Goal: Task Accomplishment & Management: Complete application form

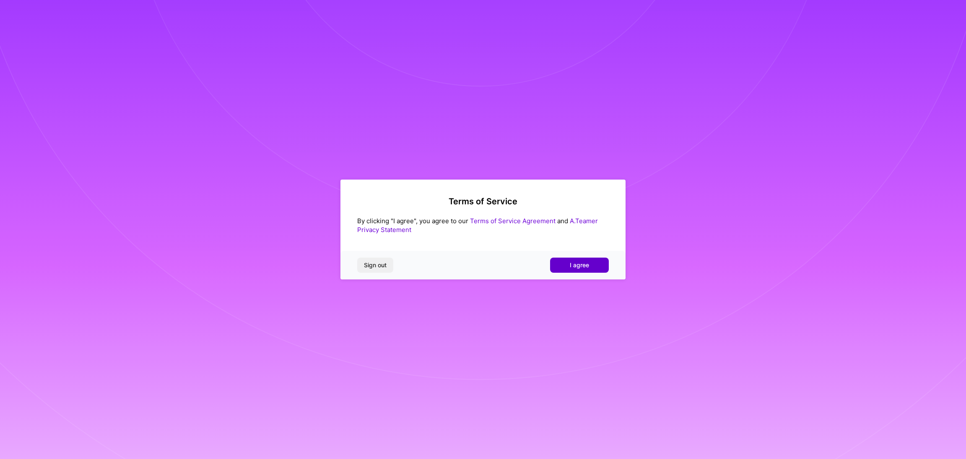
click at [576, 264] on span "I agree" at bounding box center [579, 265] width 19 height 8
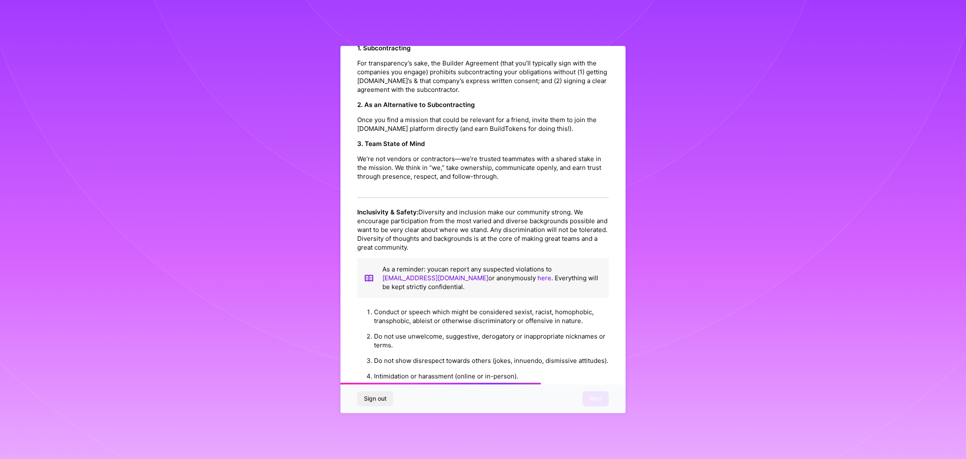
scroll to position [770, 0]
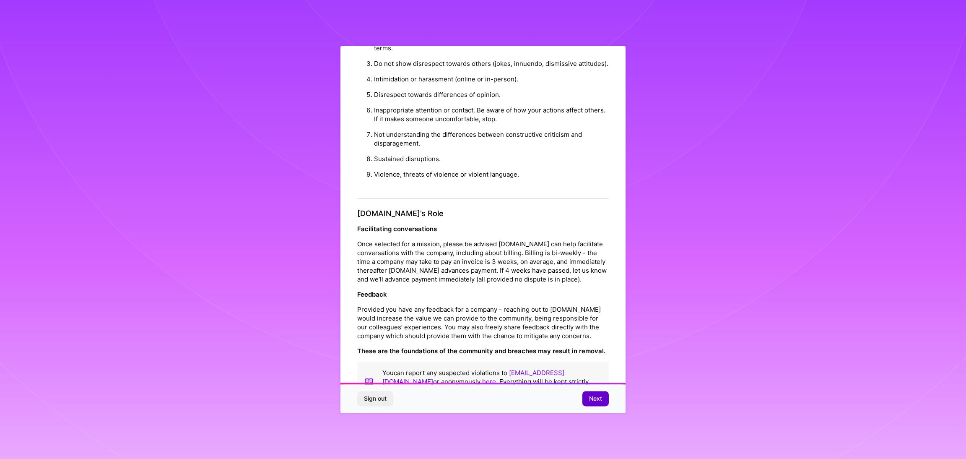
click at [593, 400] on span "Next" at bounding box center [595, 398] width 13 height 8
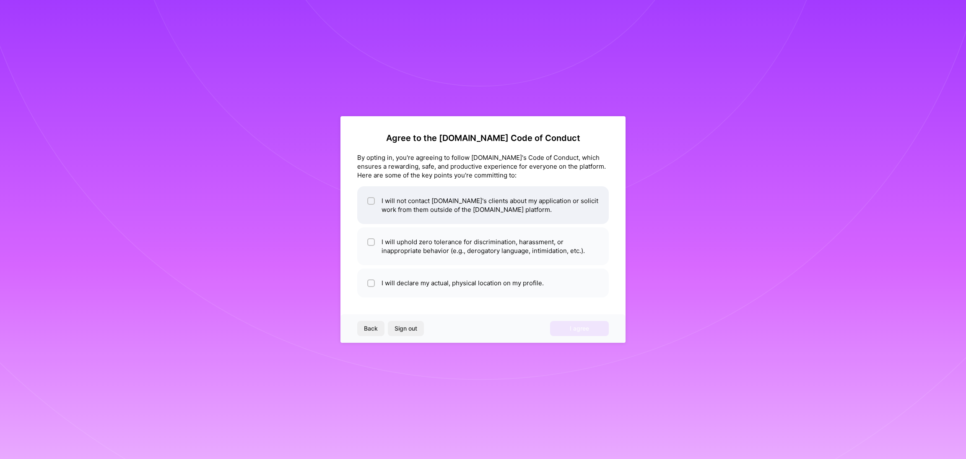
click at [401, 206] on li "I will not contact [DOMAIN_NAME]'s clients about my application or solicit work…" at bounding box center [482, 205] width 251 height 38
checkbox input "true"
click at [413, 251] on li "I will uphold zero tolerance for discrimination, harassment, or inappropriate b…" at bounding box center [482, 246] width 251 height 38
checkbox input "true"
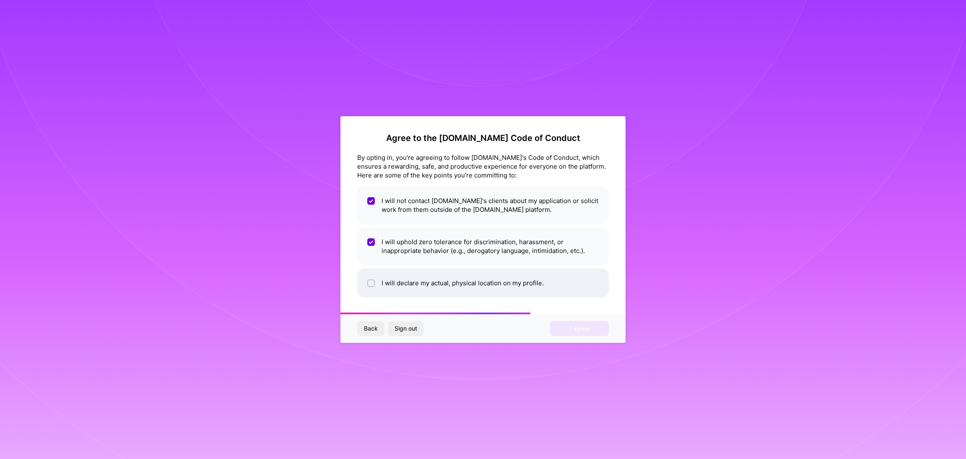
click at [400, 289] on li "I will declare my actual, physical location on my profile." at bounding box center [482, 282] width 251 height 29
checkbox input "true"
click at [576, 329] on span "I agree" at bounding box center [579, 328] width 19 height 8
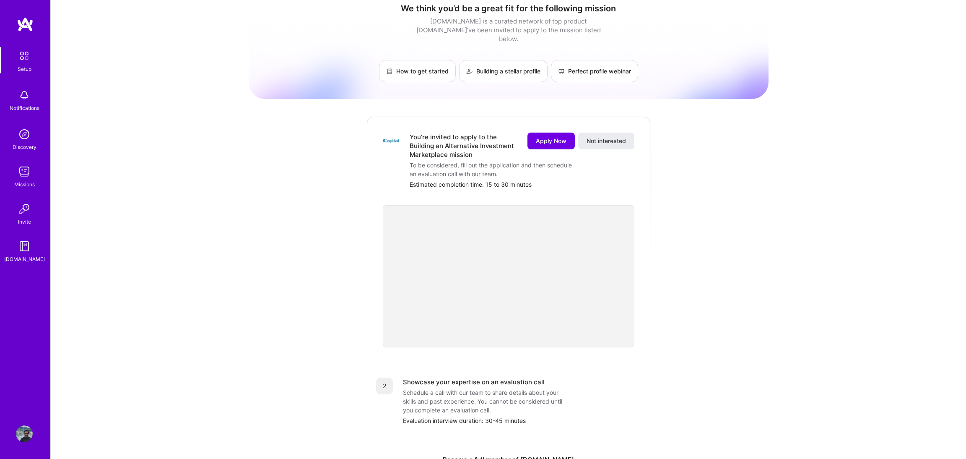
scroll to position [12, 0]
click at [556, 135] on span "Apply Now" at bounding box center [551, 139] width 31 height 8
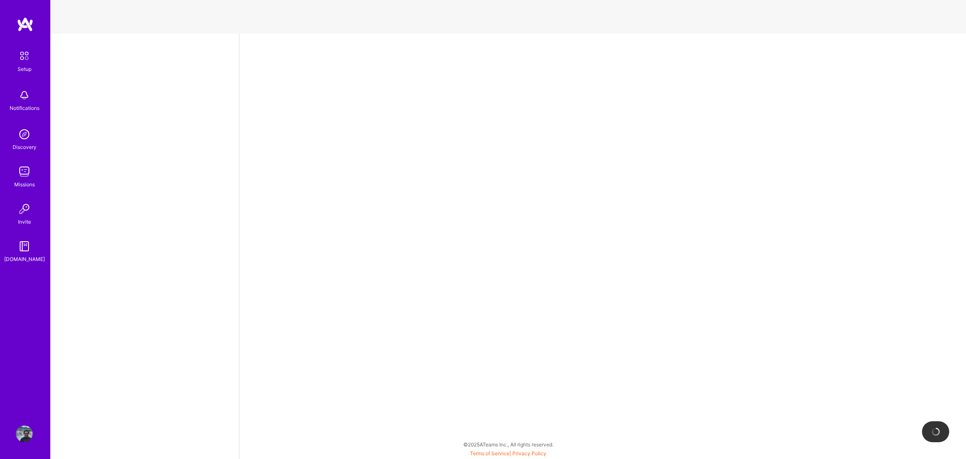
select select "US"
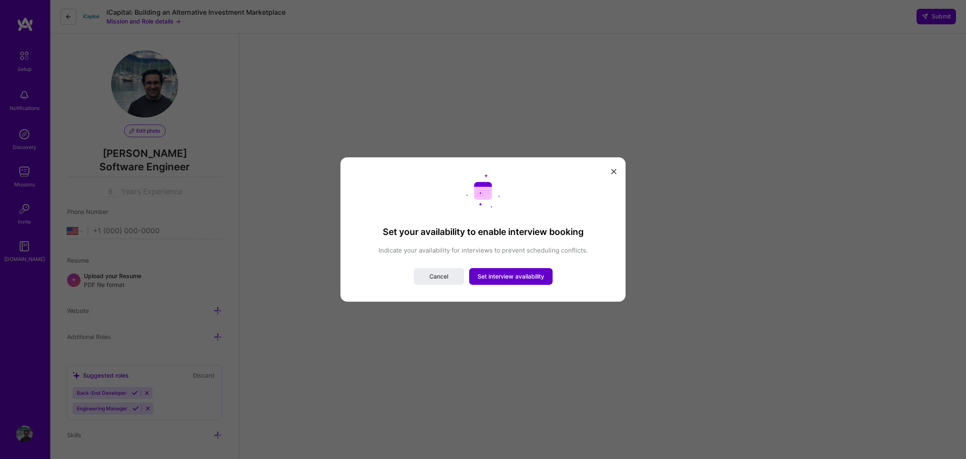
click at [535, 270] on button "Set interview availability" at bounding box center [510, 276] width 83 height 17
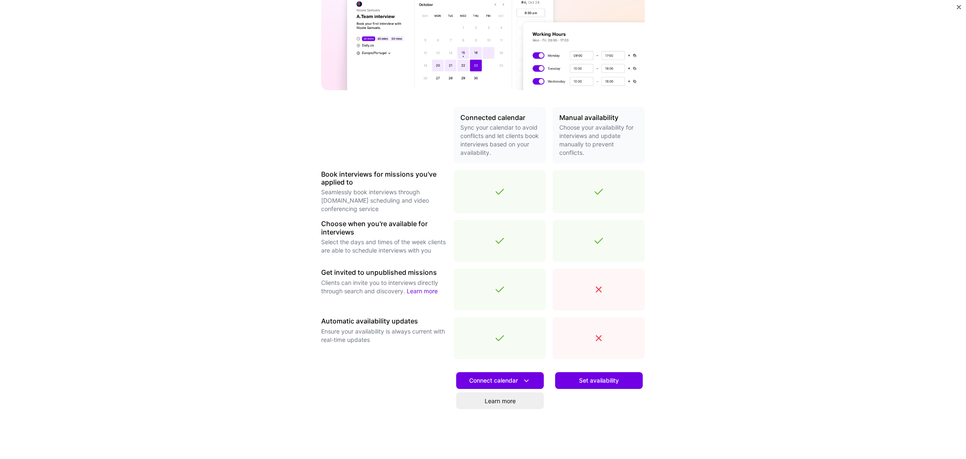
scroll to position [129, 0]
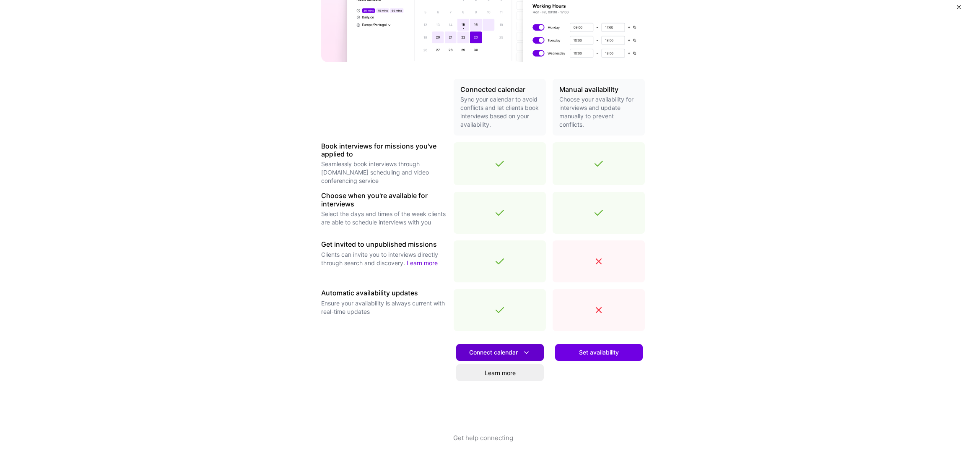
click at [527, 350] on icon at bounding box center [526, 352] width 9 height 9
click at [654, 427] on div "Make interview scheduling effortless Choose how you want clients to schedule in…" at bounding box center [483, 229] width 966 height 459
click at [605, 353] on span "Set availability" at bounding box center [599, 352] width 40 height 8
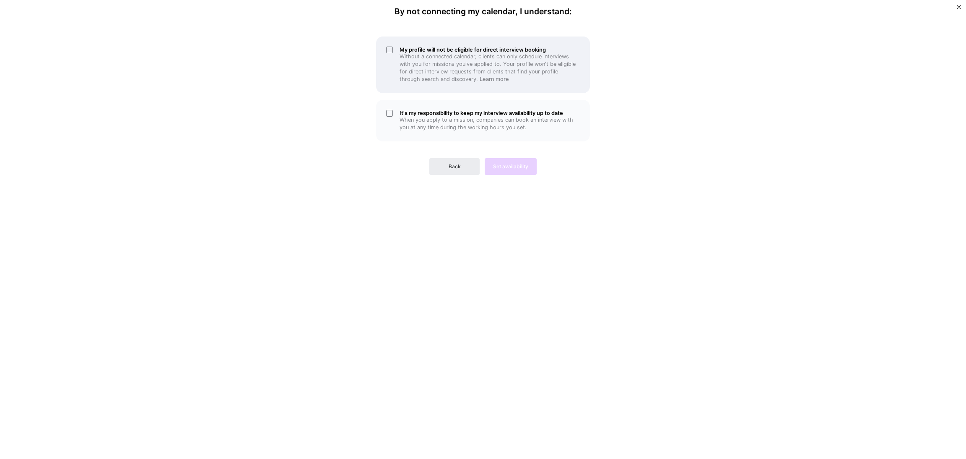
click at [412, 60] on p "Without a connected calendar, clients can only schedule interviews with you for…" at bounding box center [489, 68] width 180 height 30
click at [410, 122] on p "When you apply to a mission, companies can book an interview with you at any ti…" at bounding box center [489, 123] width 180 height 15
click at [522, 165] on span "Set availability" at bounding box center [510, 167] width 35 height 8
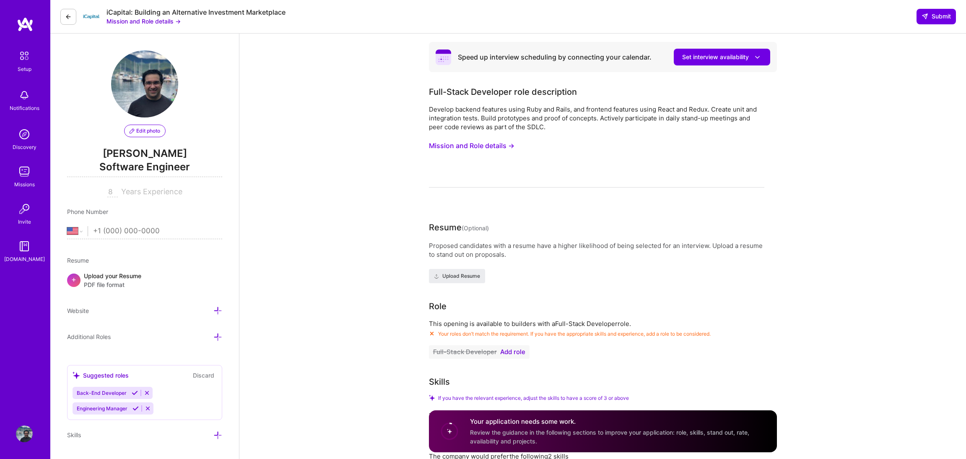
click at [25, 54] on img at bounding box center [25, 56] width 18 height 18
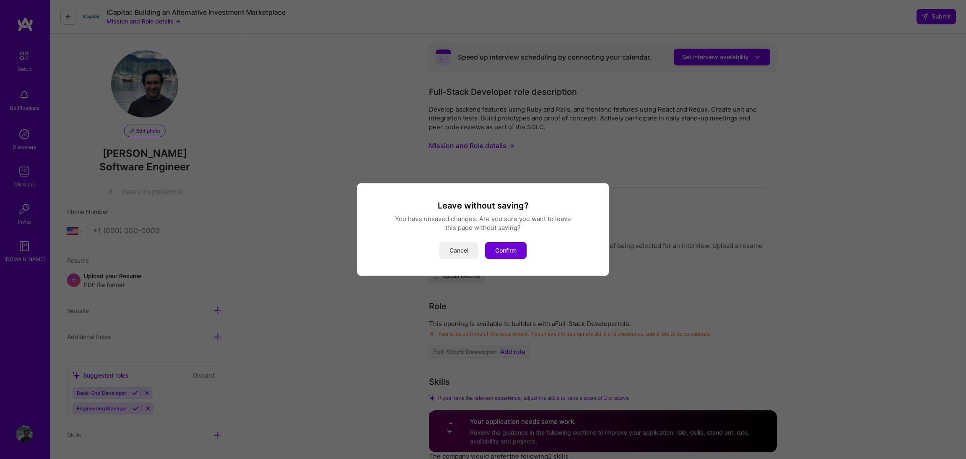
click at [459, 251] on button "Cancel" at bounding box center [458, 250] width 39 height 17
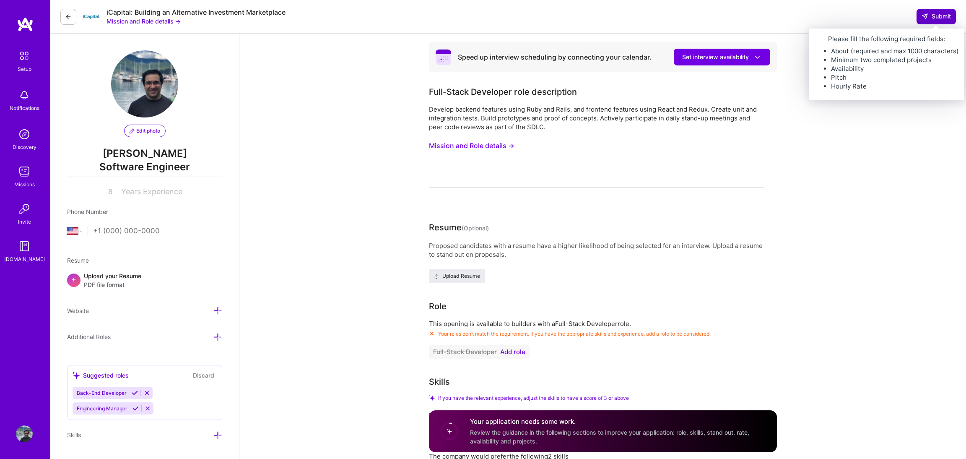
click at [942, 12] on span "Submit" at bounding box center [935, 16] width 29 height 8
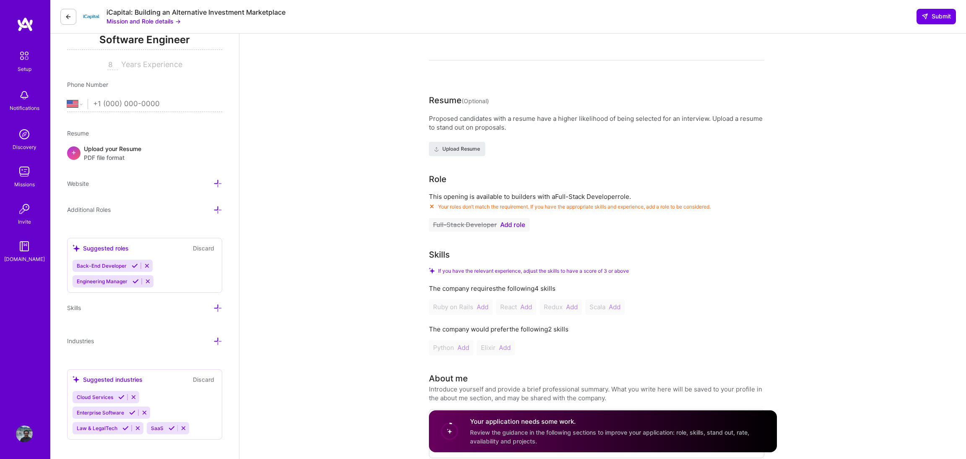
scroll to position [130, 0]
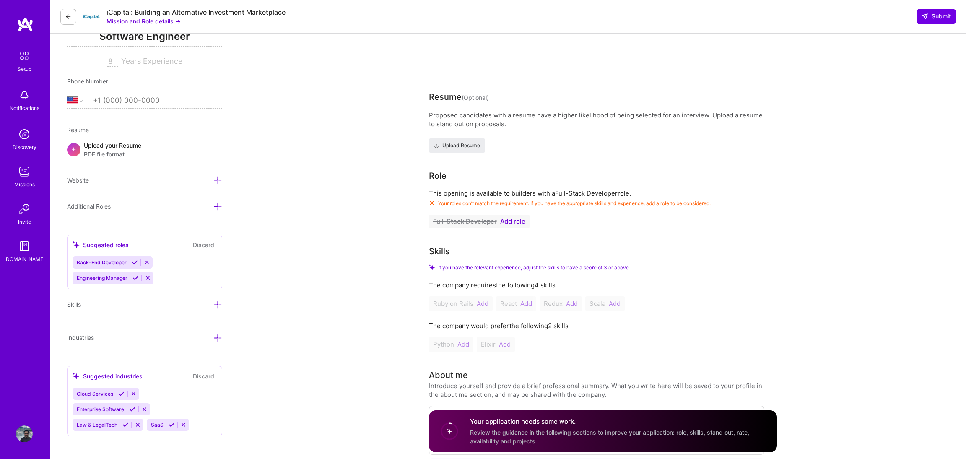
click at [513, 222] on span "Add role" at bounding box center [512, 221] width 25 height 7
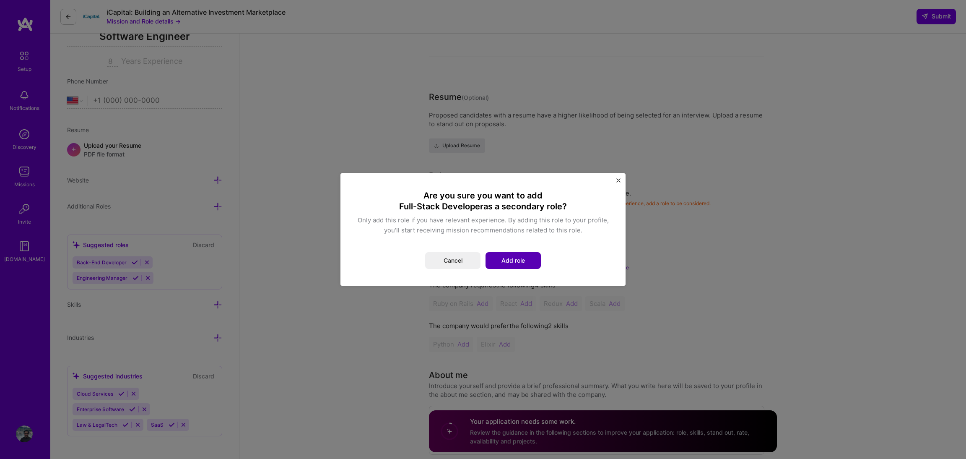
click at [521, 261] on button "Add role" at bounding box center [512, 260] width 55 height 17
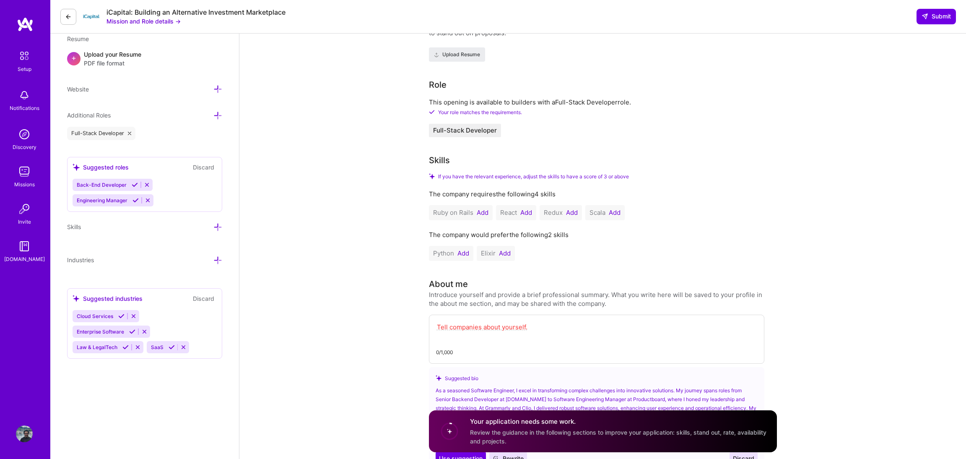
scroll to position [224, 0]
click at [482, 209] on button "Add" at bounding box center [483, 210] width 12 height 7
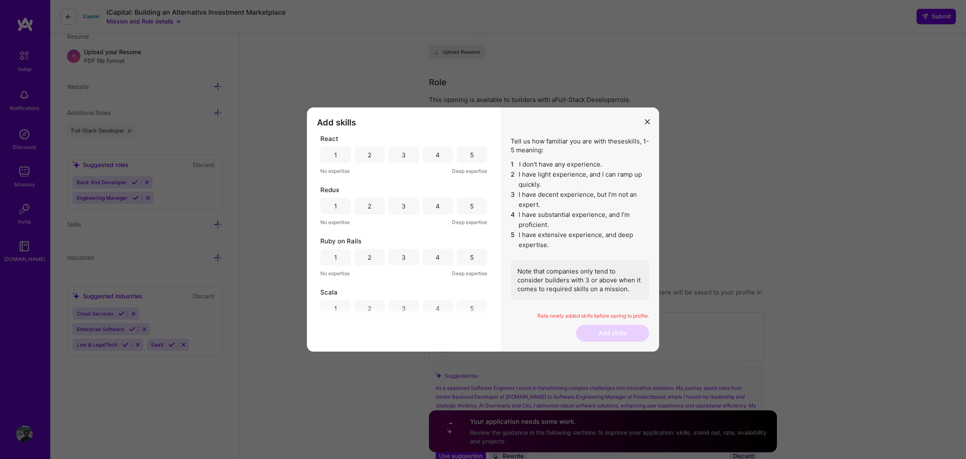
click at [466, 154] on div "5" at bounding box center [471, 154] width 31 height 17
click at [463, 206] on div "5" at bounding box center [471, 205] width 31 height 17
click at [468, 252] on div "5" at bounding box center [471, 257] width 31 height 17
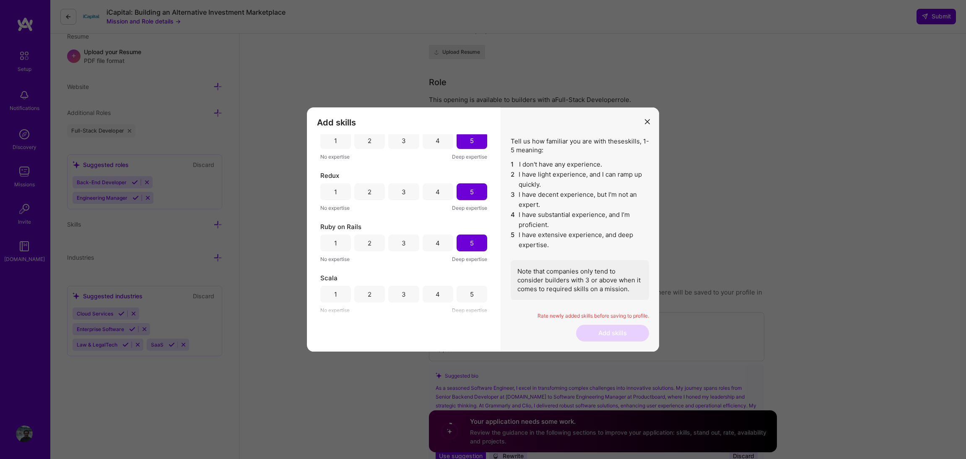
click at [406, 292] on div "3" at bounding box center [403, 293] width 31 height 17
click at [620, 332] on button "Add skills" at bounding box center [612, 332] width 73 height 17
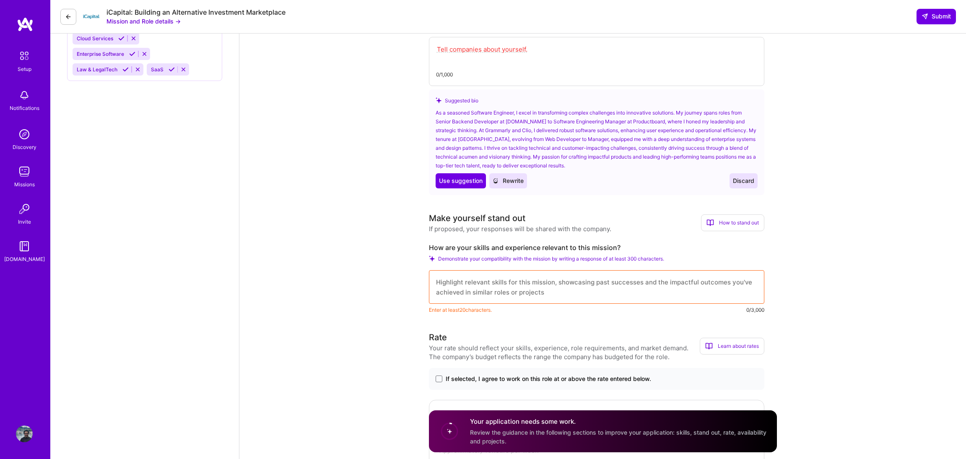
scroll to position [482, 0]
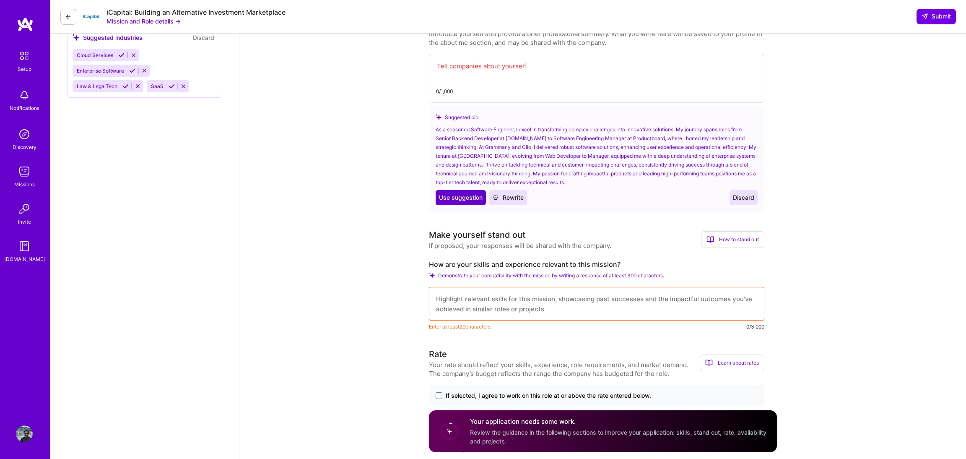
click at [462, 194] on span "Use suggestion" at bounding box center [461, 197] width 44 height 8
type textarea "As a seasoned Software Engineer, I excel in transforming complex challenges int…"
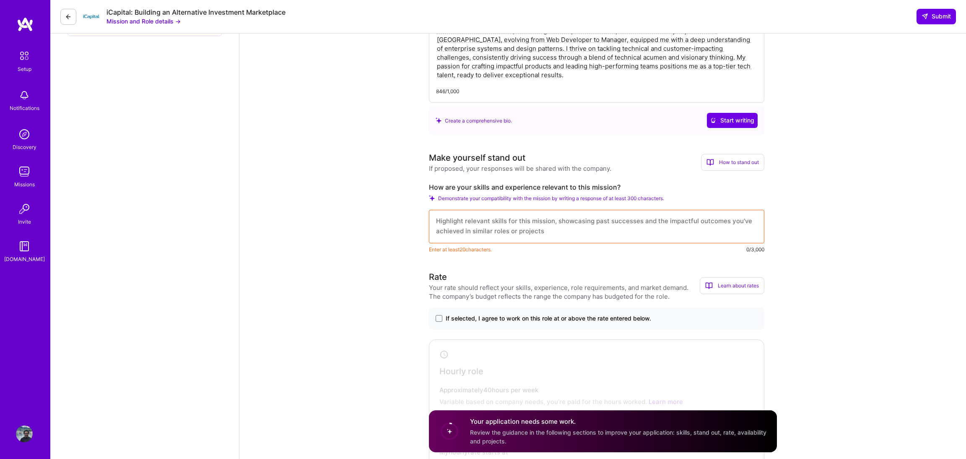
scroll to position [544, 0]
click at [474, 227] on textarea at bounding box center [596, 226] width 335 height 34
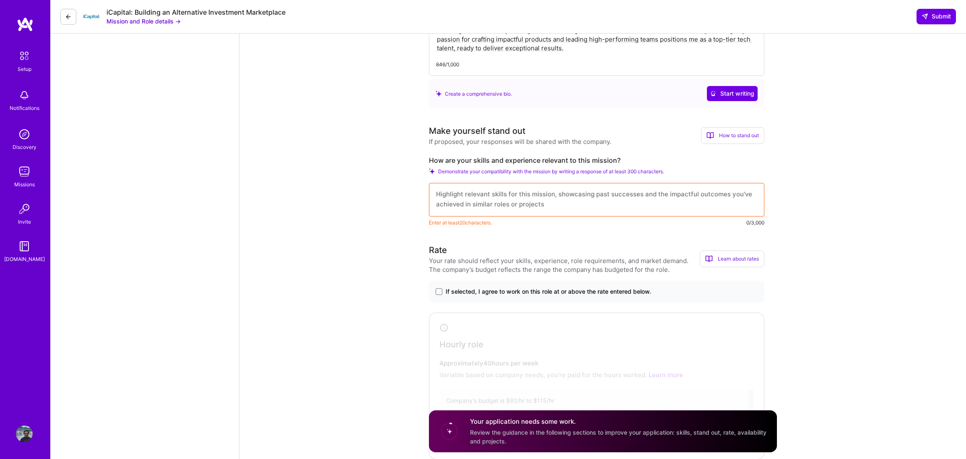
scroll to position [571, 0]
click at [460, 221] on span "Enter at least 20 characters." at bounding box center [460, 221] width 63 height 9
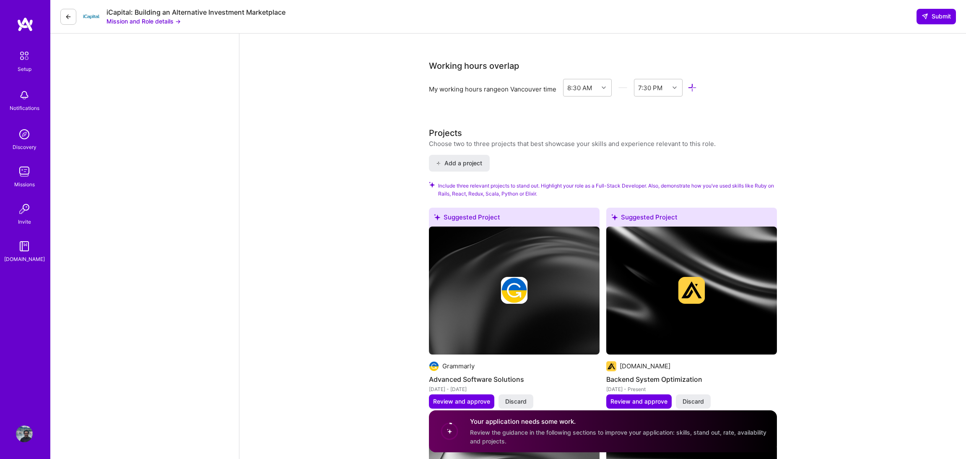
scroll to position [969, 0]
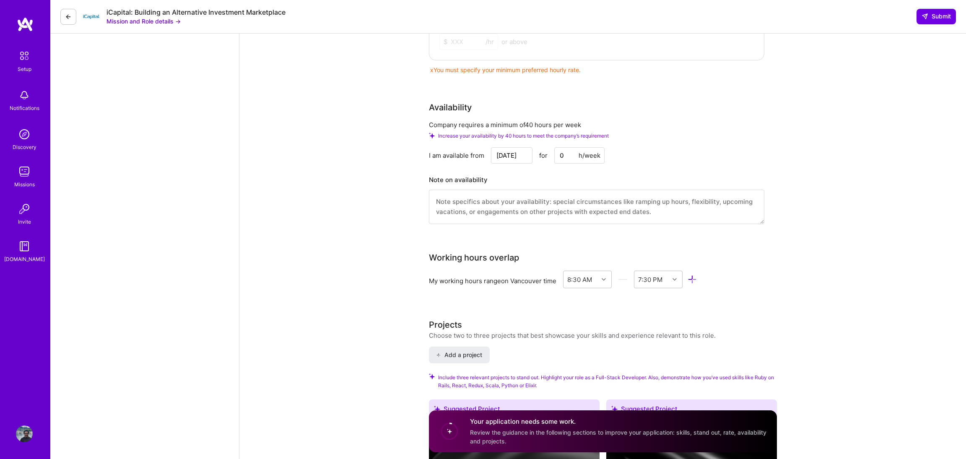
click at [512, 154] on input "[DATE]" at bounding box center [511, 155] width 41 height 16
click at [735, 162] on div "I am available from [DATE] for 0 h/week" at bounding box center [596, 155] width 335 height 16
click at [562, 154] on input "0" at bounding box center [579, 155] width 50 height 16
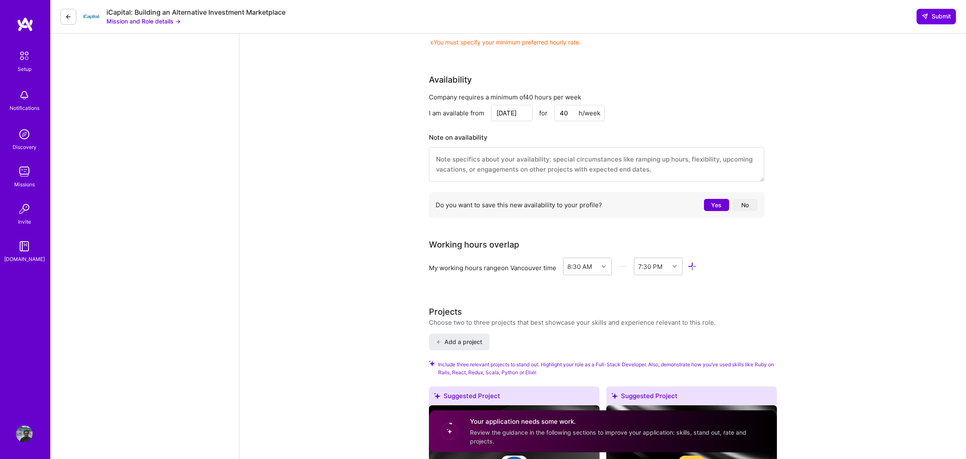
scroll to position [997, 0]
type input "40"
click at [715, 206] on button "Yes" at bounding box center [716, 204] width 25 height 12
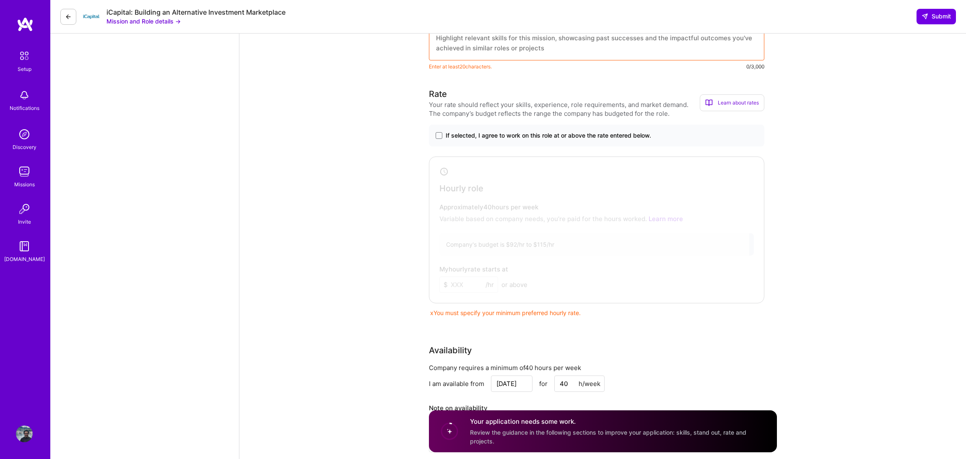
scroll to position [648, 0]
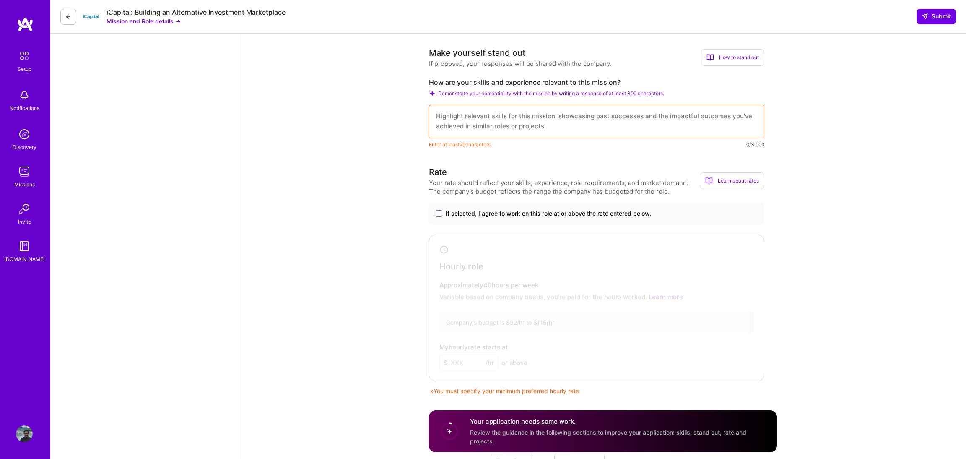
click at [458, 210] on span "If selected, I agree to work on this role at or above the rate entered below." at bounding box center [548, 213] width 205 height 8
click at [0, 0] on input "If selected, I agree to work on this role at or above the rate entered below." at bounding box center [0, 0] width 0 height 0
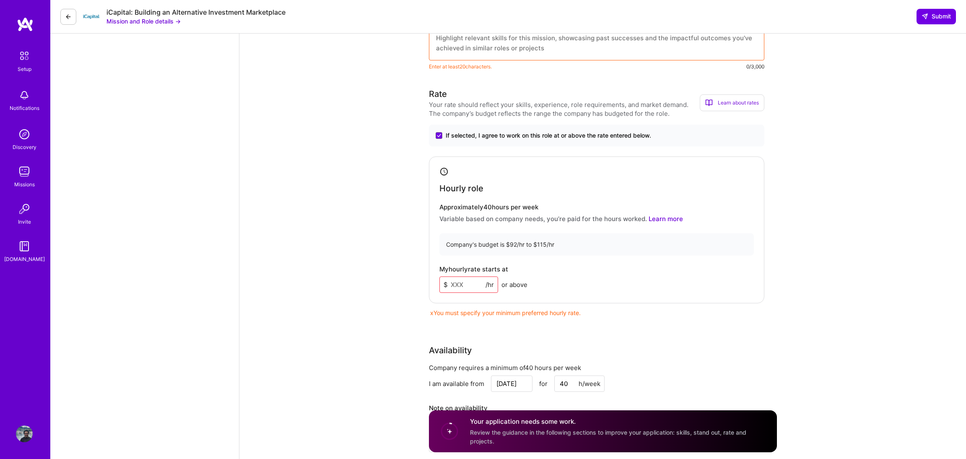
scroll to position [731, 0]
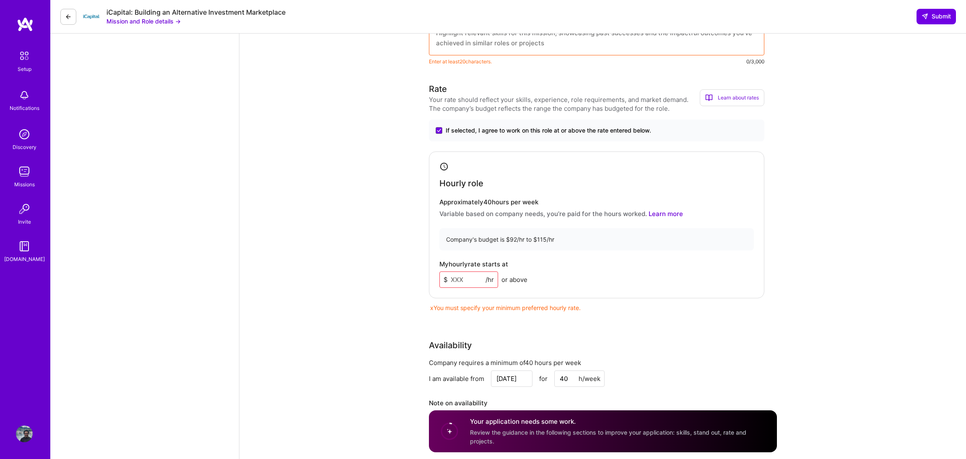
click at [451, 277] on input at bounding box center [468, 279] width 59 height 16
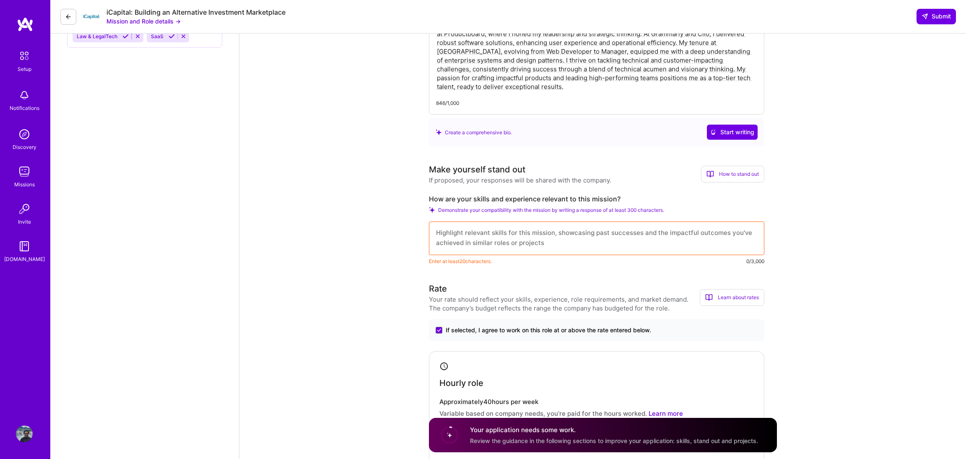
scroll to position [511, 0]
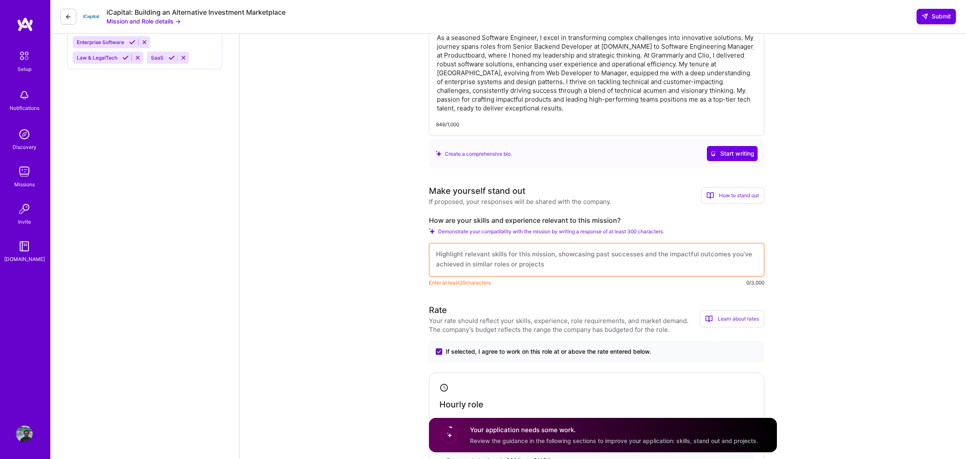
type input "100"
click at [620, 259] on textarea at bounding box center [596, 260] width 335 height 34
click at [740, 192] on div "How to stand out" at bounding box center [732, 195] width 63 height 17
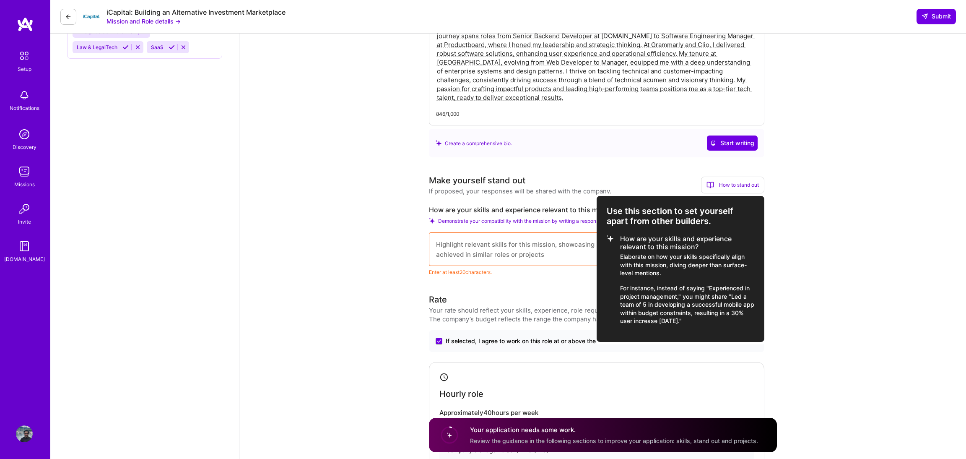
scroll to position [522, 0]
click at [827, 274] on div at bounding box center [483, 229] width 966 height 459
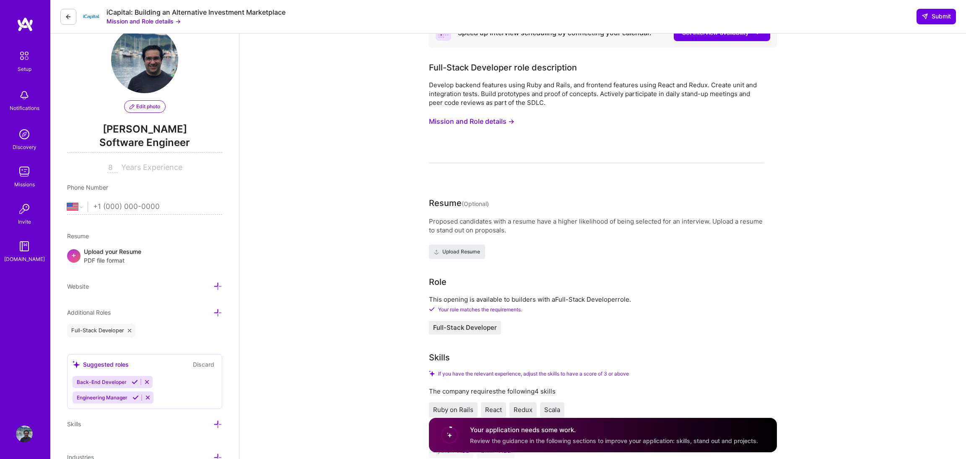
scroll to position [26, 0]
click at [145, 202] on input "tel" at bounding box center [157, 205] width 129 height 24
type input "(604) 355-057"
select select "CA"
type input "[PHONE_NUMBER]"
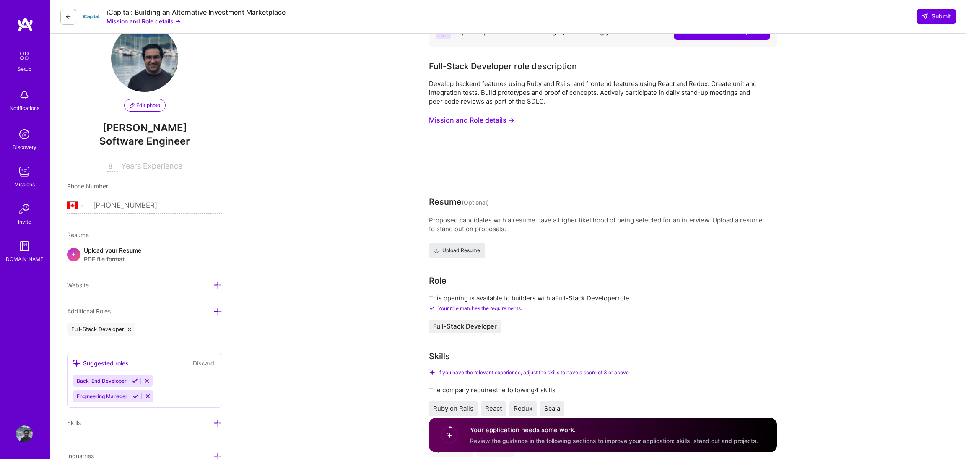
click at [112, 167] on input "8" at bounding box center [112, 166] width 10 height 10
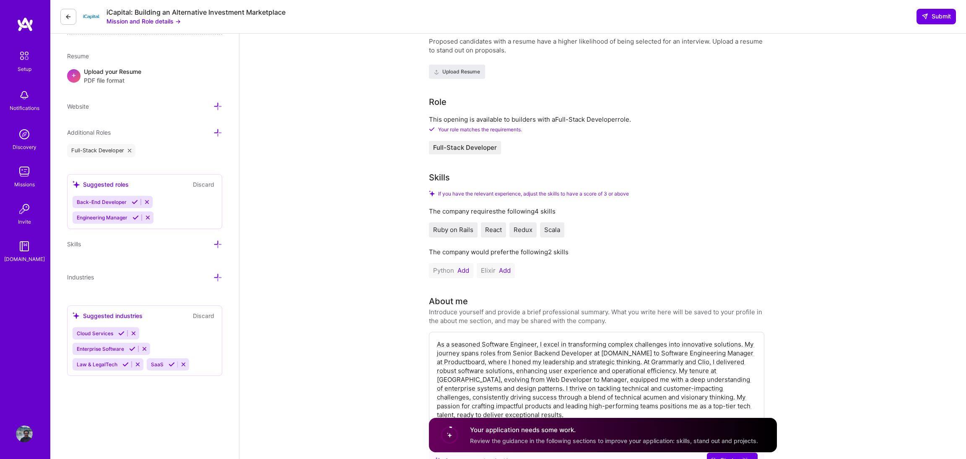
scroll to position [205, 0]
click at [134, 200] on icon at bounding box center [135, 201] width 6 height 6
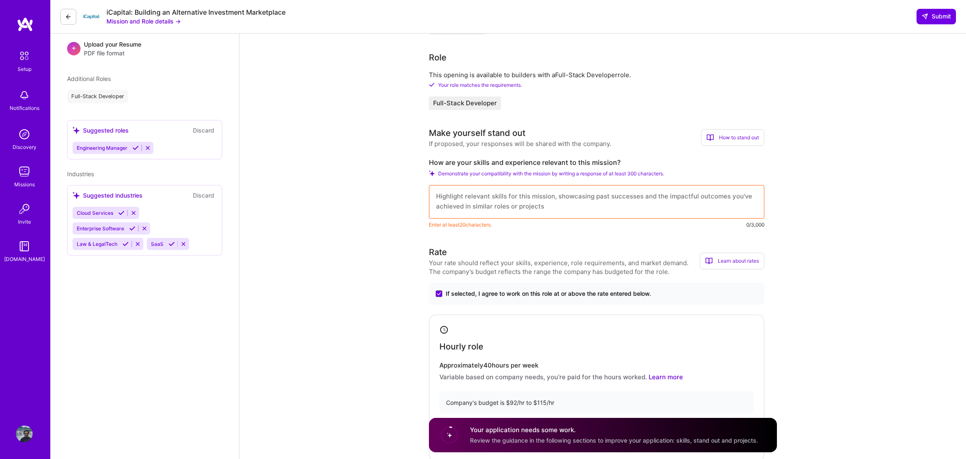
scroll to position [187, 0]
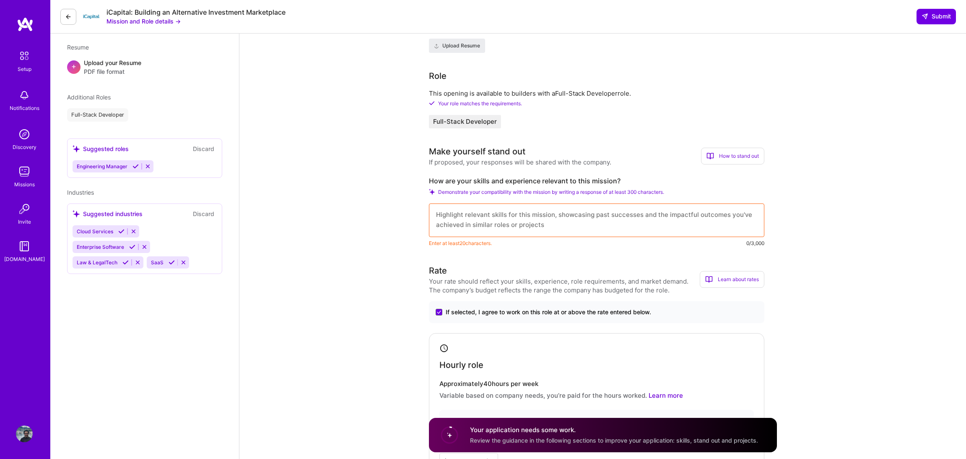
click at [124, 229] on icon at bounding box center [121, 231] width 6 height 6
click at [130, 229] on icon at bounding box center [132, 231] width 6 height 6
click at [172, 230] on icon at bounding box center [172, 231] width 6 height 6
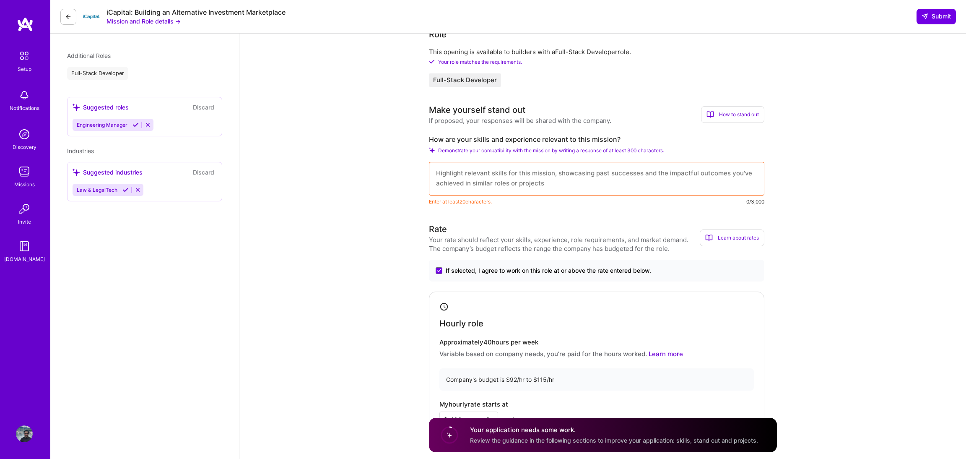
scroll to position [256, 0]
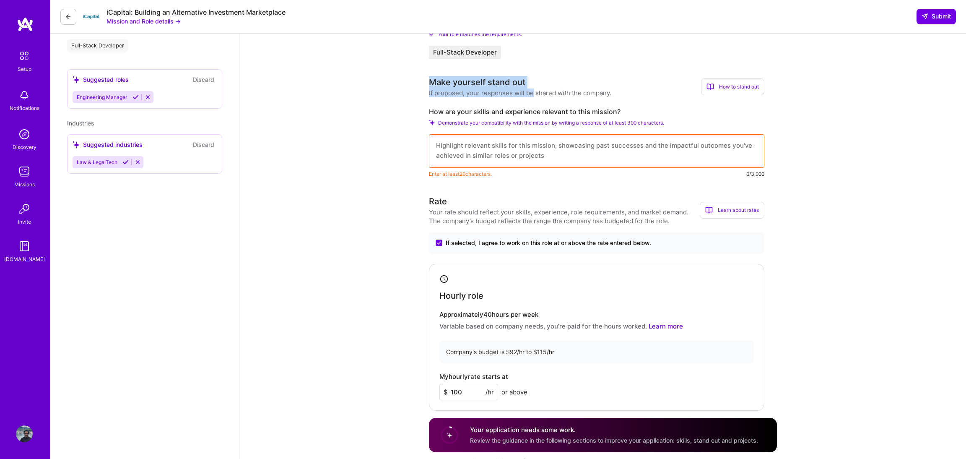
drag, startPoint x: 430, startPoint y: 80, endPoint x: 533, endPoint y: 96, distance: 104.5
click at [533, 96] on div "Make yourself stand out If proposed, your responses will be shared with the com…" at bounding box center [520, 86] width 182 height 21
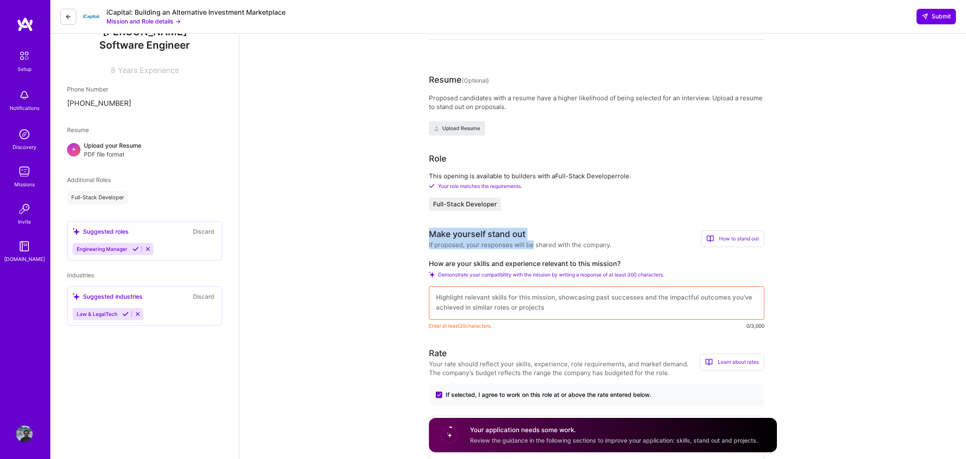
scroll to position [152, 0]
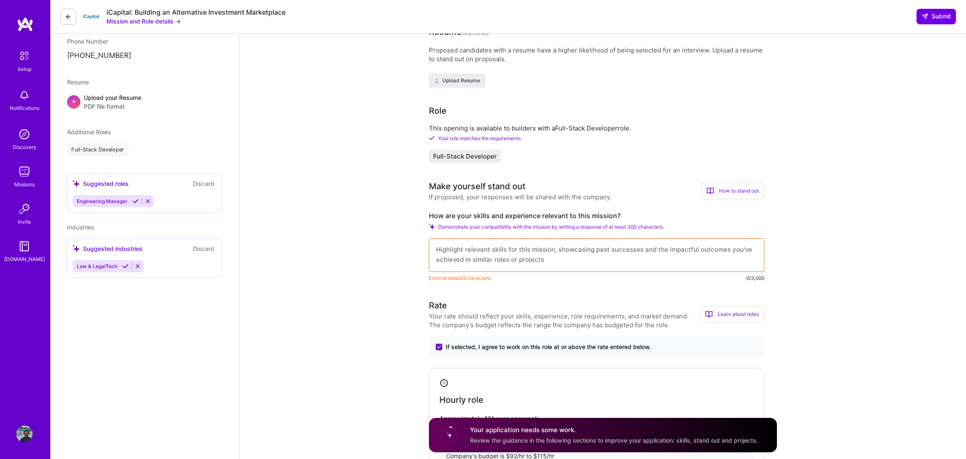
click at [524, 217] on label "How are your skills and experience relevant to this mission?" at bounding box center [596, 215] width 335 height 9
click at [505, 245] on textarea at bounding box center [596, 255] width 335 height 34
type textarea "With years"
click at [471, 224] on span "Demonstrate your compatibility with the mission by writing a response of at lea…" at bounding box center [551, 226] width 226 height 6
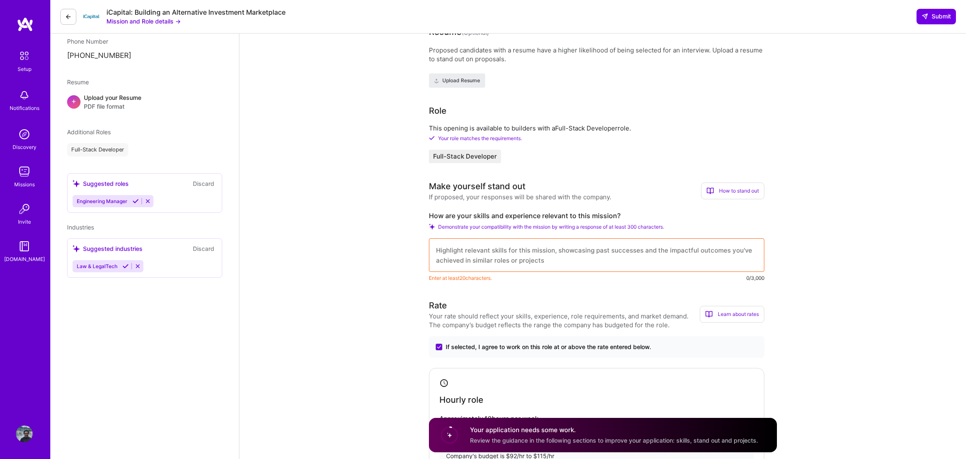
click at [740, 187] on div "How to stand out" at bounding box center [732, 190] width 63 height 17
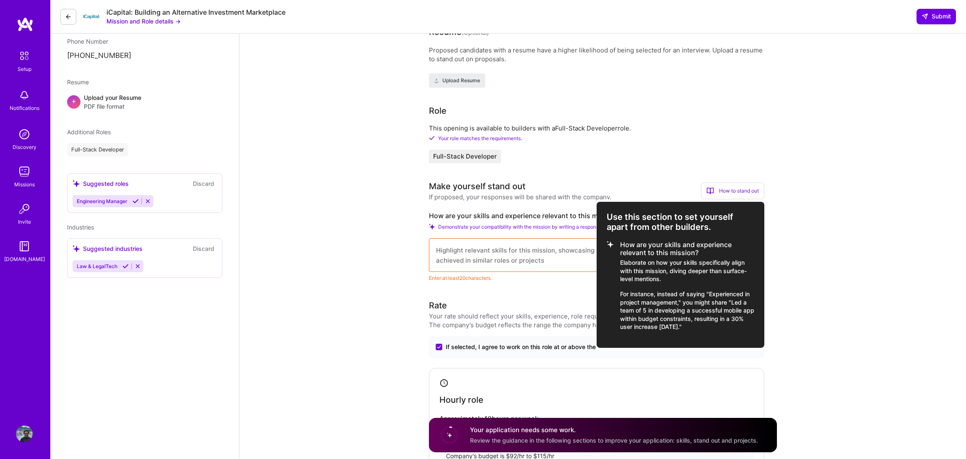
click at [511, 255] on div at bounding box center [483, 229] width 966 height 459
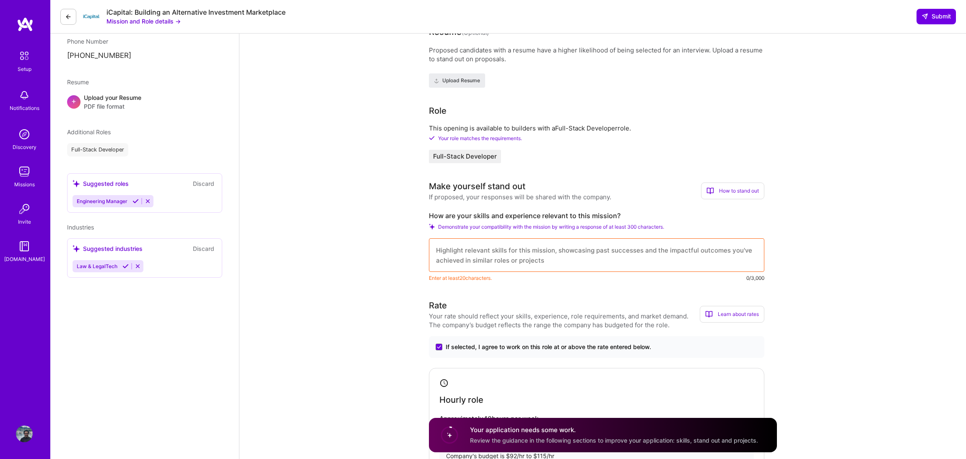
click at [498, 249] on textarea at bounding box center [596, 255] width 335 height 34
paste textarea "● More than 7 years of Software Engineering in SaaS companies (Clio, Grammarly,…"
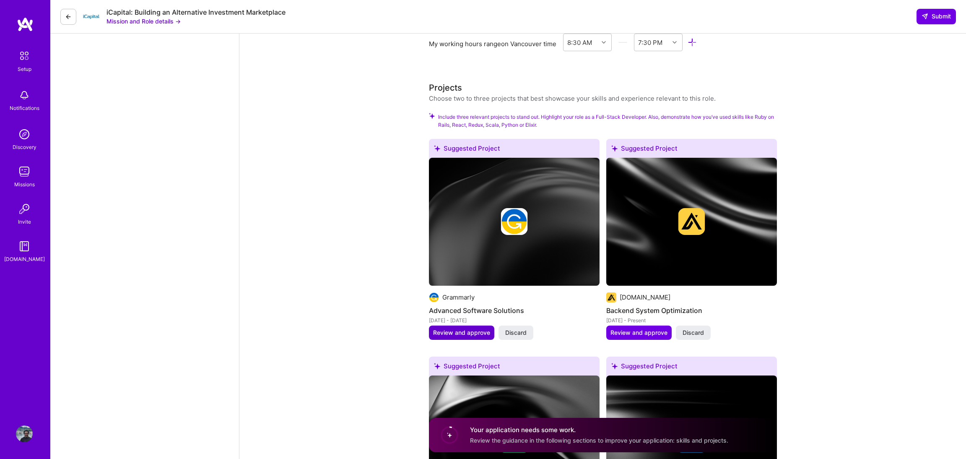
scroll to position [871, 0]
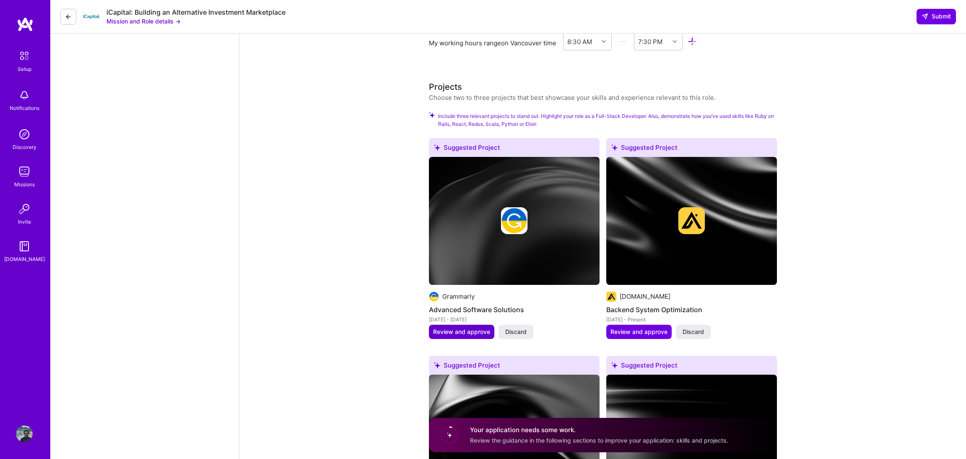
type textarea "● More than 7 years of Software Engineering in SaaS companies (Clio, Grammarly,…"
click at [457, 331] on span "Review and approve" at bounding box center [461, 331] width 57 height 8
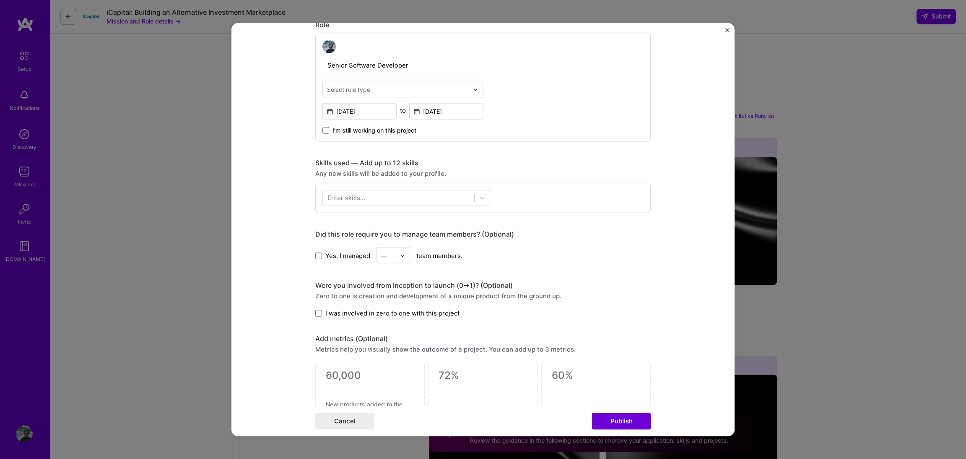
scroll to position [285, 0]
click at [625, 420] on button "Publish" at bounding box center [621, 420] width 59 height 17
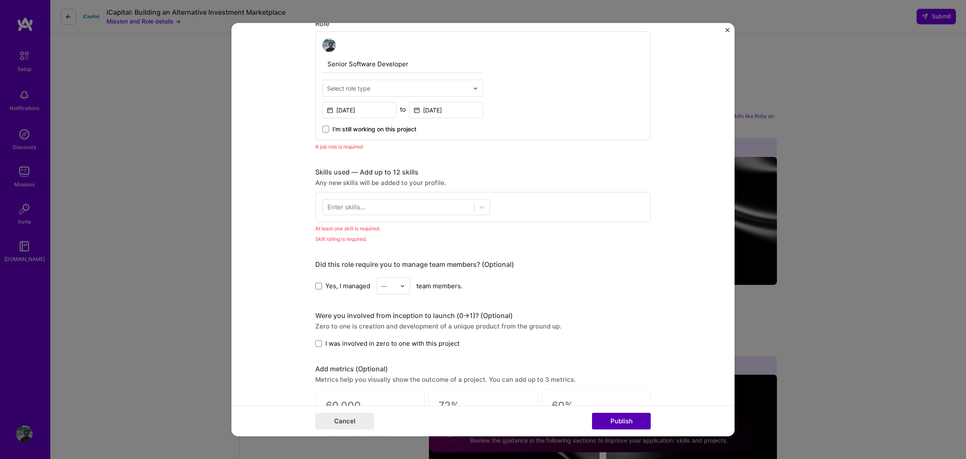
scroll to position [282, 0]
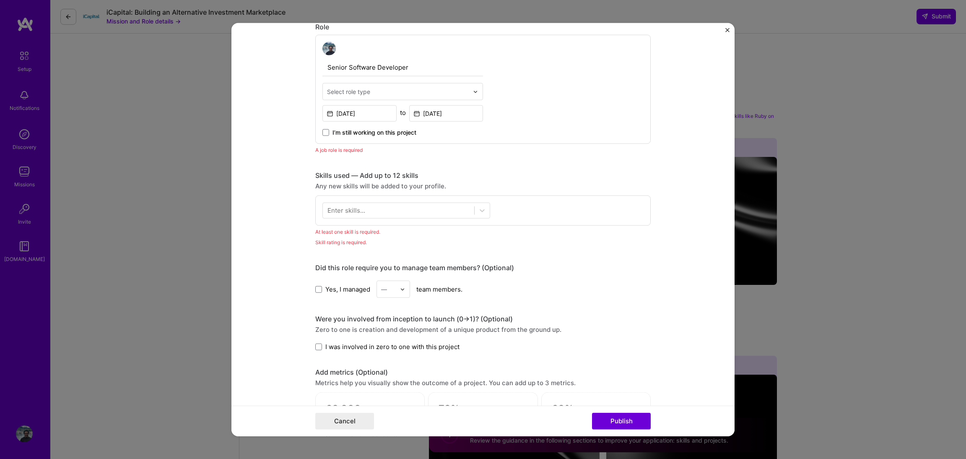
click at [848, 204] on div "Editing suggested project This project is suggested based on your LinkedIn, res…" at bounding box center [483, 229] width 966 height 459
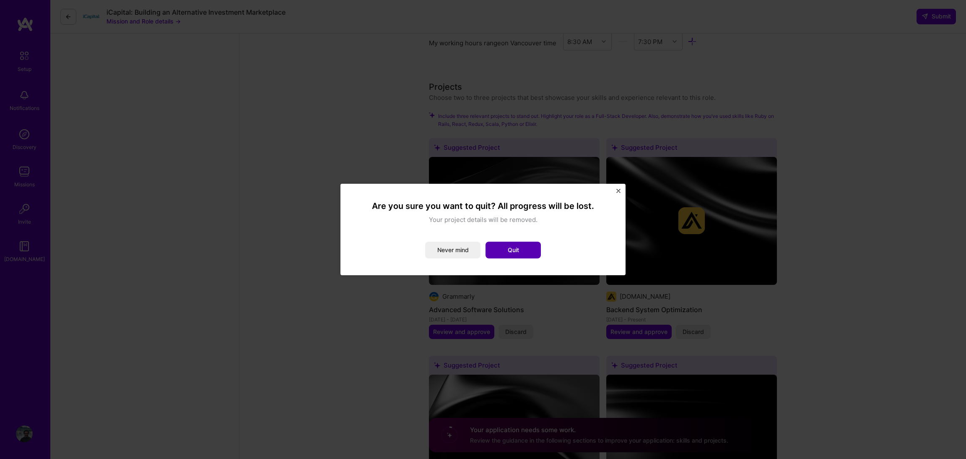
click at [501, 247] on button "Quit" at bounding box center [512, 249] width 55 height 17
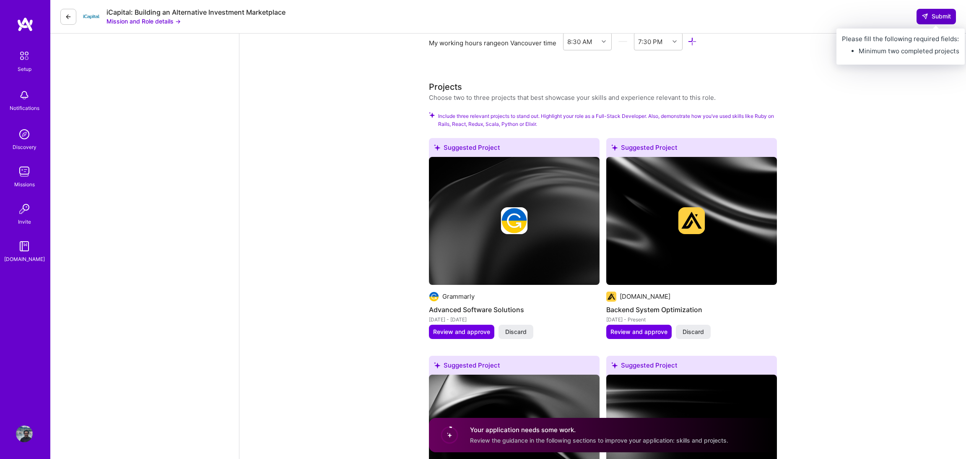
click at [945, 15] on span "Submit" at bounding box center [935, 16] width 29 height 8
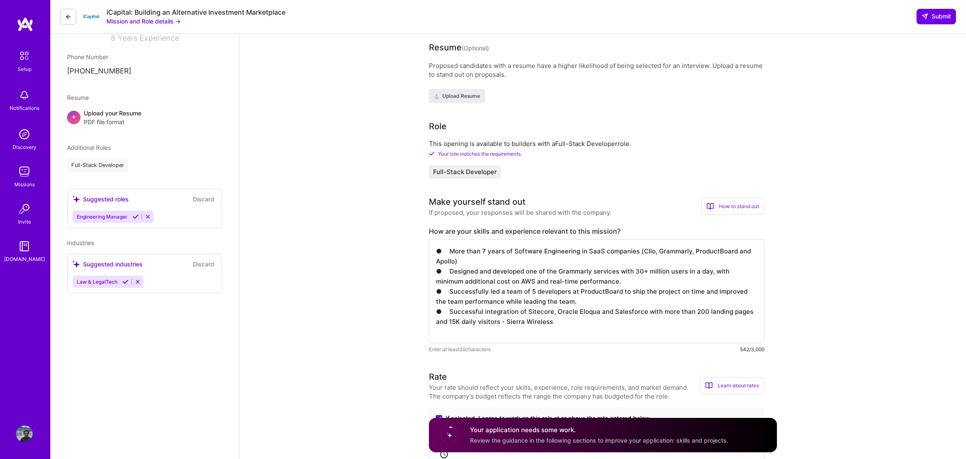
scroll to position [0, 0]
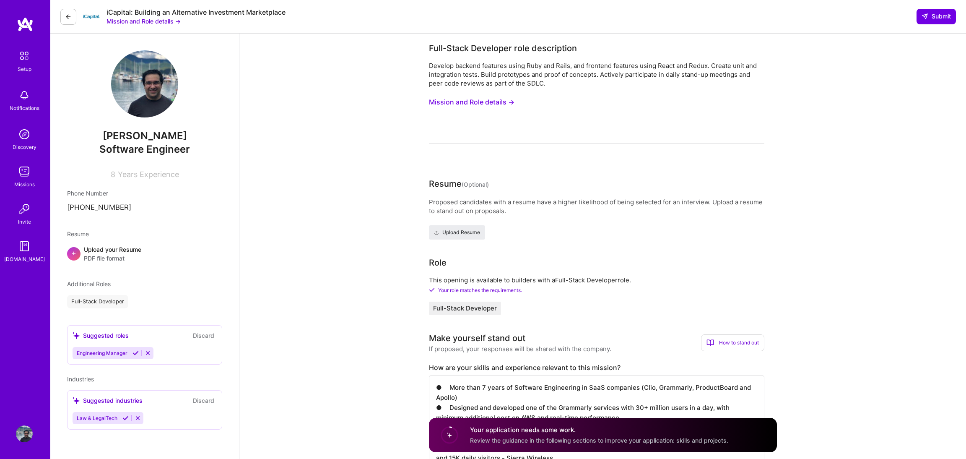
click at [565, 436] on div "Your application needs some work. Review the guidance in the following sections…" at bounding box center [599, 434] width 258 height 19
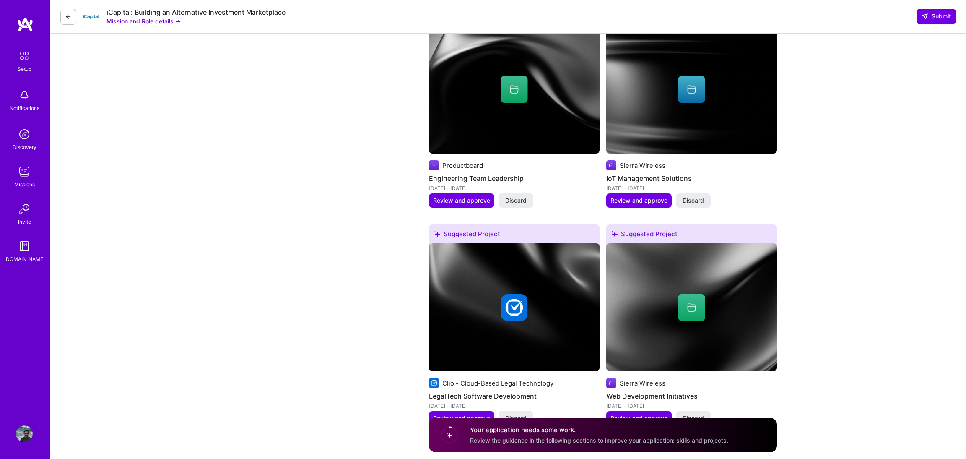
scroll to position [1255, 0]
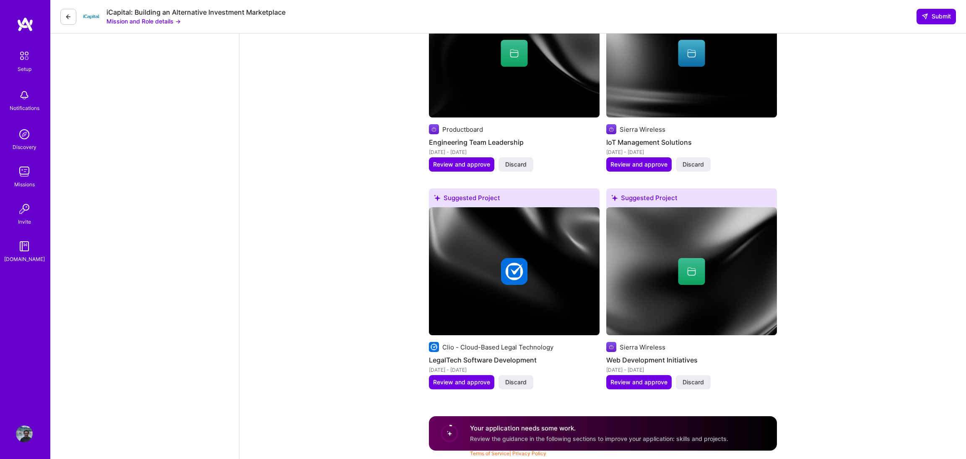
click at [22, 55] on img at bounding box center [25, 56] width 18 height 18
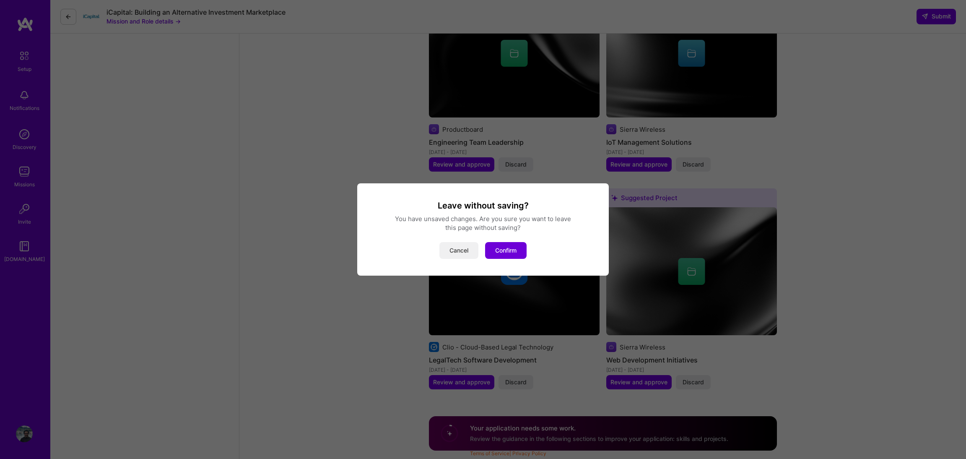
click at [462, 251] on button "Cancel" at bounding box center [458, 250] width 39 height 17
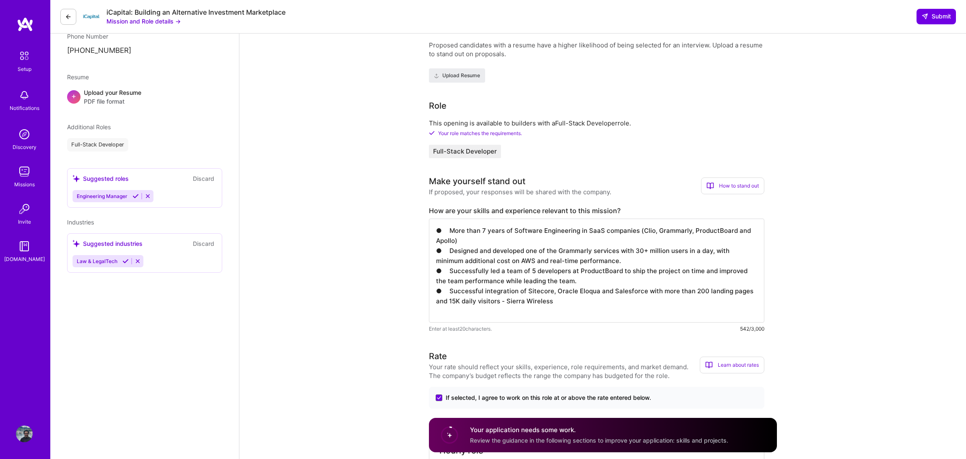
scroll to position [0, 0]
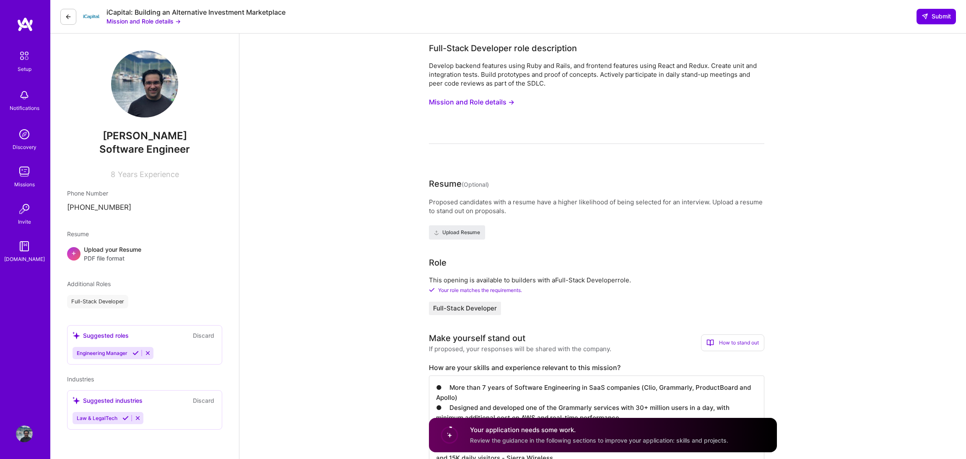
click at [490, 433] on h4 "Your application needs some work." at bounding box center [599, 429] width 258 height 9
click at [447, 437] on circle at bounding box center [449, 435] width 16 height 16
click at [596, 433] on h4 "Your application needs some work." at bounding box center [599, 429] width 258 height 9
click at [708, 441] on span "Review the guidance in the following sections to improve your application: skil…" at bounding box center [599, 439] width 258 height 7
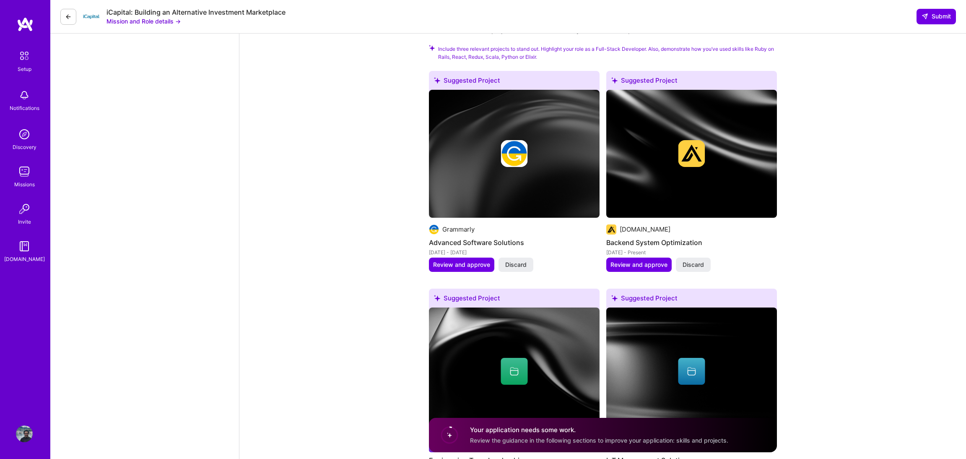
scroll to position [925, 0]
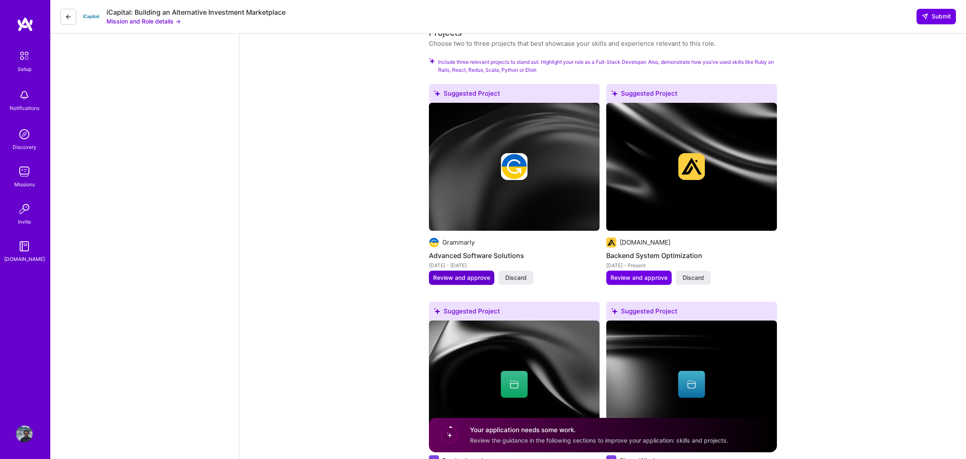
click at [476, 276] on span "Review and approve" at bounding box center [461, 277] width 57 height 8
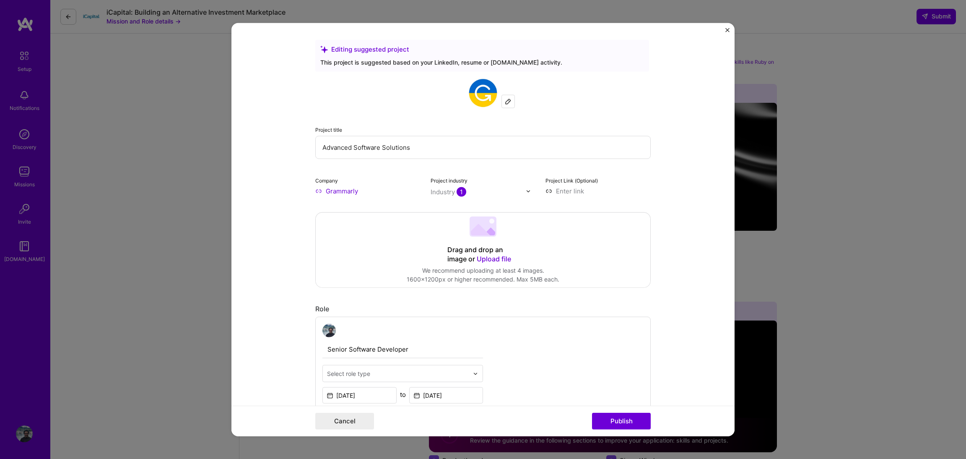
click at [426, 147] on input "Advanced Software Solutions" at bounding box center [482, 147] width 335 height 23
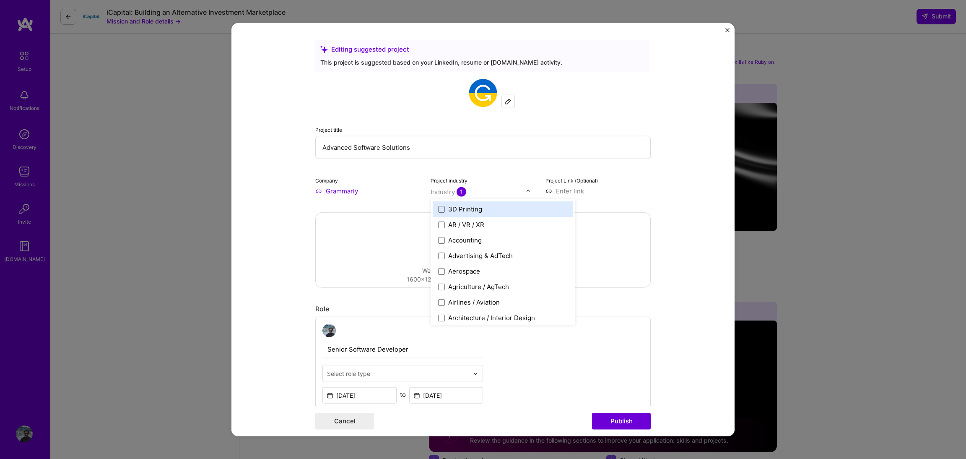
click at [484, 191] on input "text" at bounding box center [478, 191] width 96 height 9
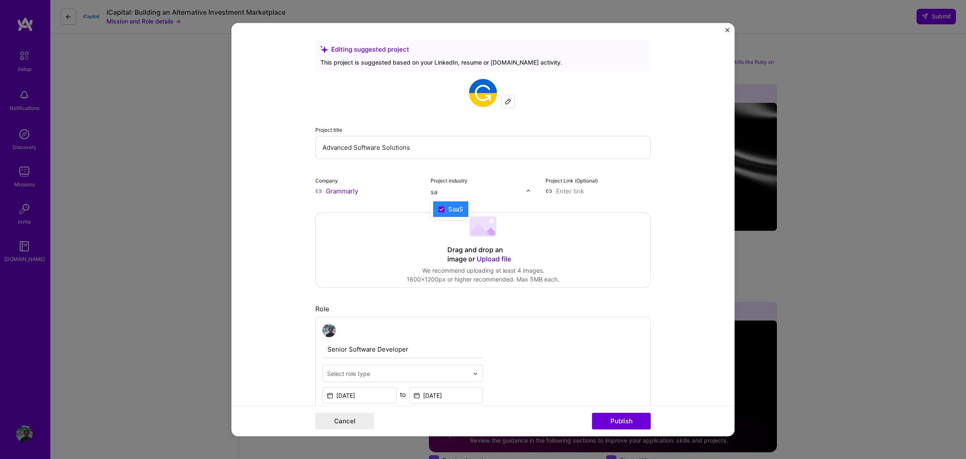
type input "saa"
click at [458, 211] on div "SaaS" at bounding box center [455, 209] width 15 height 9
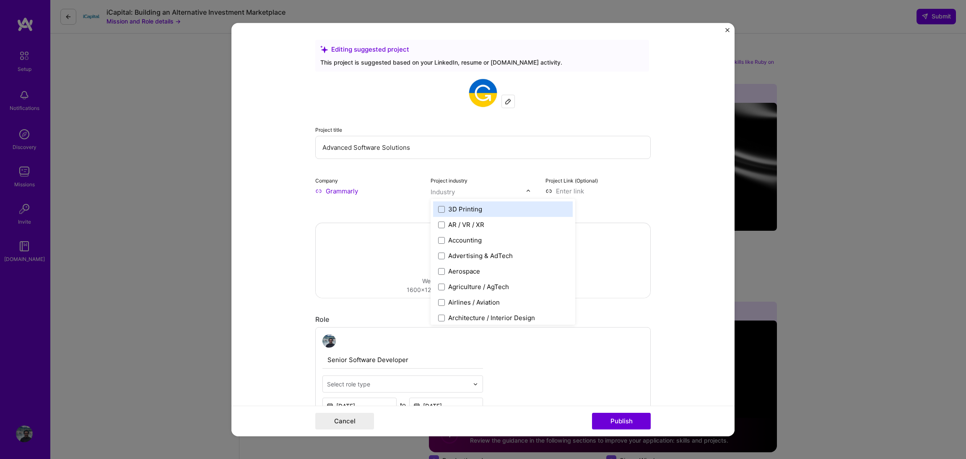
click at [258, 213] on form "Editing suggested project This project is suggested based on your LinkedIn, res…" at bounding box center [482, 229] width 503 height 413
click at [474, 192] on input "text" at bounding box center [478, 191] width 96 height 9
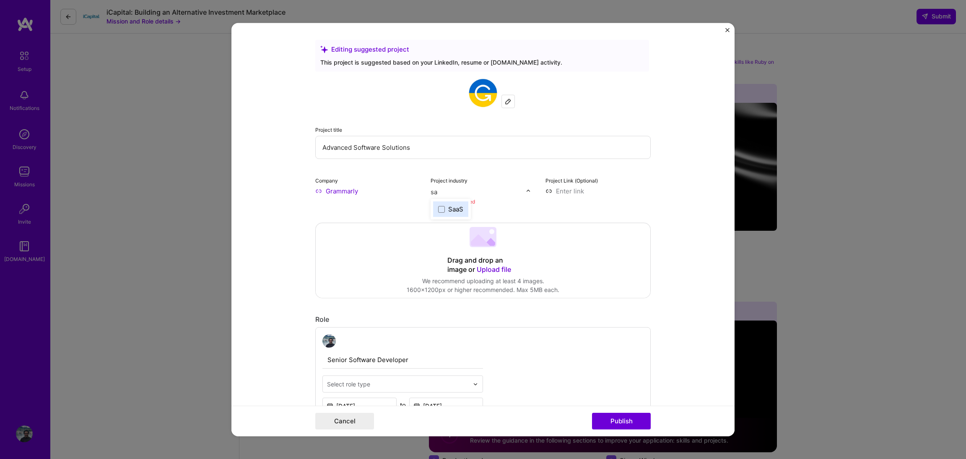
type input "saa"
click at [440, 208] on span at bounding box center [441, 208] width 7 height 7
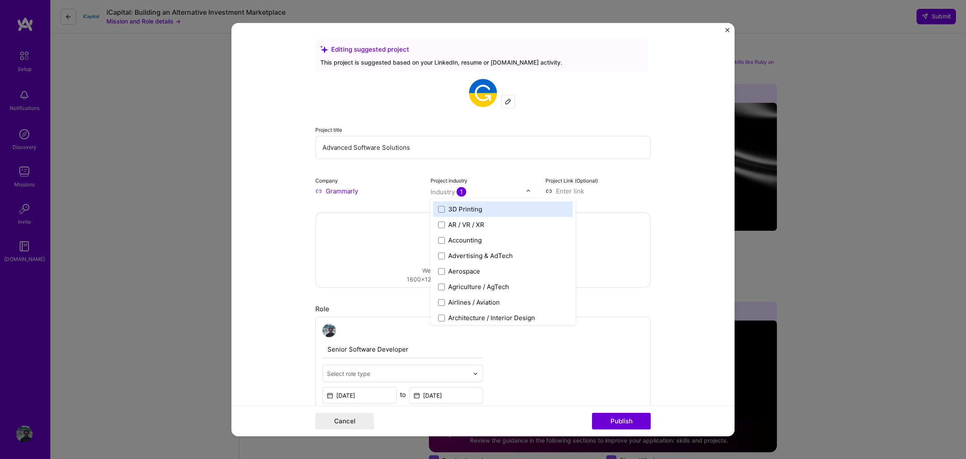
click at [290, 219] on form "Editing suggested project This project is suggested based on your LinkedIn, res…" at bounding box center [482, 229] width 503 height 413
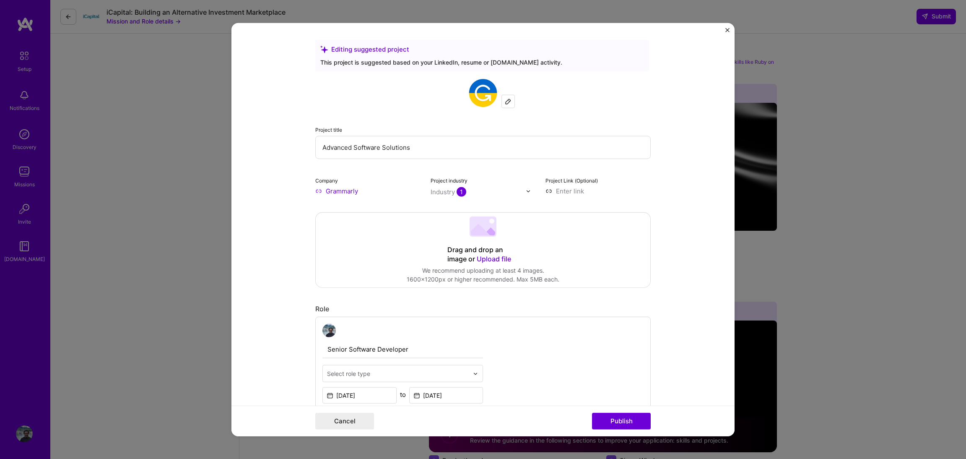
click at [529, 190] on img at bounding box center [528, 190] width 5 height 5
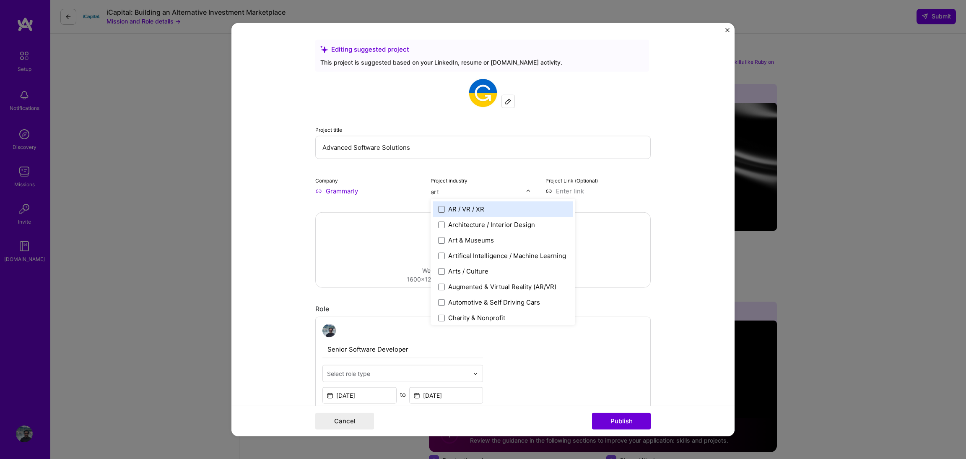
type input "arti"
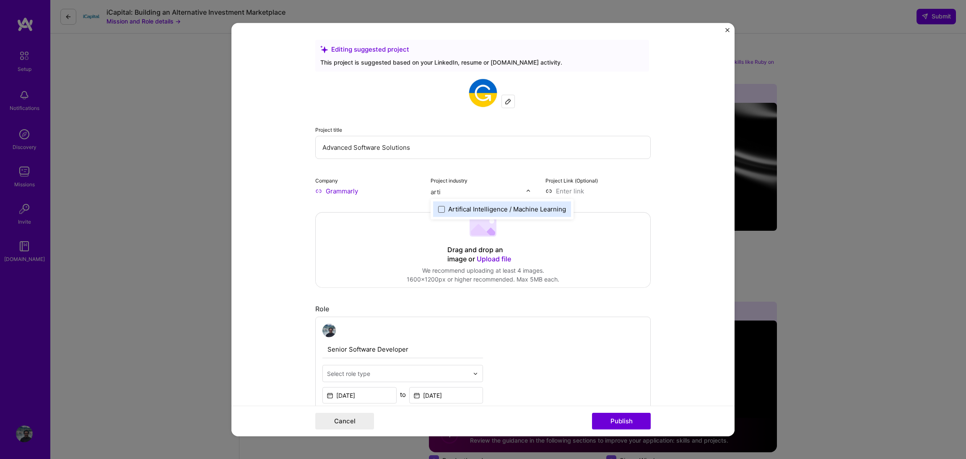
click at [443, 208] on span at bounding box center [441, 208] width 7 height 7
type input "s"
type input "e"
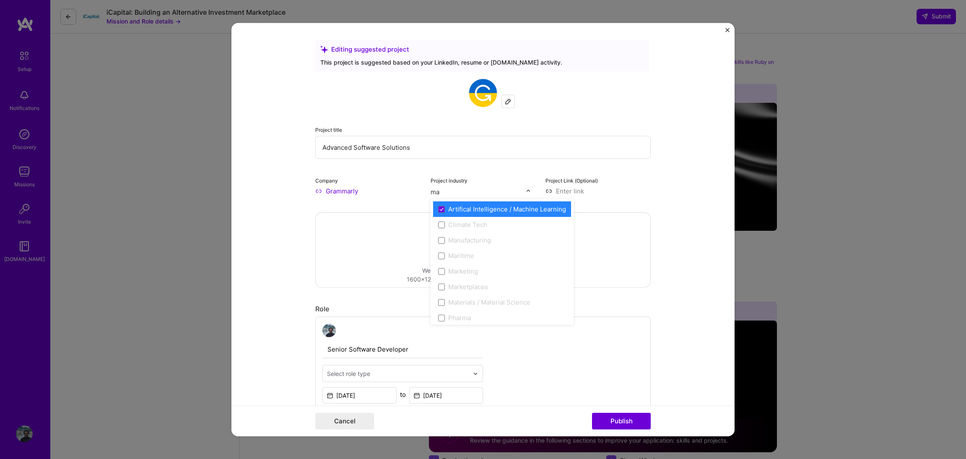
type input "m"
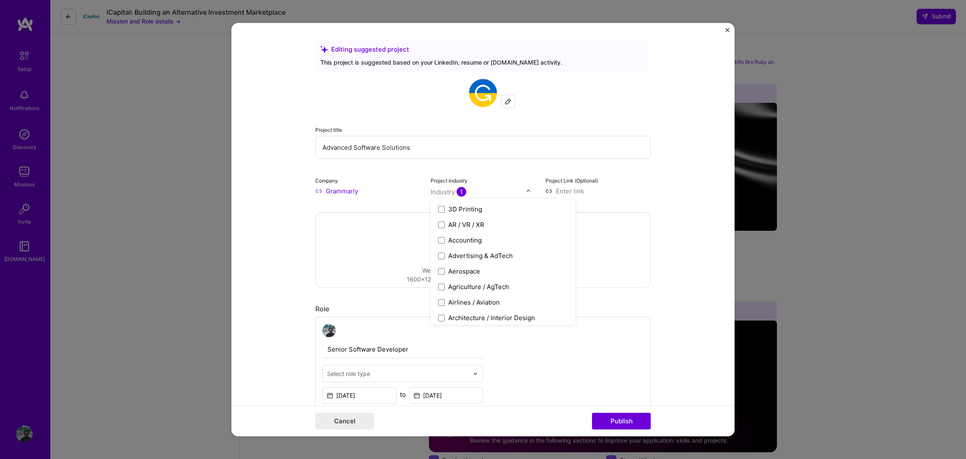
click at [287, 204] on form "Editing suggested project This project is suggested based on your LinkedIn, res…" at bounding box center [482, 229] width 503 height 413
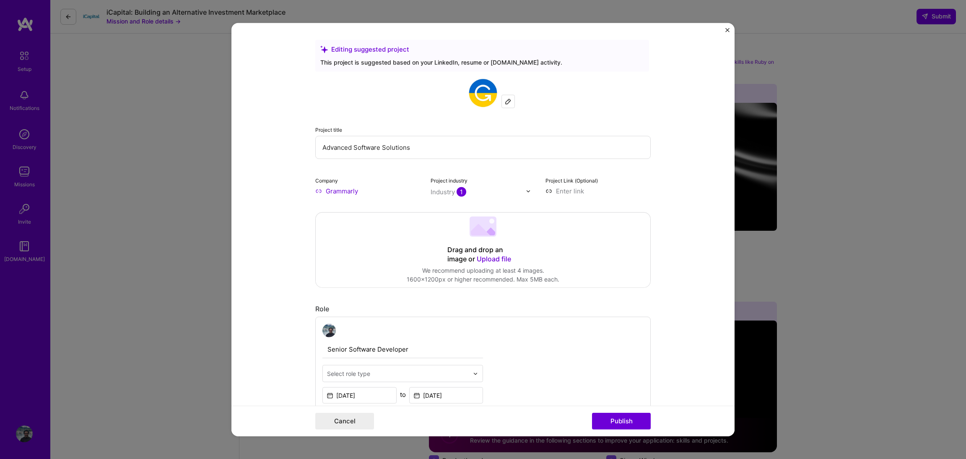
click at [381, 145] on input "Advanced Software Solutions" at bounding box center [482, 147] width 335 height 23
click at [392, 147] on input "Advanced Software Solutions" at bounding box center [482, 147] width 335 height 23
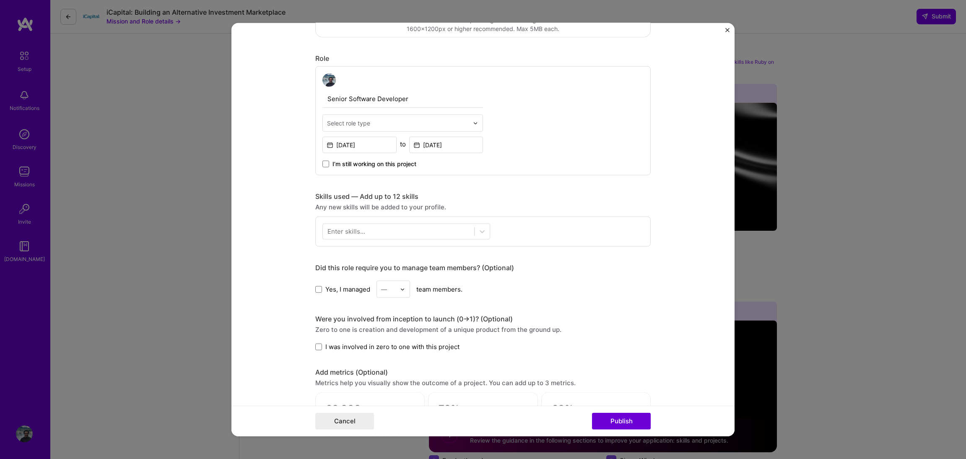
scroll to position [253, 0]
click at [612, 419] on button "Publish" at bounding box center [621, 420] width 59 height 17
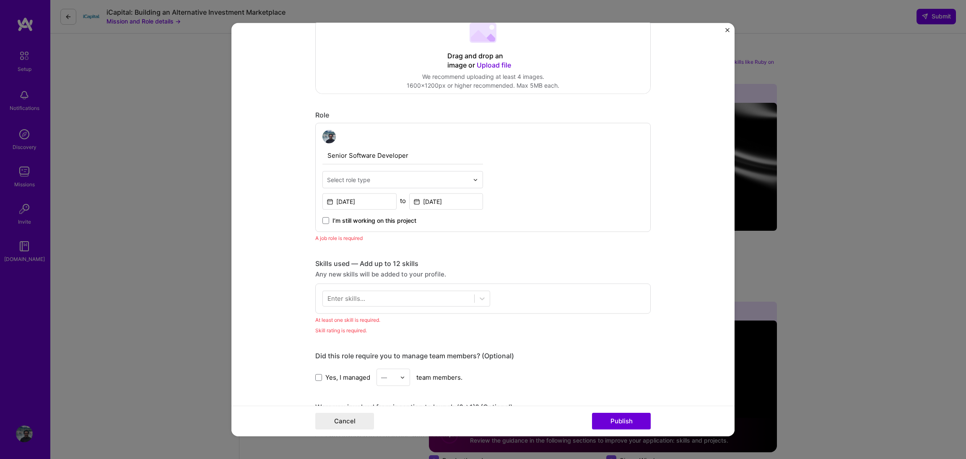
scroll to position [159, 0]
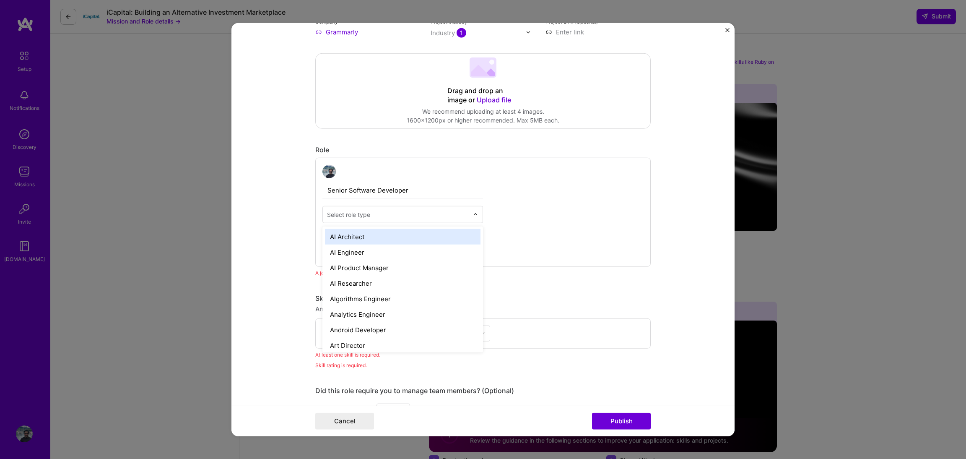
click at [375, 211] on input "text" at bounding box center [398, 214] width 142 height 9
type input "so"
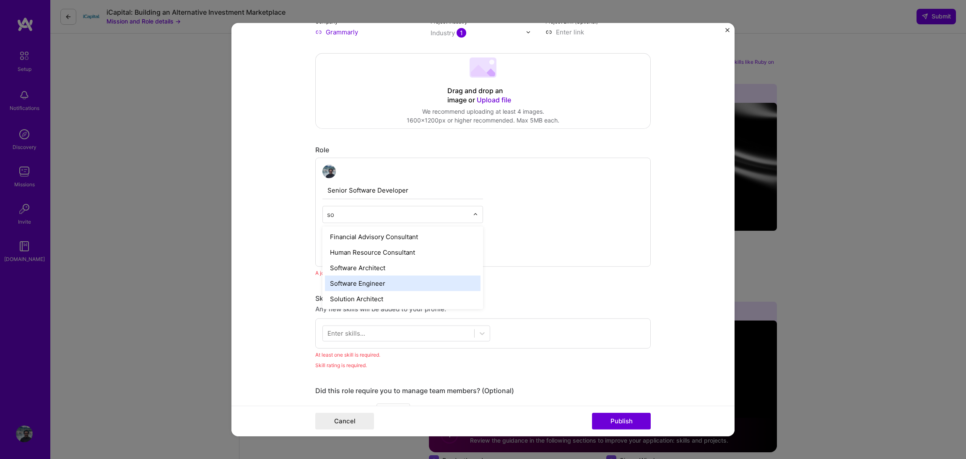
click at [381, 285] on div "Software Engineer" at bounding box center [403, 283] width 156 height 16
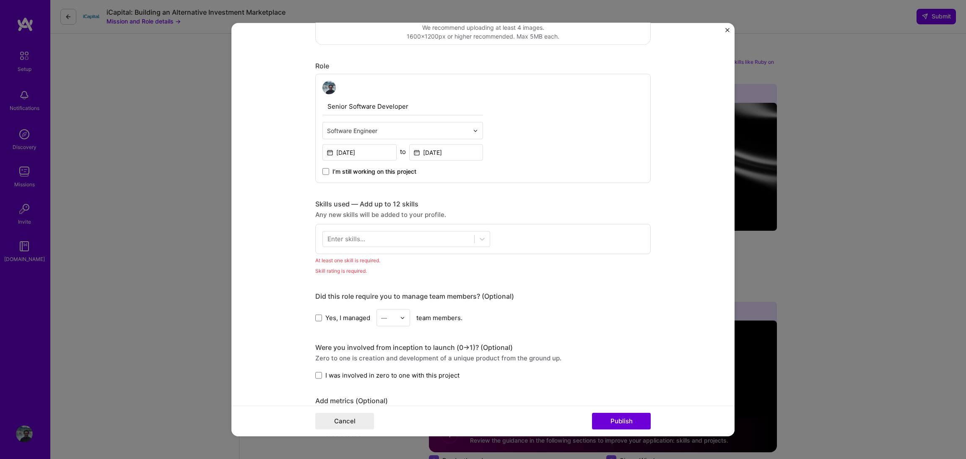
scroll to position [259, 0]
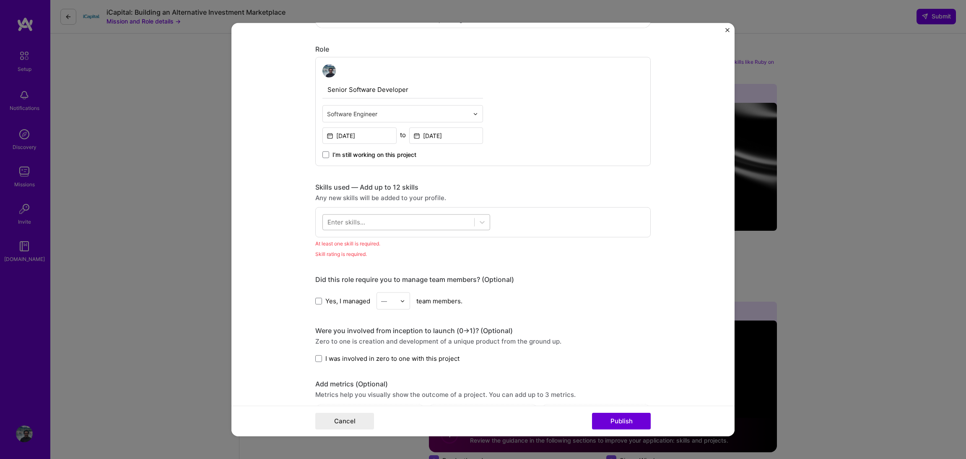
click at [458, 225] on div at bounding box center [398, 222] width 151 height 14
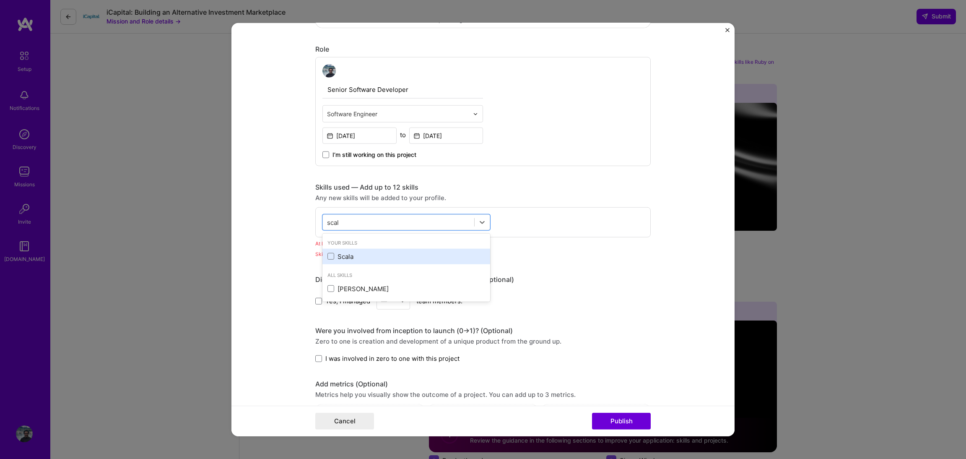
click at [403, 254] on div "Scala" at bounding box center [406, 256] width 158 height 9
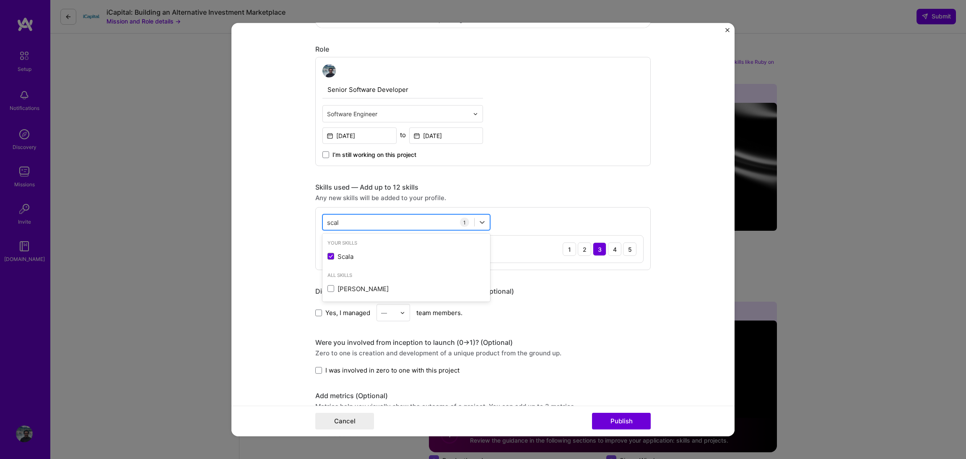
click at [397, 221] on div "scal scal" at bounding box center [398, 222] width 151 height 14
click at [397, 222] on div "scal scal" at bounding box center [398, 222] width 151 height 14
click at [367, 255] on div "Java" at bounding box center [406, 256] width 158 height 9
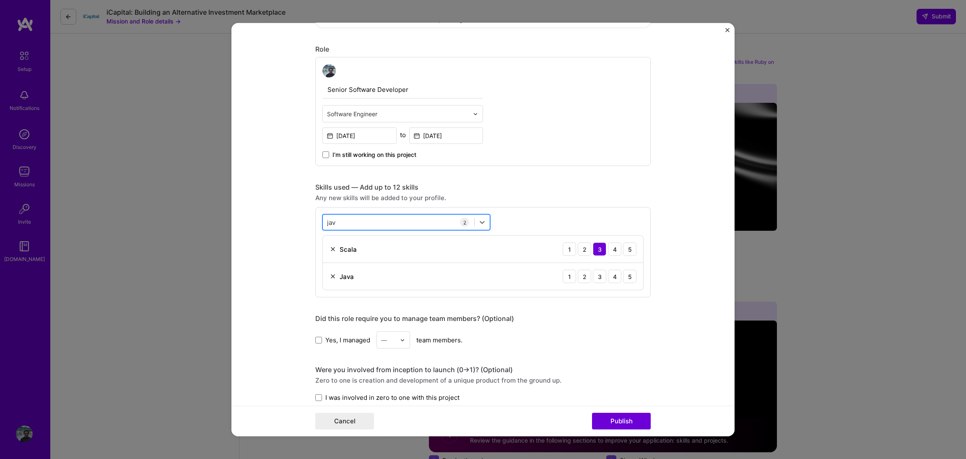
click at [368, 223] on div "jav jav" at bounding box center [398, 222] width 151 height 14
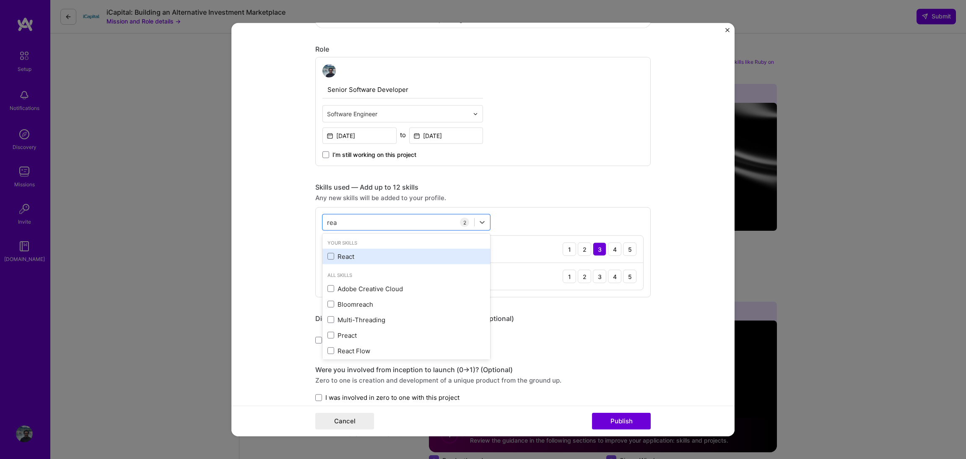
click at [336, 255] on div "React" at bounding box center [406, 256] width 158 height 9
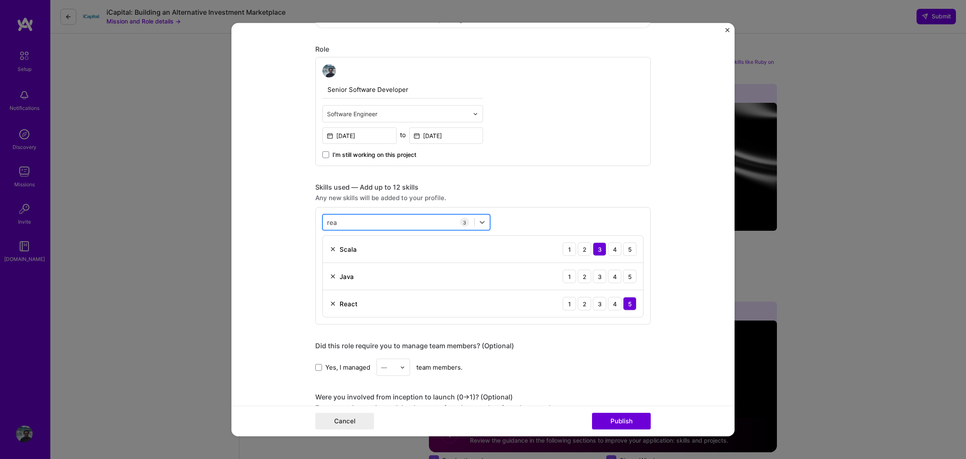
click at [358, 223] on div "[PERSON_NAME]" at bounding box center [398, 222] width 151 height 14
click at [350, 256] on div "Redux" at bounding box center [406, 256] width 158 height 9
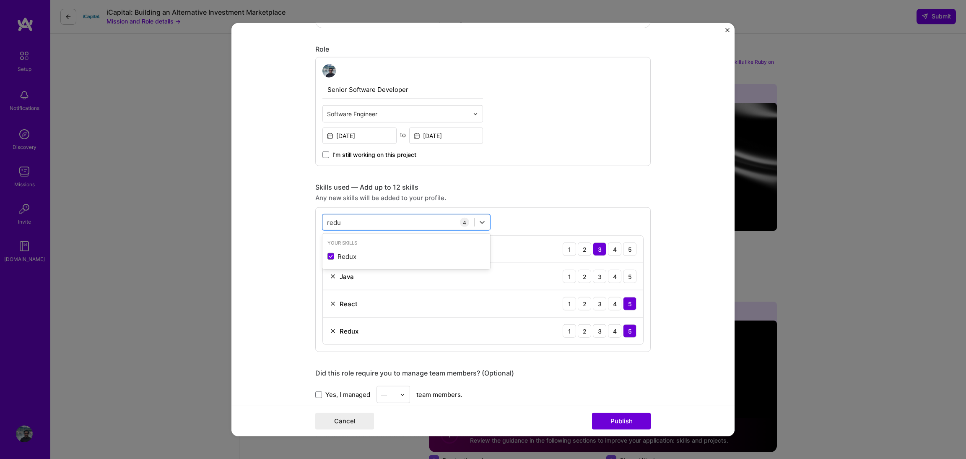
type input "redu"
click at [284, 281] on form "Editing suggested project This project is suggested based on your LinkedIn, res…" at bounding box center [482, 229] width 503 height 413
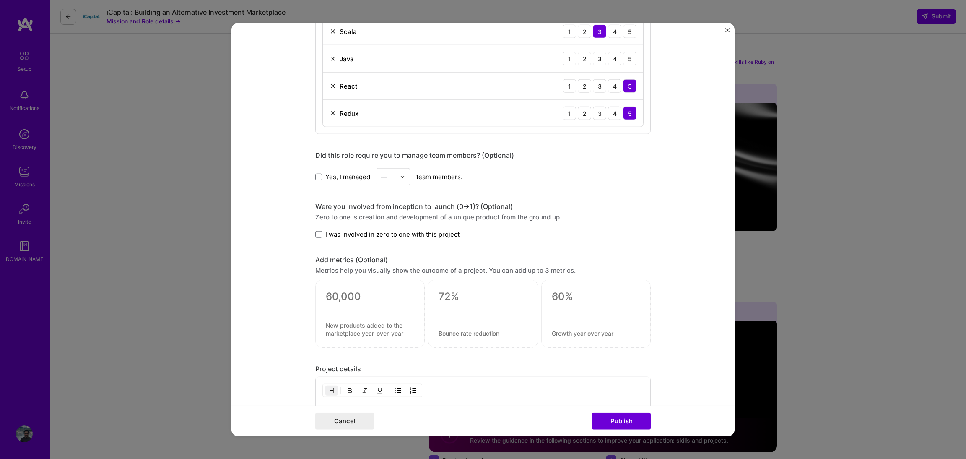
scroll to position [479, 0]
click at [633, 420] on button "Publish" at bounding box center [621, 420] width 59 height 17
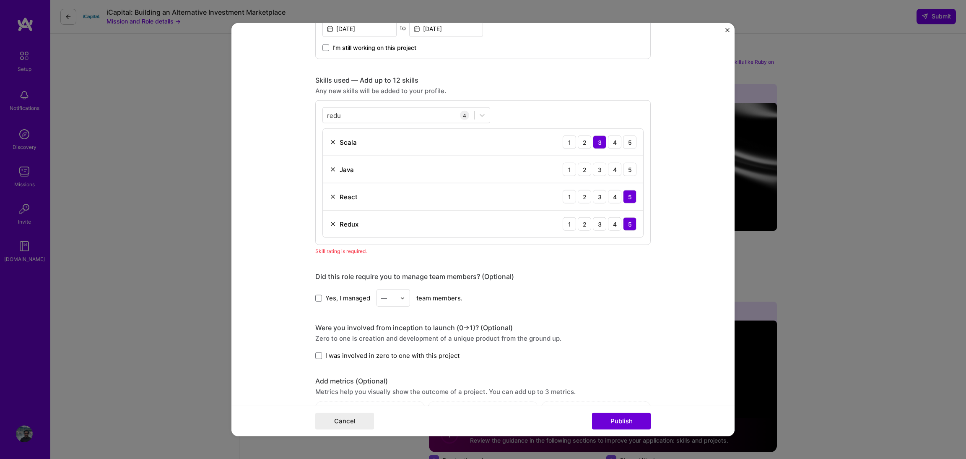
scroll to position [325, 0]
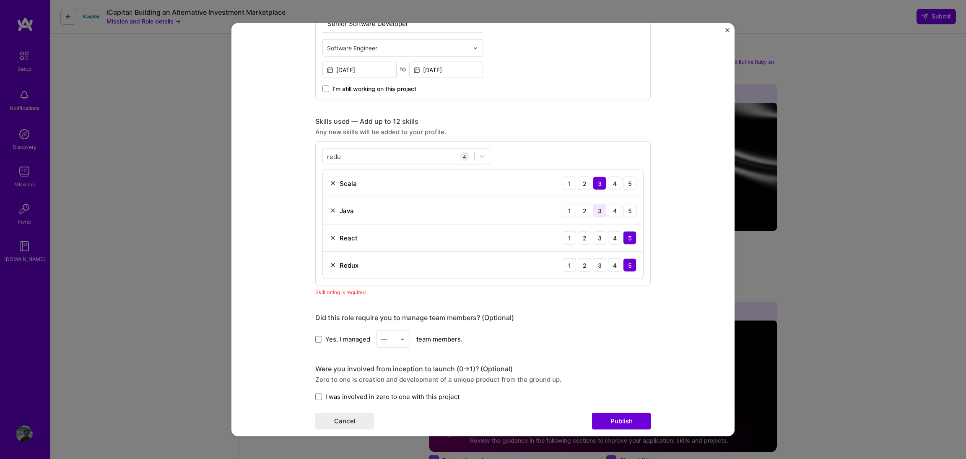
click at [604, 211] on div "3" at bounding box center [599, 210] width 13 height 13
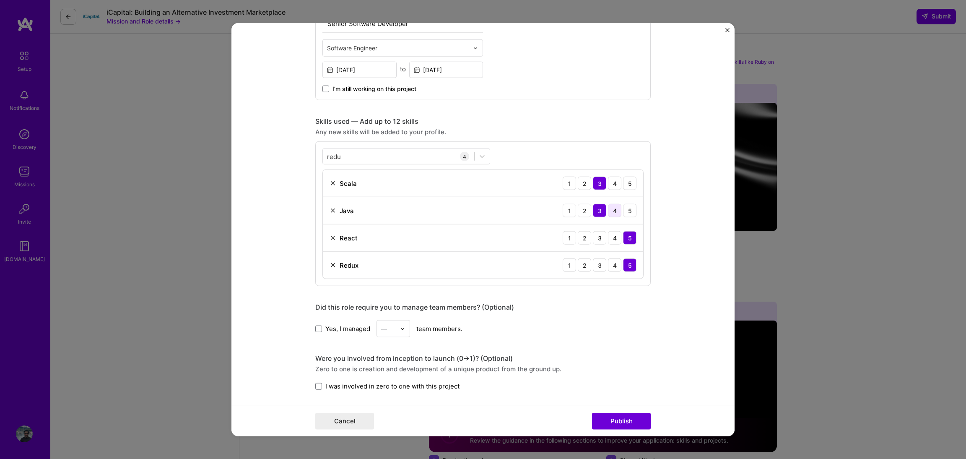
click at [616, 207] on div "4" at bounding box center [614, 210] width 13 height 13
click at [628, 420] on button "Publish" at bounding box center [621, 420] width 59 height 17
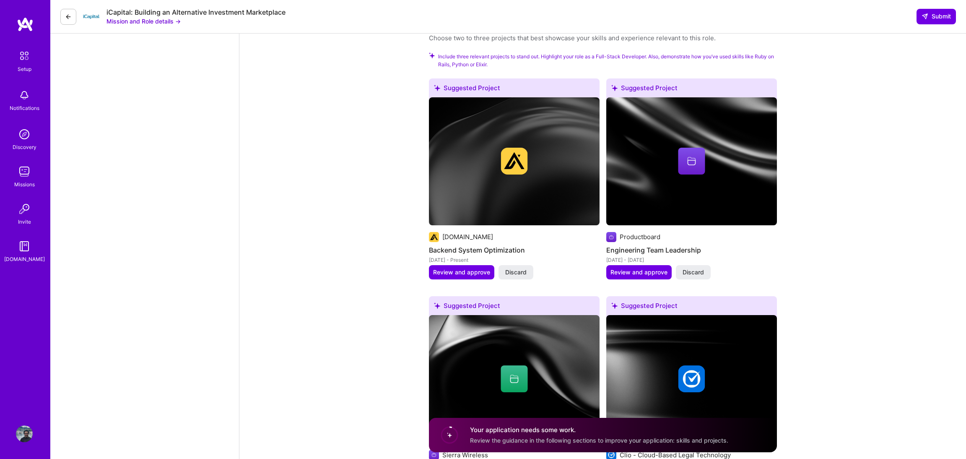
scroll to position [941, 0]
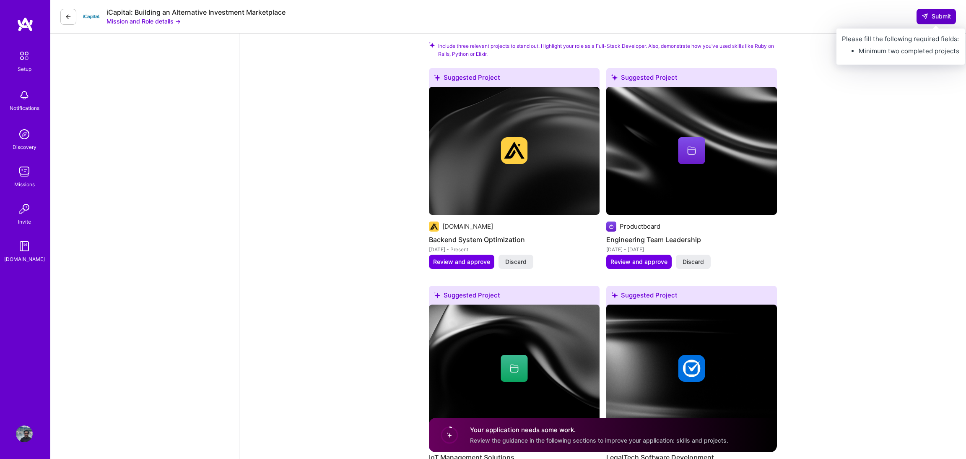
click at [939, 17] on span "Submit" at bounding box center [935, 16] width 29 height 8
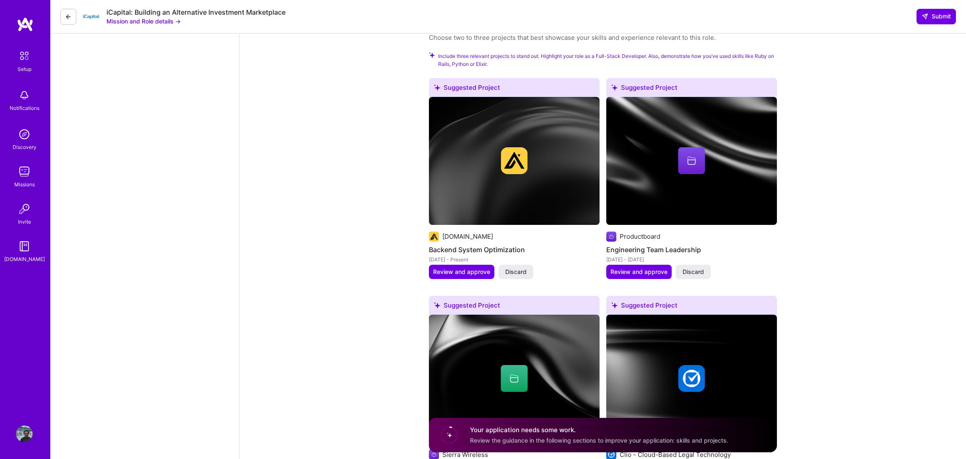
scroll to position [961, 0]
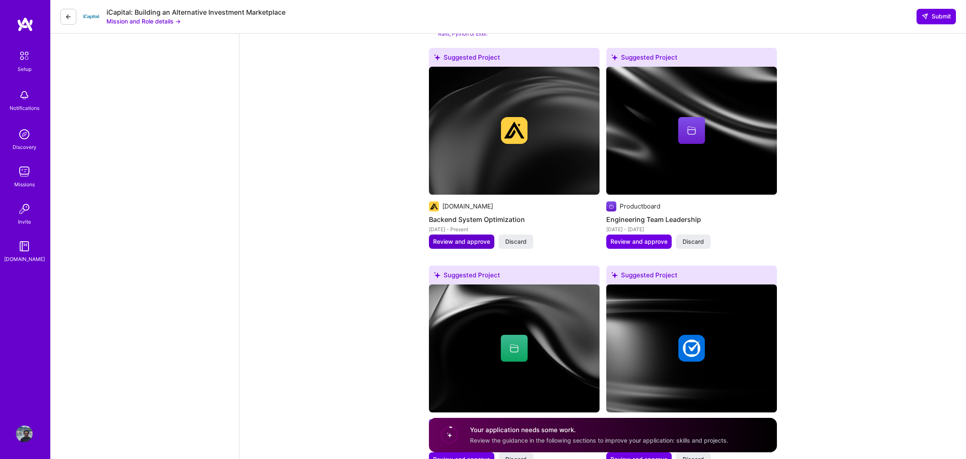
click at [479, 236] on button "Review and approve" at bounding box center [461, 241] width 65 height 14
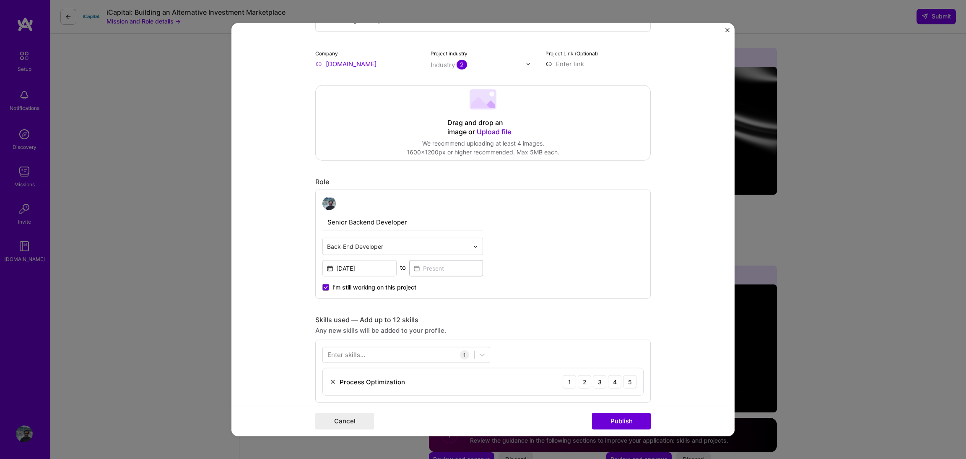
scroll to position [171, 0]
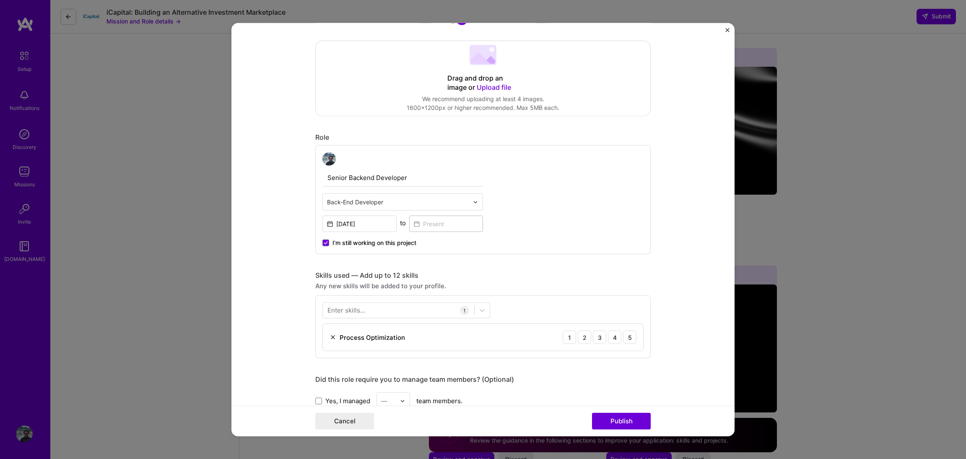
click at [476, 200] on img at bounding box center [475, 201] width 5 height 5
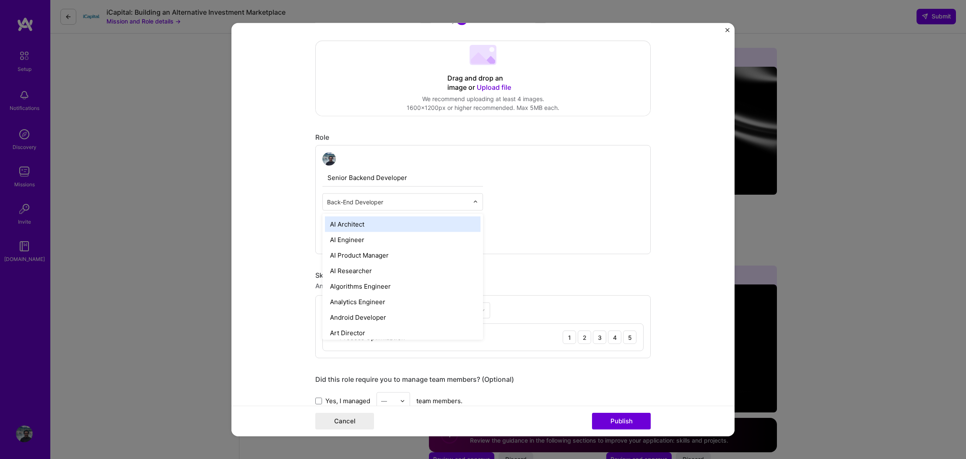
click at [475, 200] on img at bounding box center [475, 201] width 5 height 5
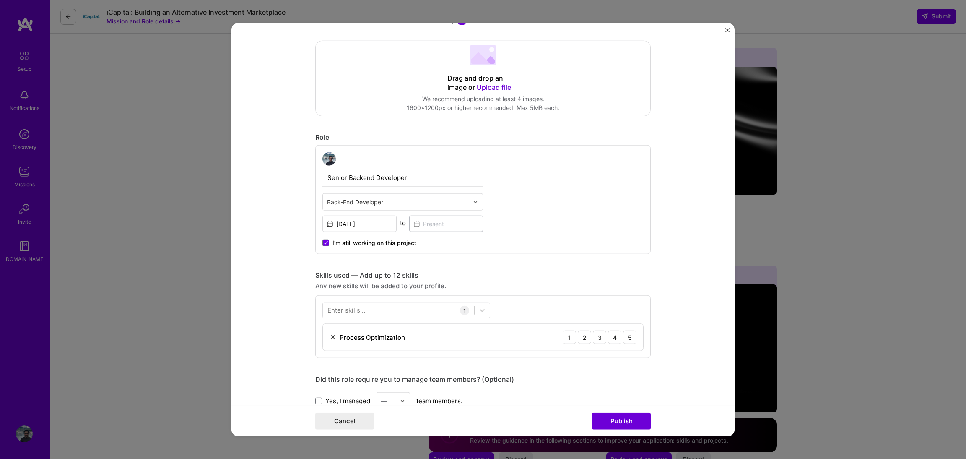
click at [472, 201] on div "Back-End Developer" at bounding box center [398, 202] width 150 height 16
type input "engineering"
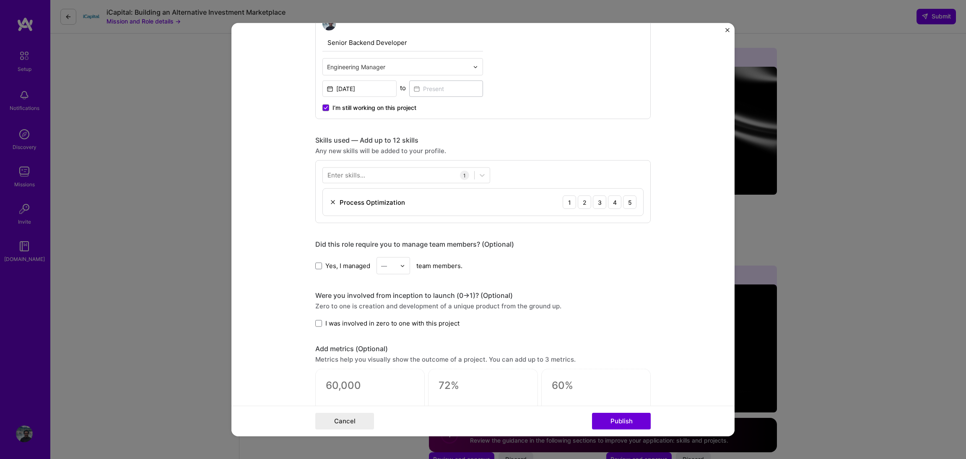
scroll to position [312, 0]
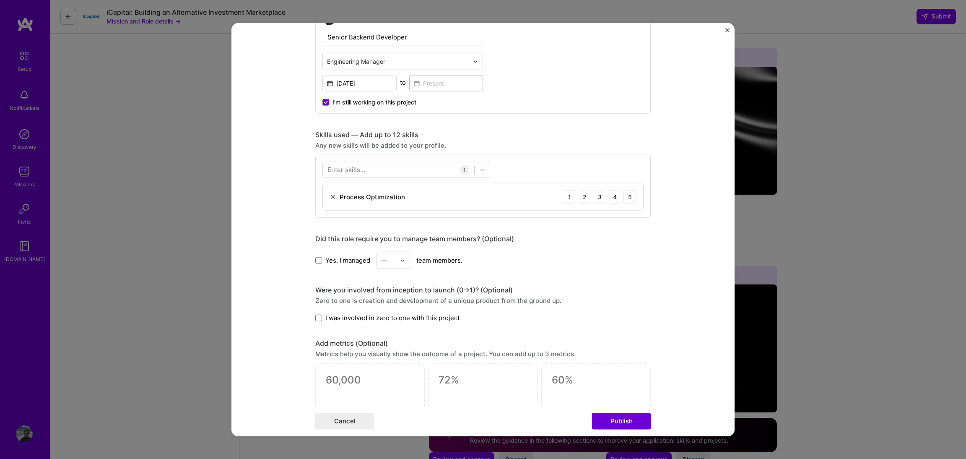
click at [386, 105] on span "I’m still working on this project" at bounding box center [374, 102] width 84 height 8
click at [0, 0] on input "I’m still working on this project" at bounding box center [0, 0] width 0 height 0
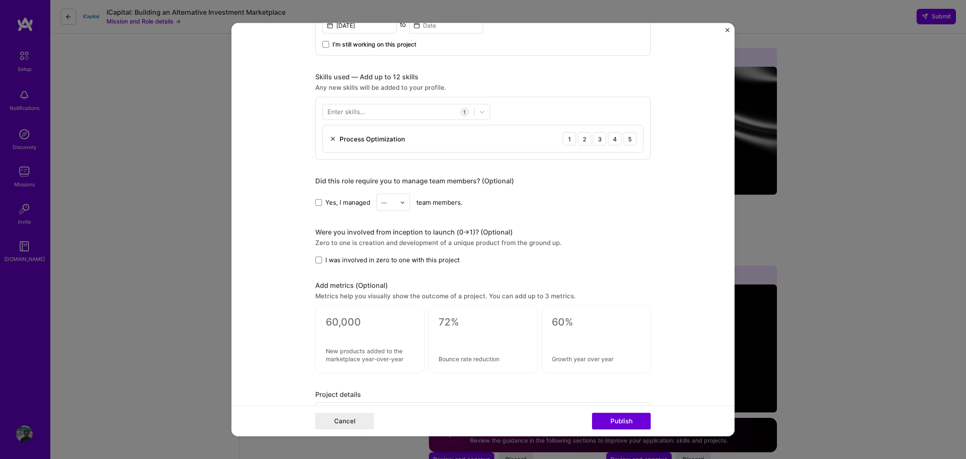
scroll to position [402, 0]
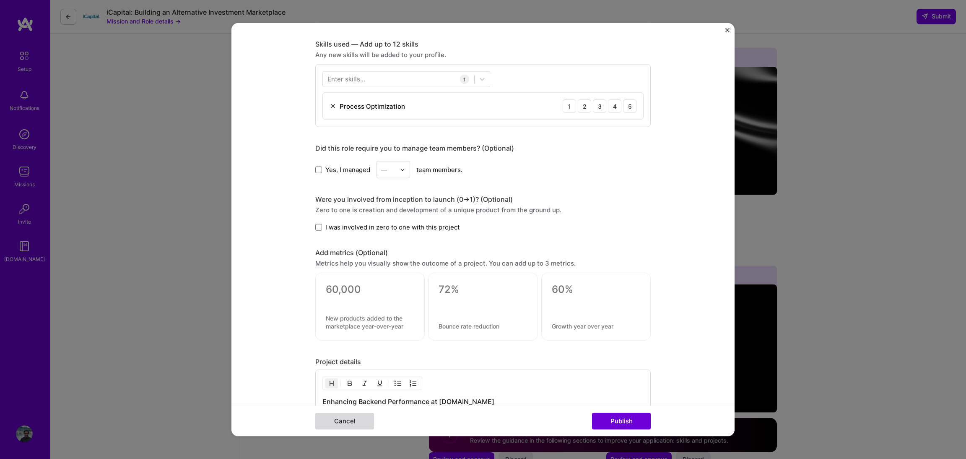
click at [342, 417] on button "Cancel" at bounding box center [344, 420] width 59 height 17
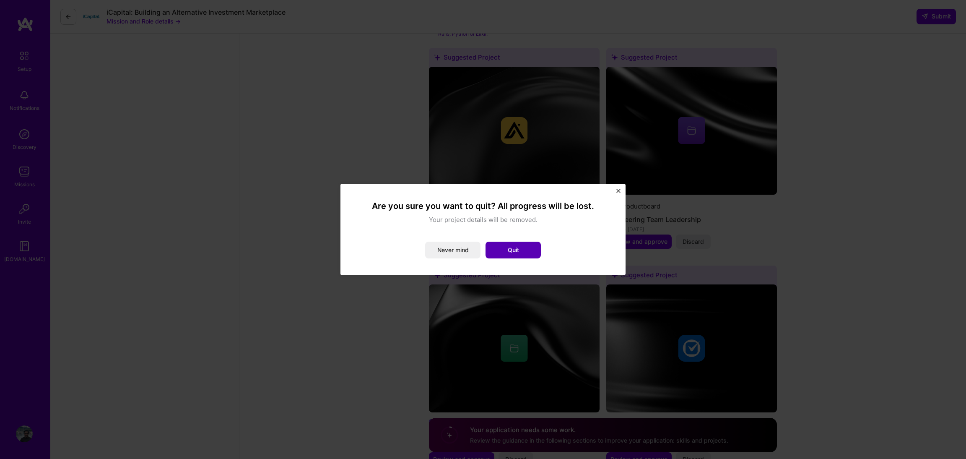
click at [531, 244] on button "Quit" at bounding box center [512, 249] width 55 height 17
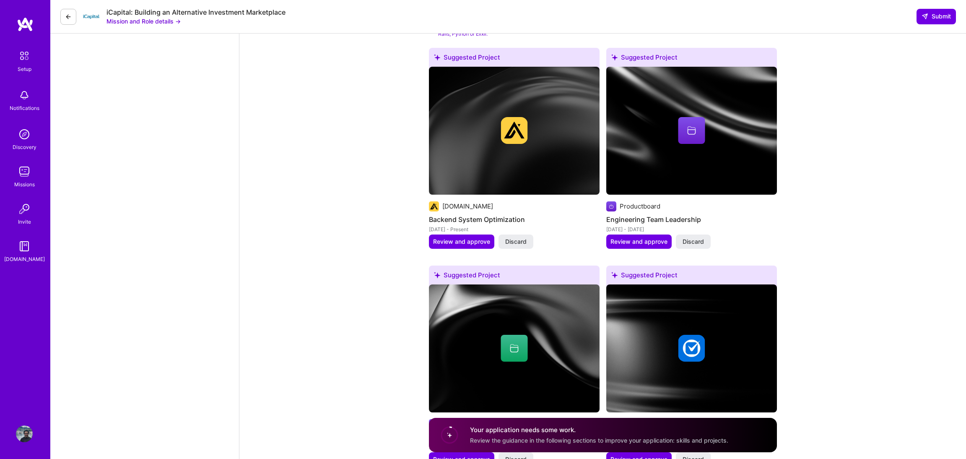
scroll to position [878, 0]
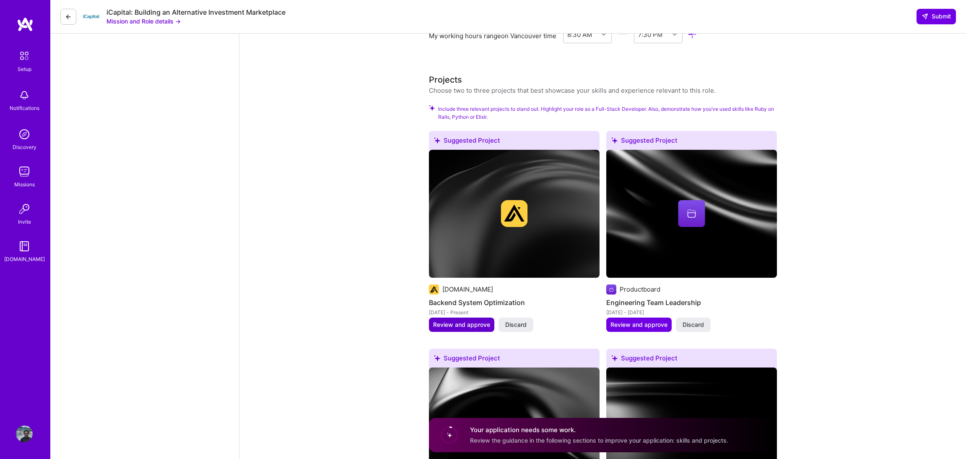
click at [460, 324] on span "Review and approve" at bounding box center [461, 324] width 57 height 8
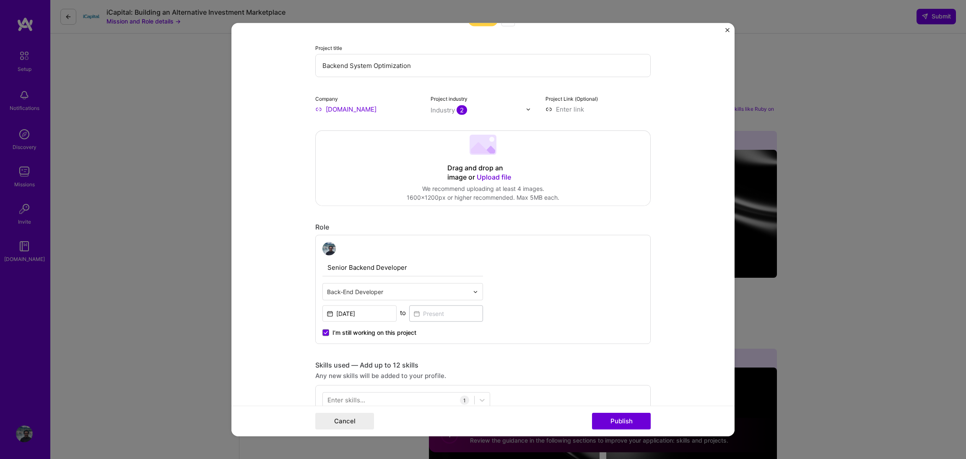
scroll to position [0, 0]
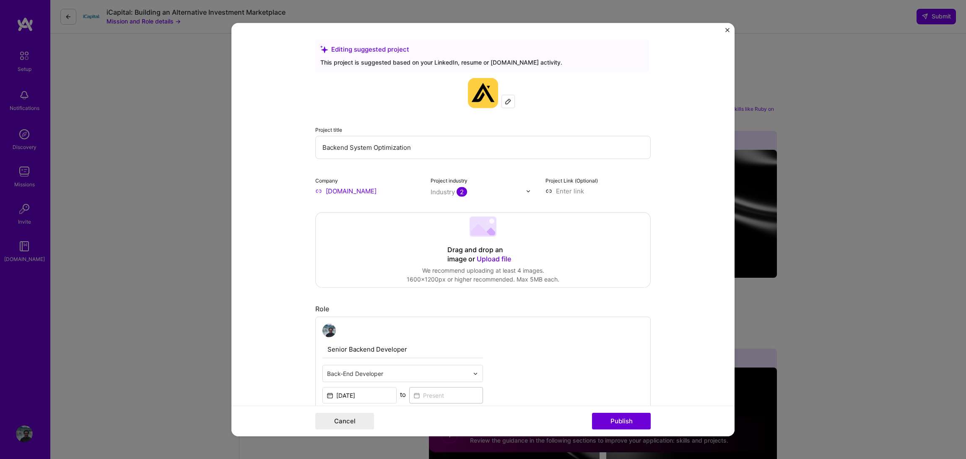
click at [394, 148] on input "Backend System Optimization" at bounding box center [482, 147] width 335 height 23
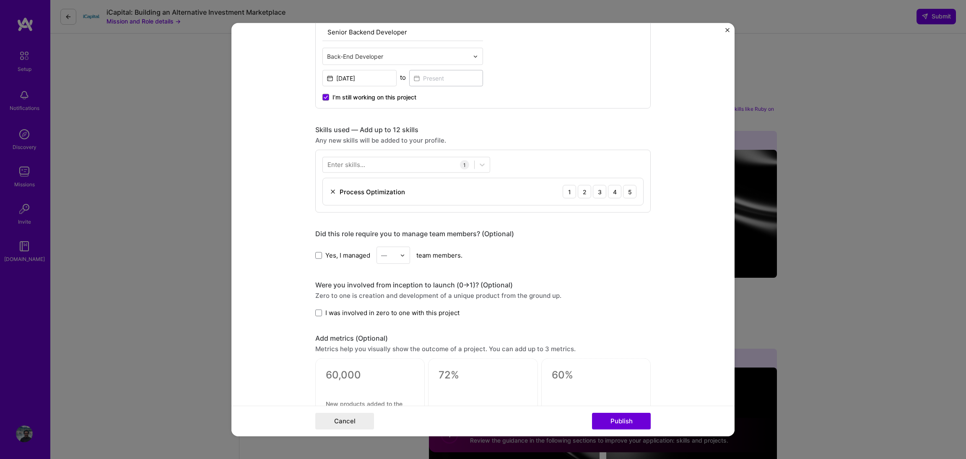
scroll to position [317, 0]
type input "Deals Insights Team"
click at [625, 415] on button "Publish" at bounding box center [621, 420] width 59 height 17
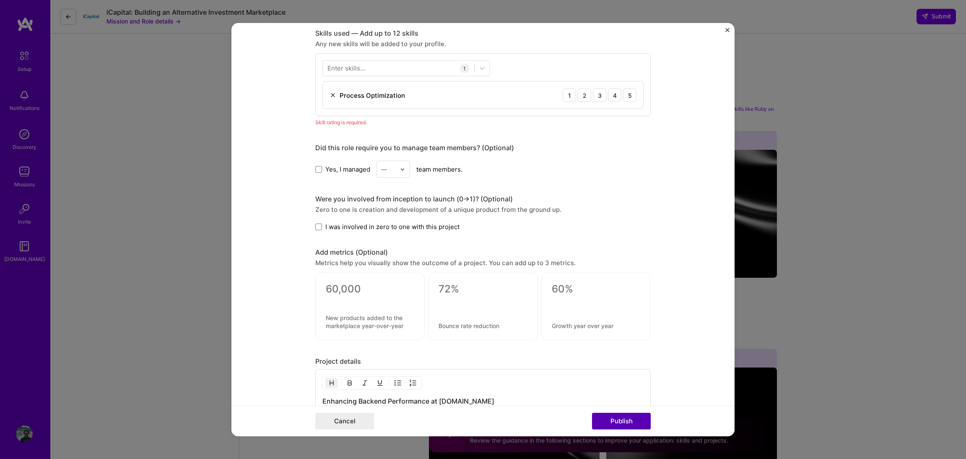
scroll to position [420, 0]
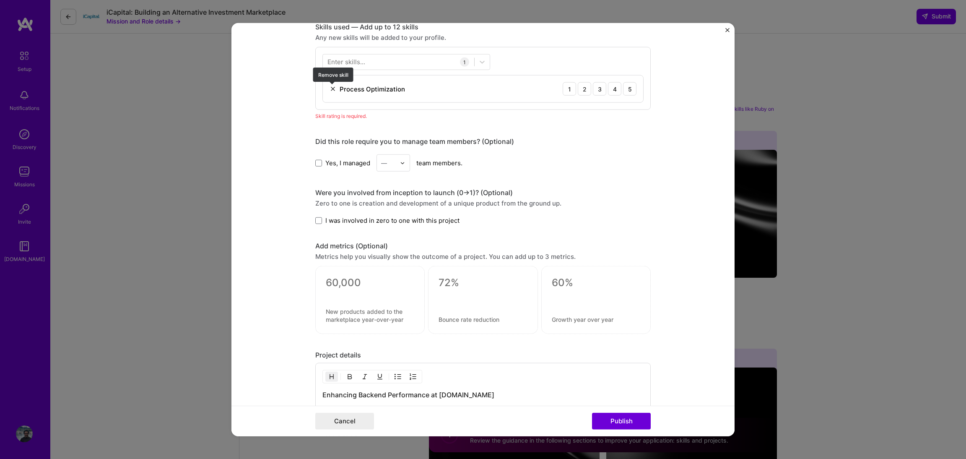
click at [334, 86] on img at bounding box center [332, 89] width 7 height 7
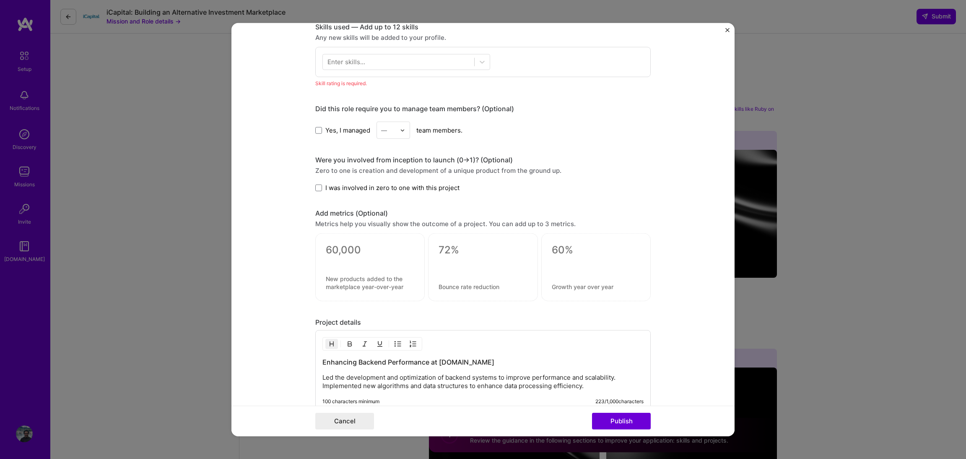
click at [345, 64] on div "Enter skills..." at bounding box center [346, 61] width 38 height 9
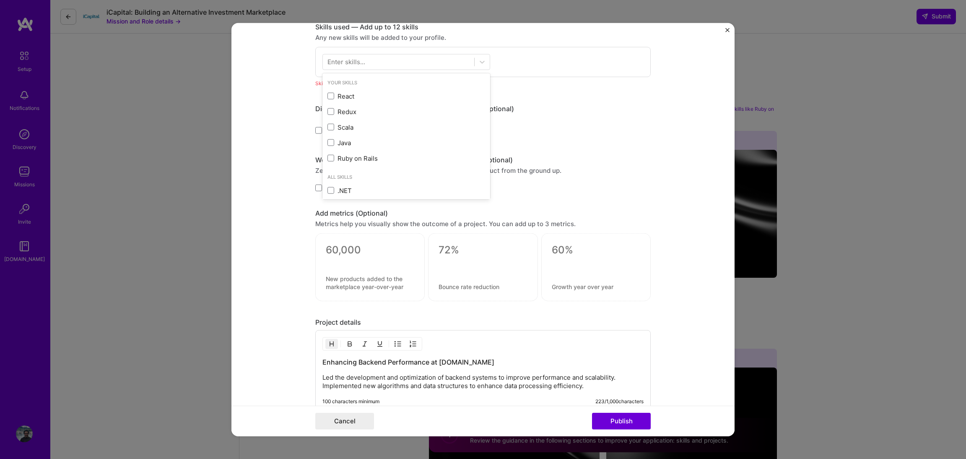
click at [355, 62] on div "Enter skills..." at bounding box center [346, 61] width 38 height 9
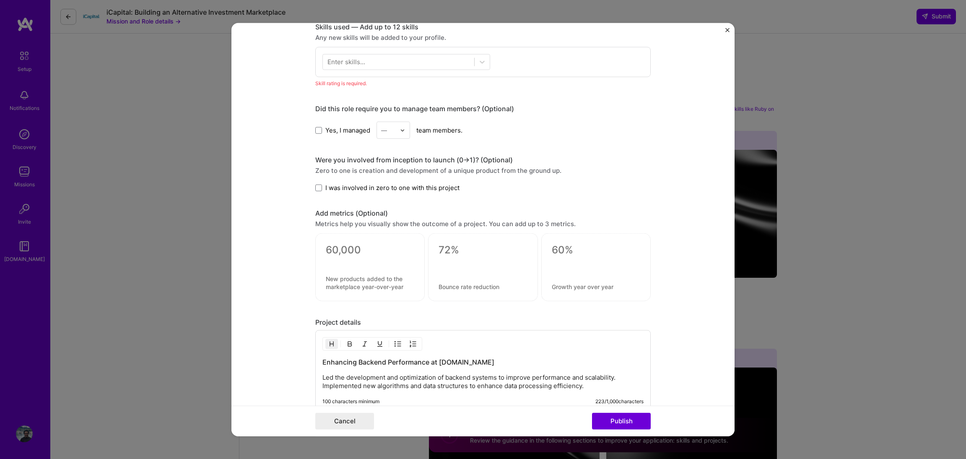
click at [355, 62] on div "Enter skills..." at bounding box center [346, 61] width 38 height 9
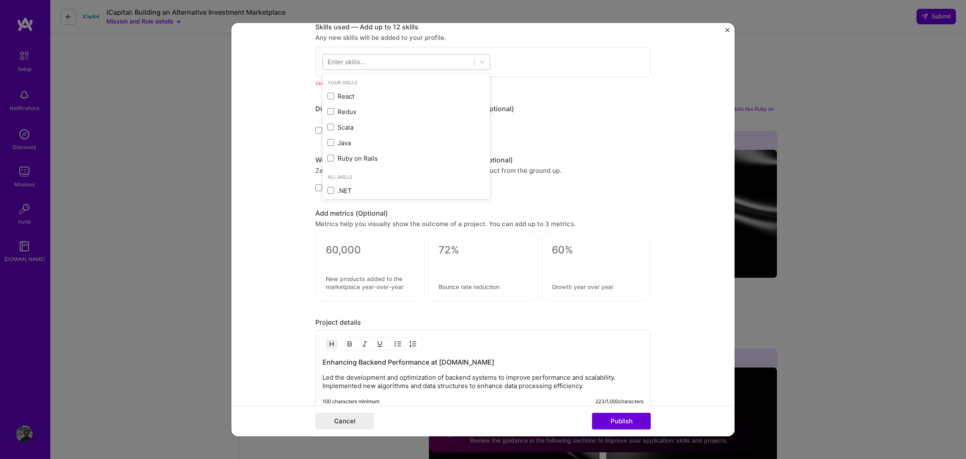
click at [339, 55] on div at bounding box center [406, 62] width 168 height 16
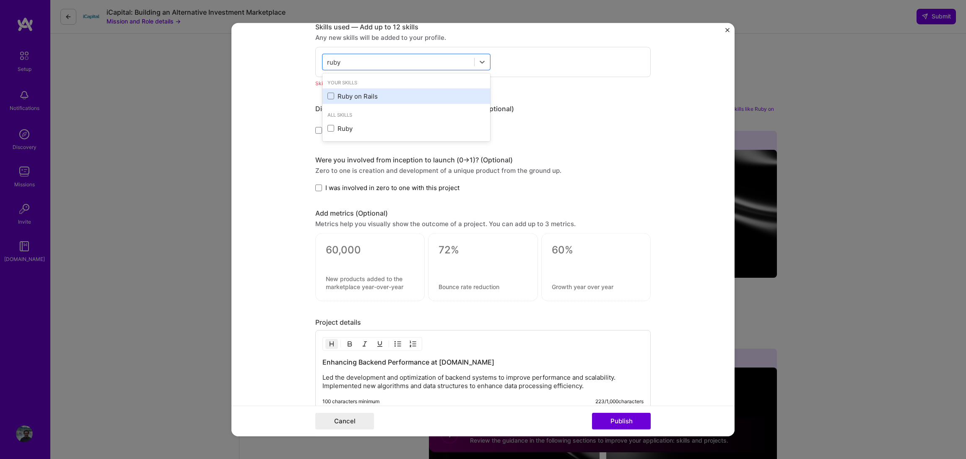
click at [346, 94] on div "Ruby on Rails" at bounding box center [406, 96] width 158 height 9
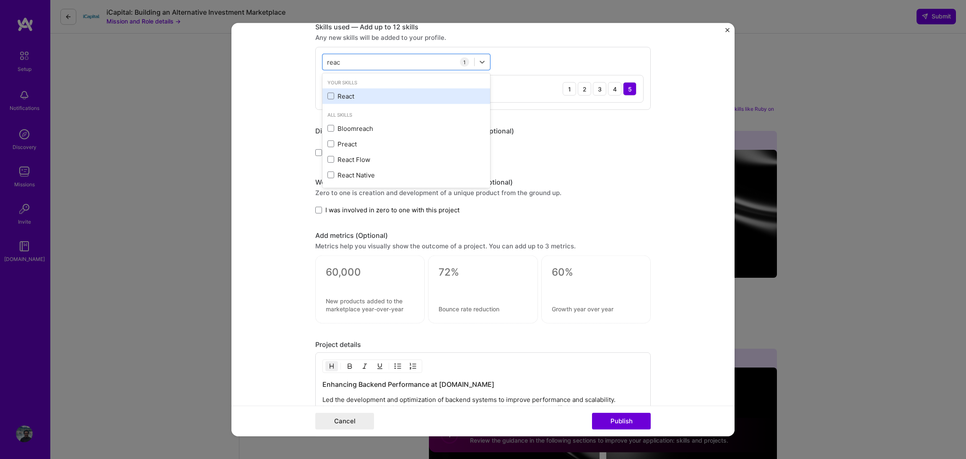
click at [341, 96] on div "React" at bounding box center [406, 96] width 158 height 9
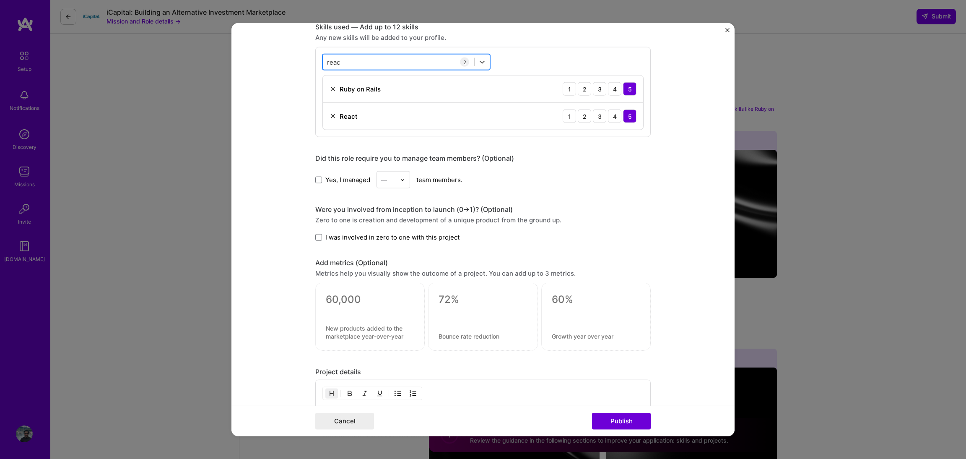
click at [352, 66] on div "reac reac" at bounding box center [398, 62] width 151 height 14
click at [352, 99] on div "Redux" at bounding box center [406, 96] width 158 height 9
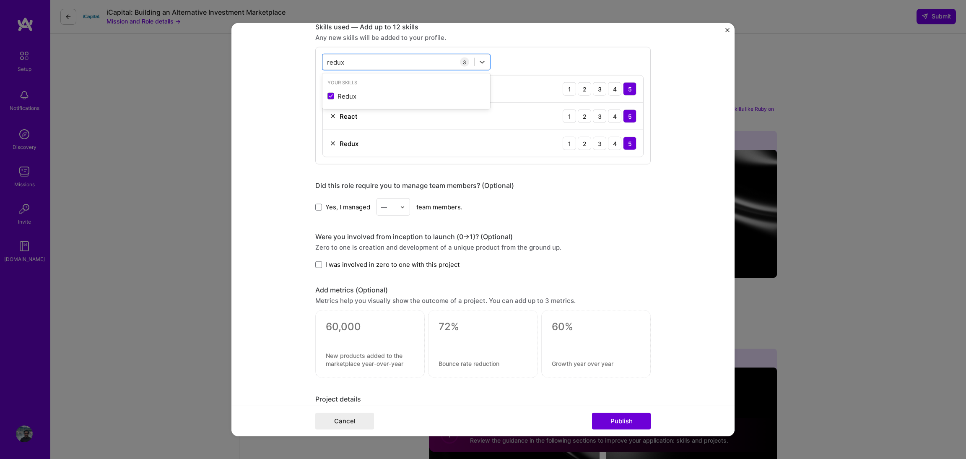
type input "redux"
click at [257, 162] on form "Editing suggested project This project is suggested based on your LinkedIn, res…" at bounding box center [482, 229] width 503 height 413
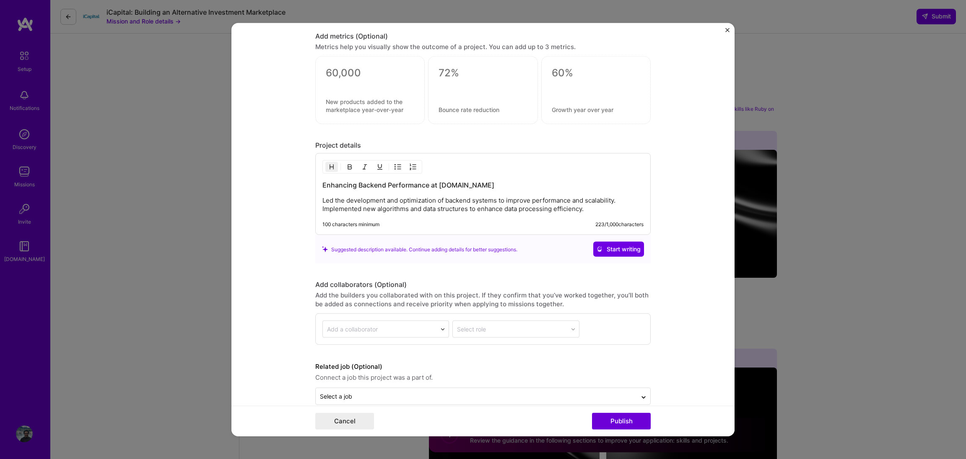
scroll to position [689, 0]
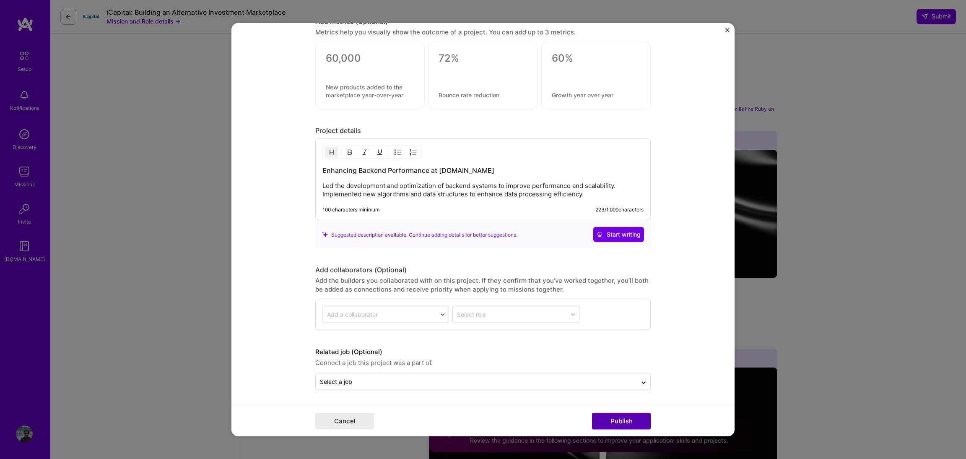
click at [611, 416] on button "Publish" at bounding box center [621, 420] width 59 height 17
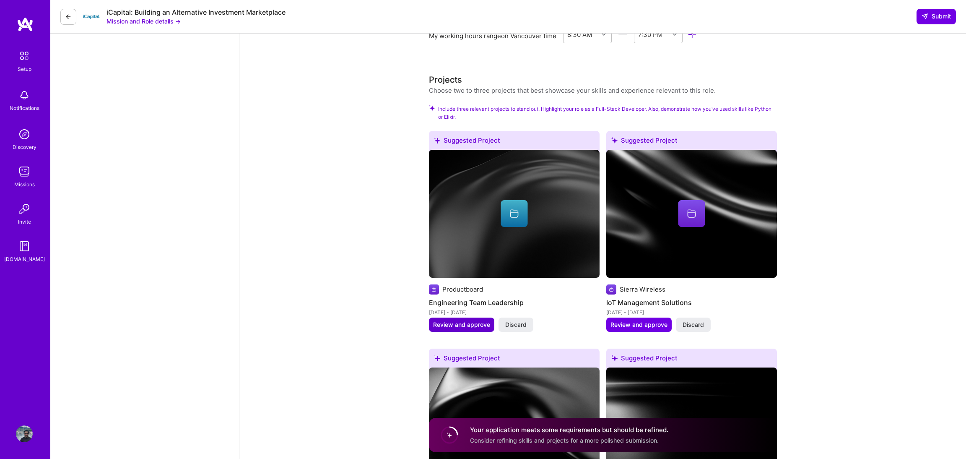
click at [459, 324] on span "Review and approve" at bounding box center [461, 324] width 57 height 8
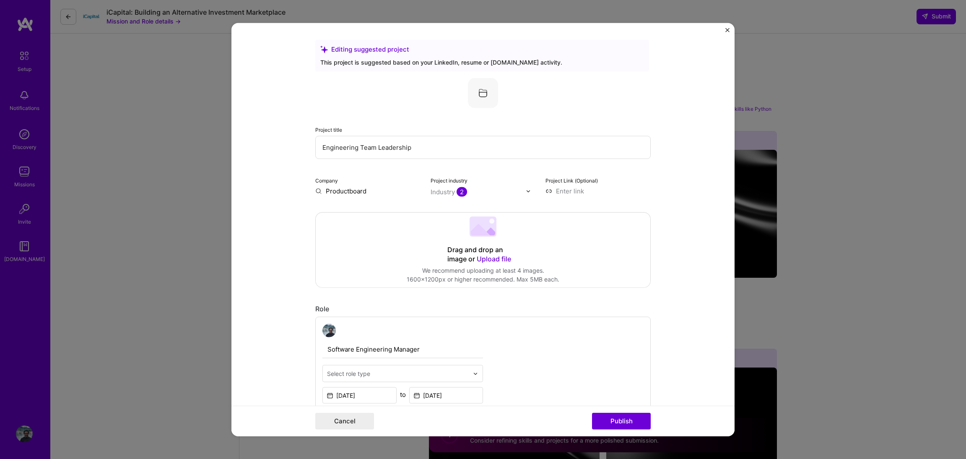
click at [375, 147] on input "Engineering Team Leadership" at bounding box center [482, 147] width 335 height 23
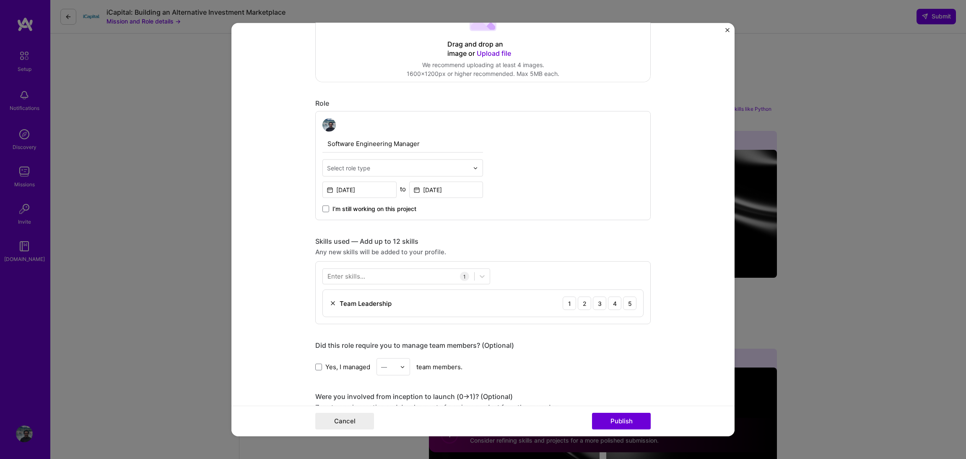
scroll to position [209, 0]
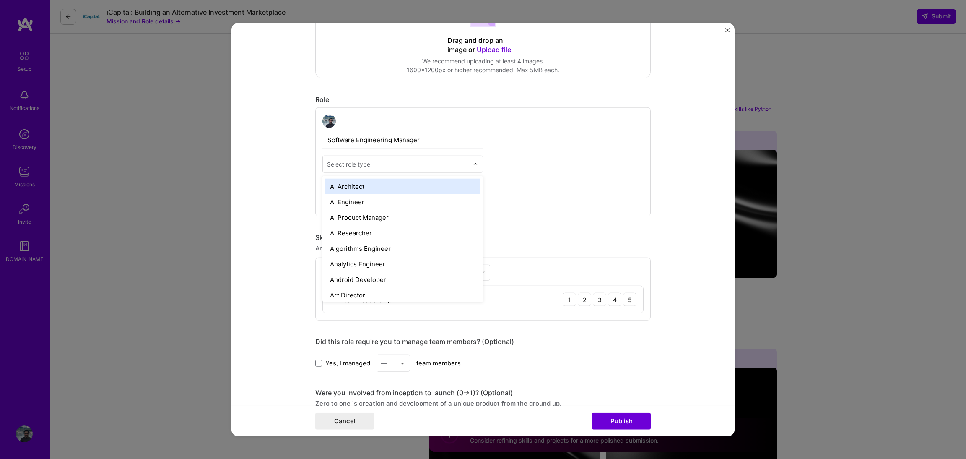
click at [432, 164] on input "text" at bounding box center [398, 164] width 142 height 9
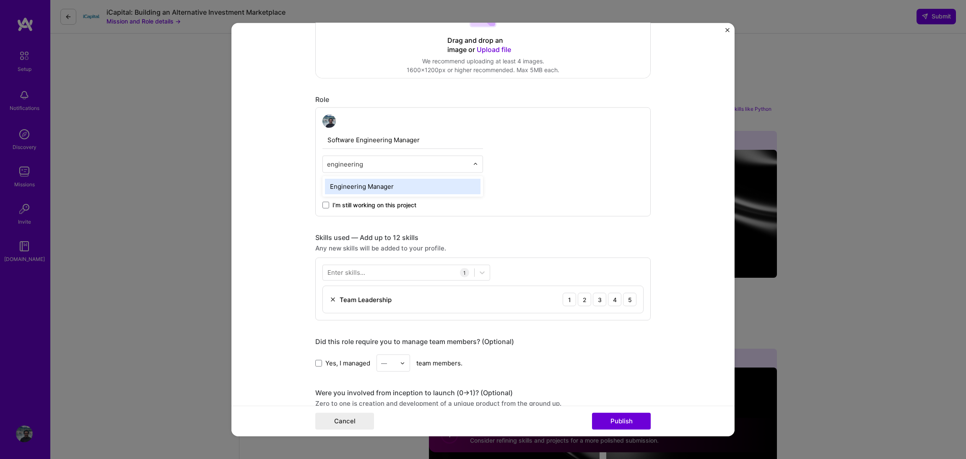
type input "engineering m"
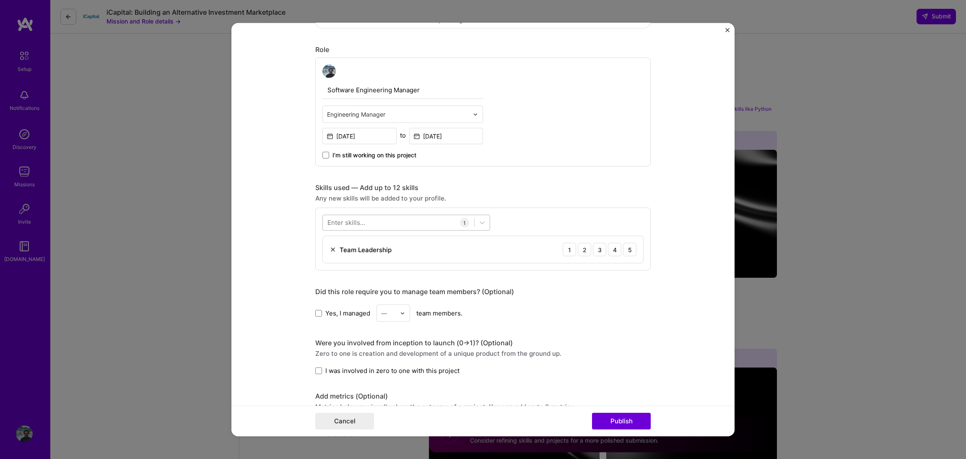
scroll to position [264, 0]
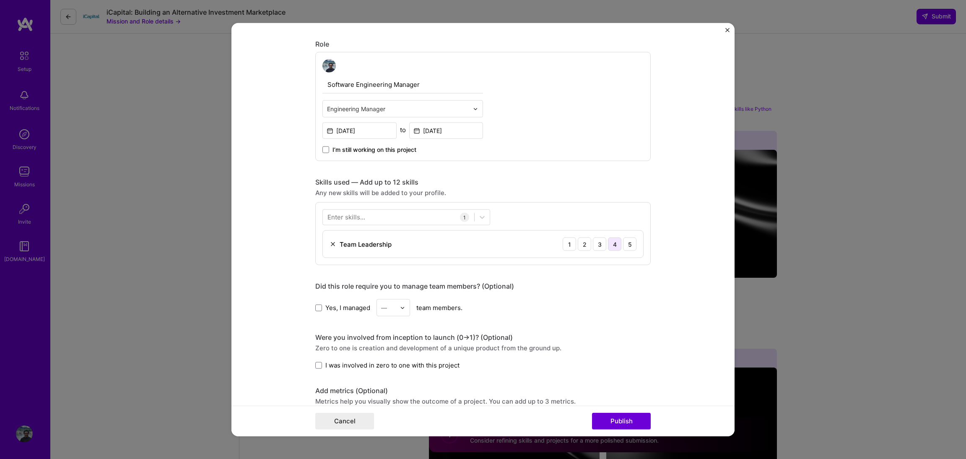
click at [617, 243] on div "4" at bounding box center [614, 243] width 13 height 13
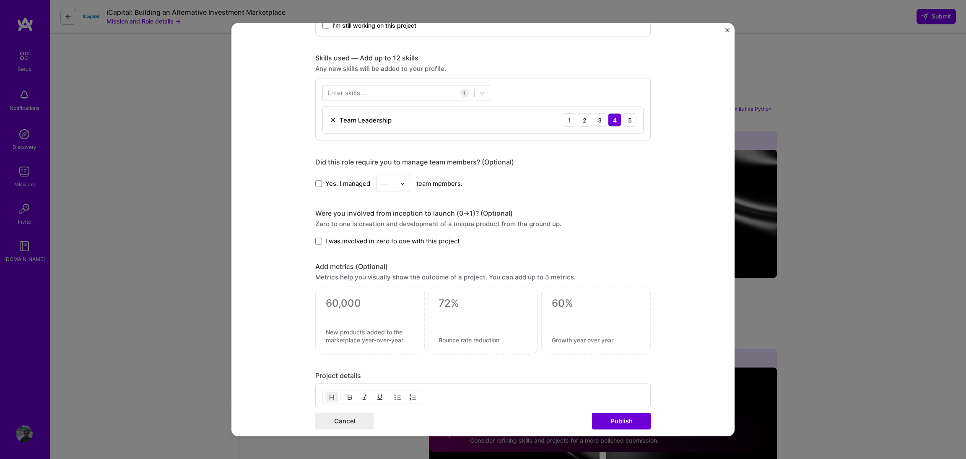
scroll to position [414, 0]
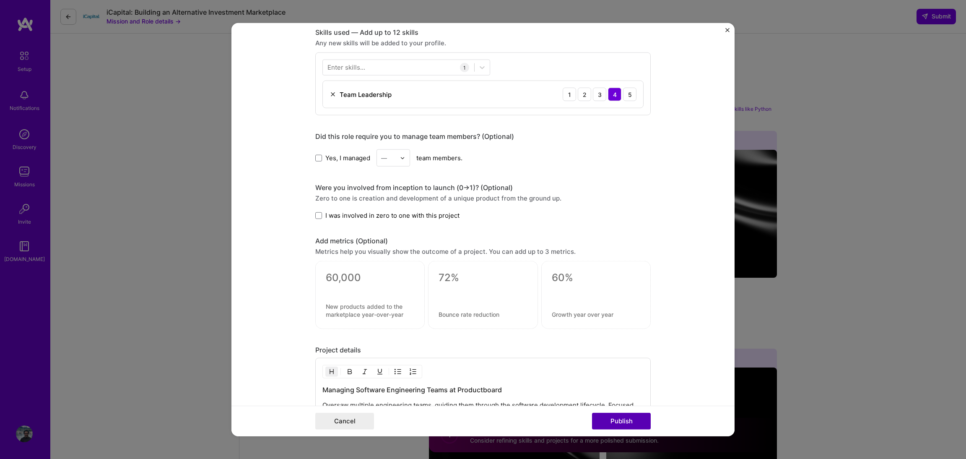
click at [615, 424] on button "Publish" at bounding box center [621, 420] width 59 height 17
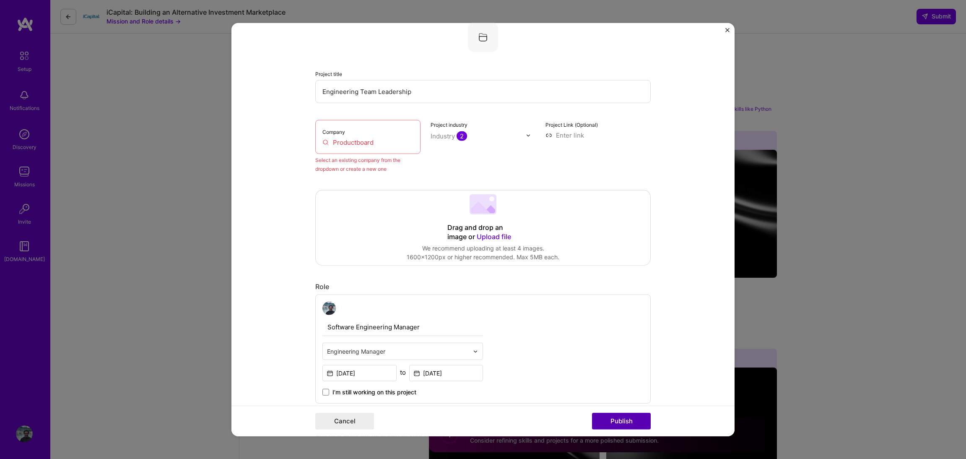
scroll to position [55, 0]
click at [362, 140] on input "Productboard" at bounding box center [367, 143] width 91 height 9
click at [379, 140] on input "Productboard" at bounding box center [367, 143] width 91 height 9
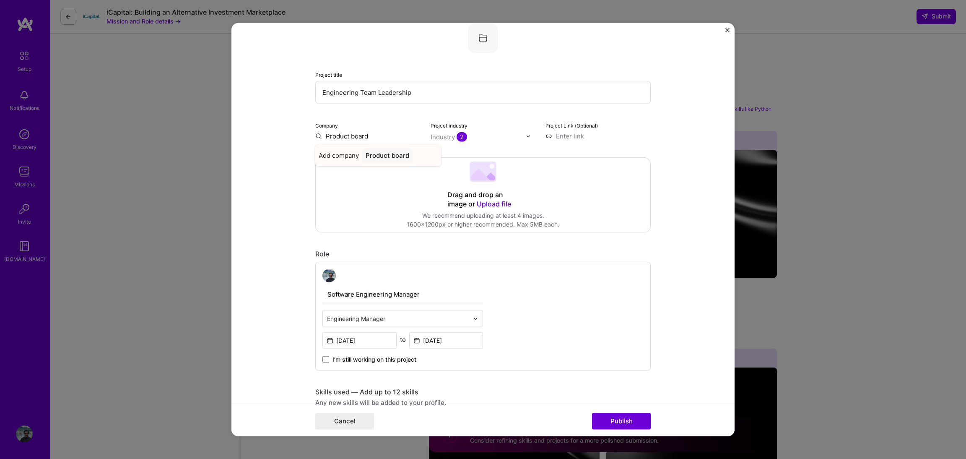
type input "Product board"
click at [389, 153] on div "Product board" at bounding box center [387, 155] width 50 height 15
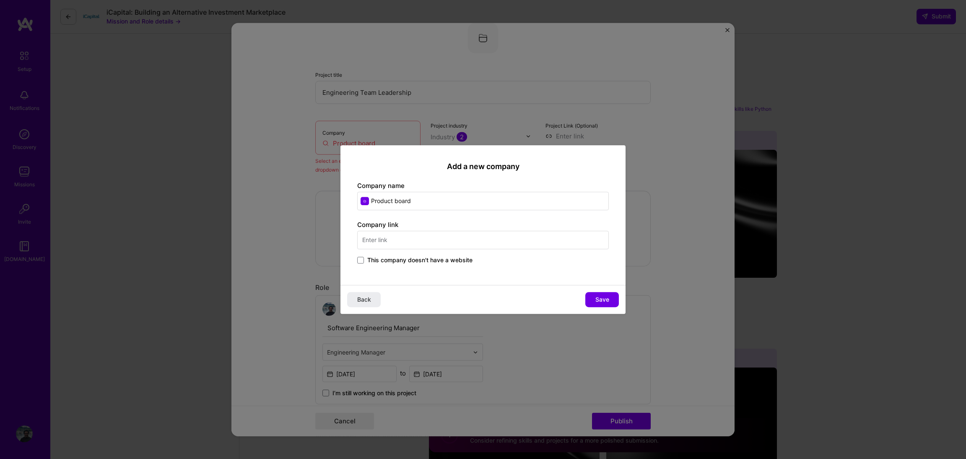
click at [393, 197] on input "Product board" at bounding box center [482, 201] width 251 height 18
type input "Productboard"
click at [436, 242] on input "text" at bounding box center [482, 240] width 251 height 18
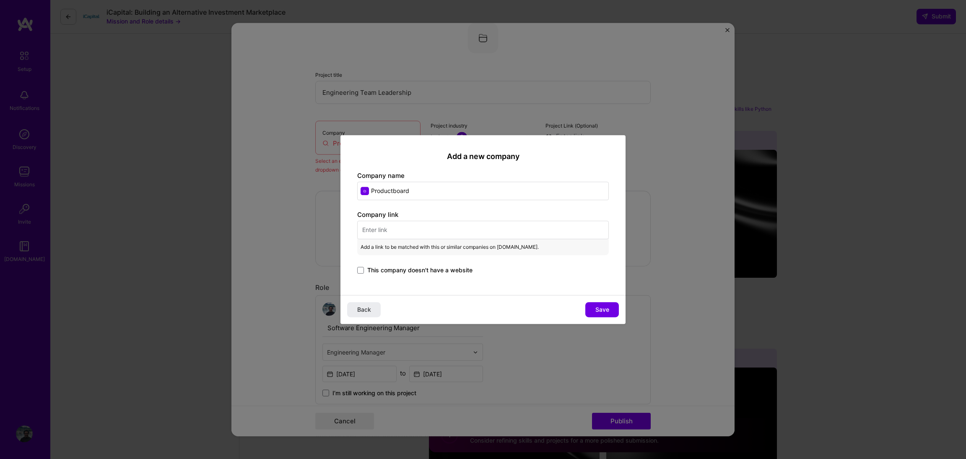
paste input "[URL][DOMAIN_NAME]"
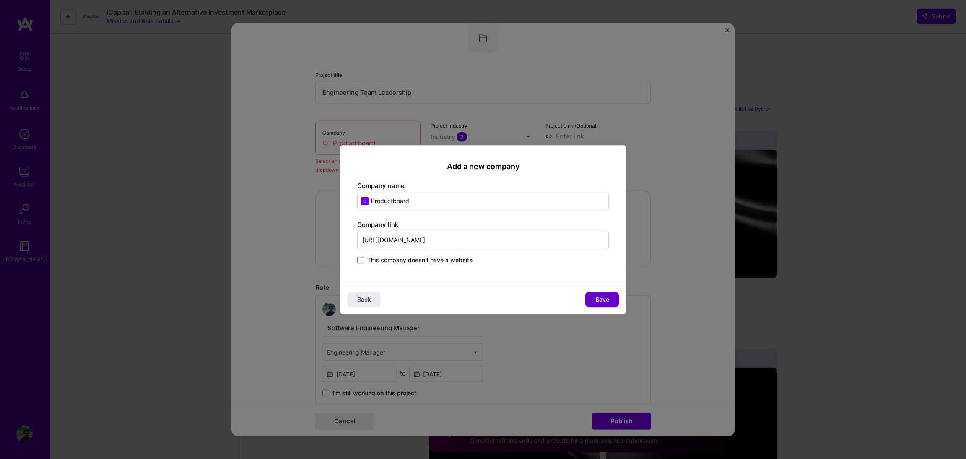
type input "[URL][DOMAIN_NAME]"
click at [591, 301] on button "Save" at bounding box center [602, 299] width 34 height 15
type input "Productboard"
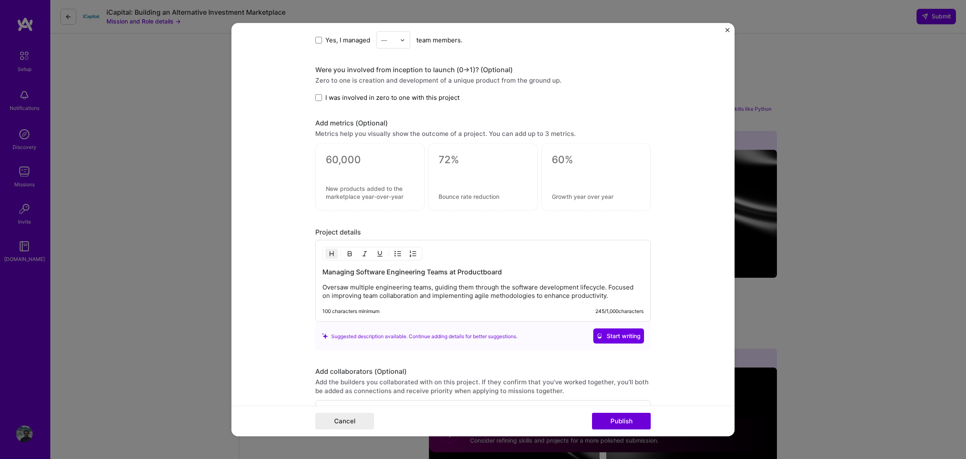
scroll to position [622, 0]
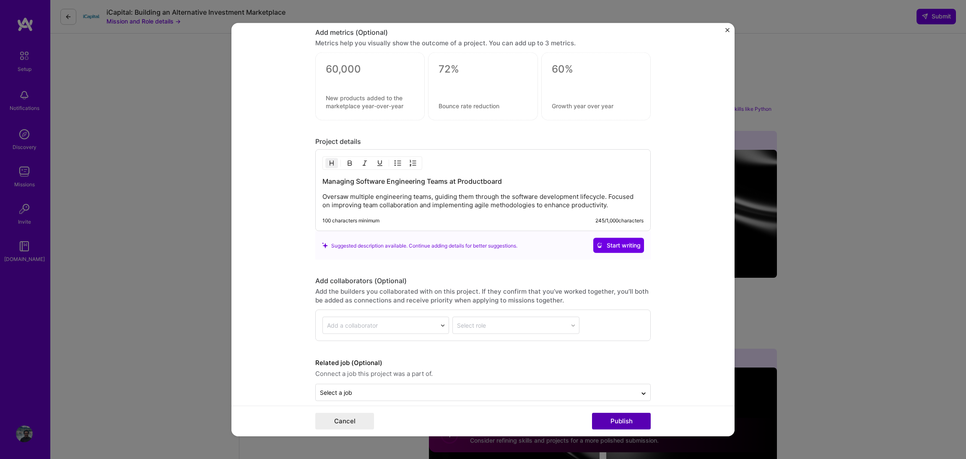
click at [618, 424] on button "Publish" at bounding box center [621, 420] width 59 height 17
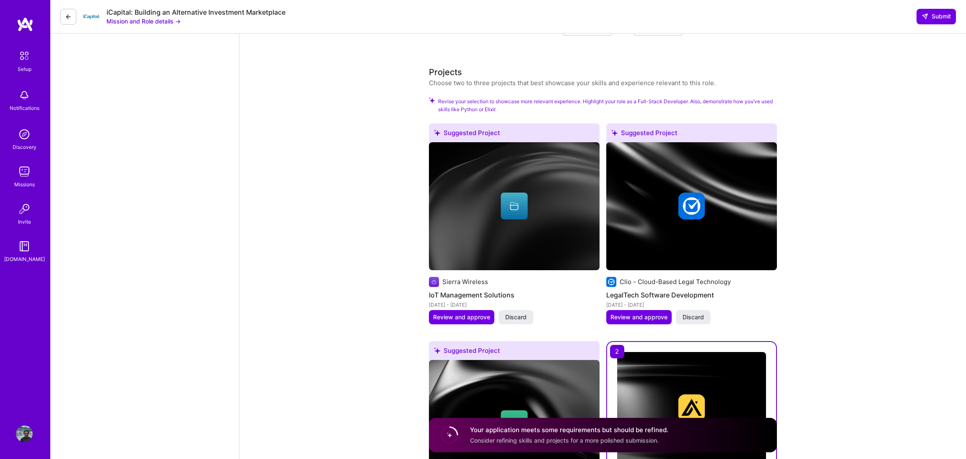
scroll to position [887, 0]
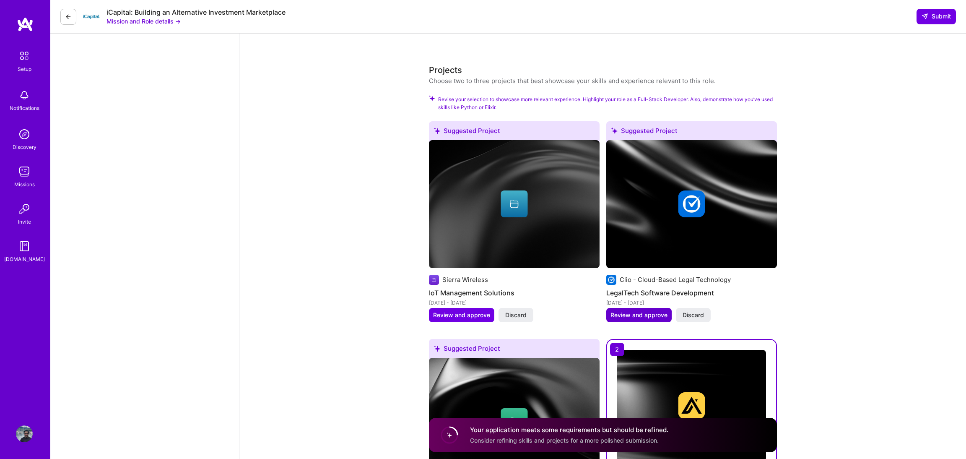
click at [646, 315] on span "Review and approve" at bounding box center [638, 315] width 57 height 8
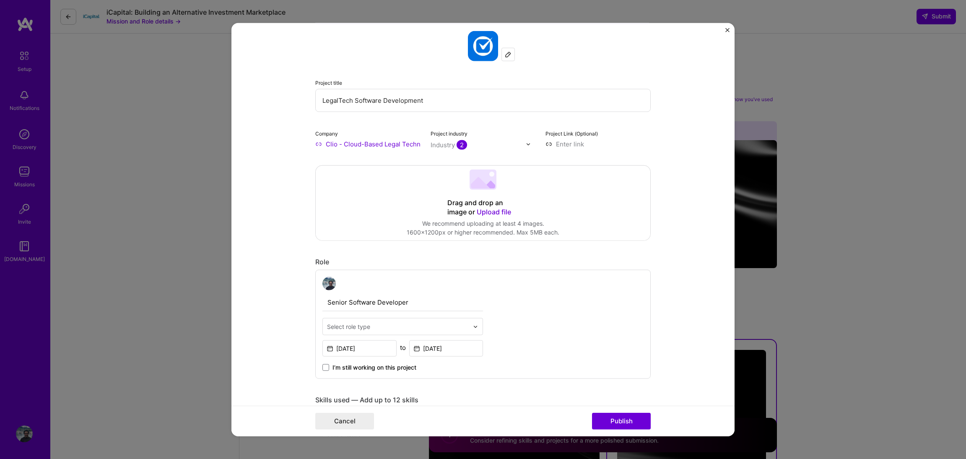
scroll to position [0, 0]
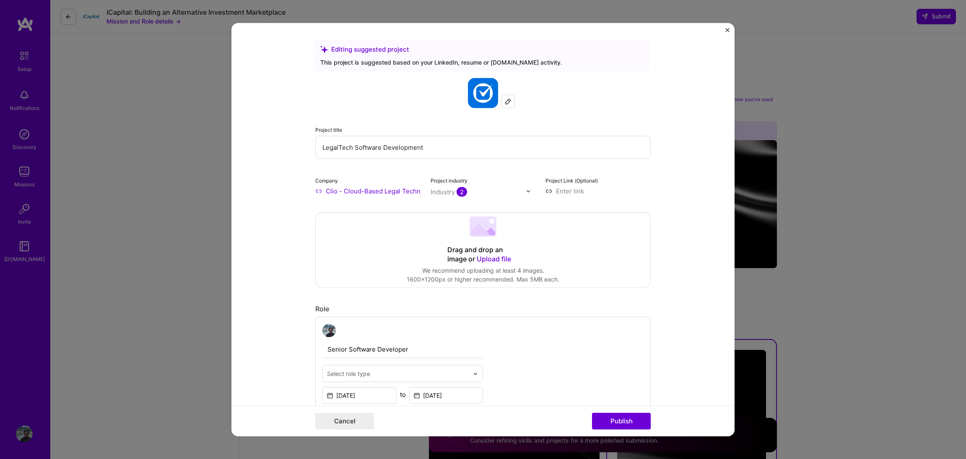
click at [413, 145] on input "LegalTech Software Development" at bounding box center [482, 147] width 335 height 23
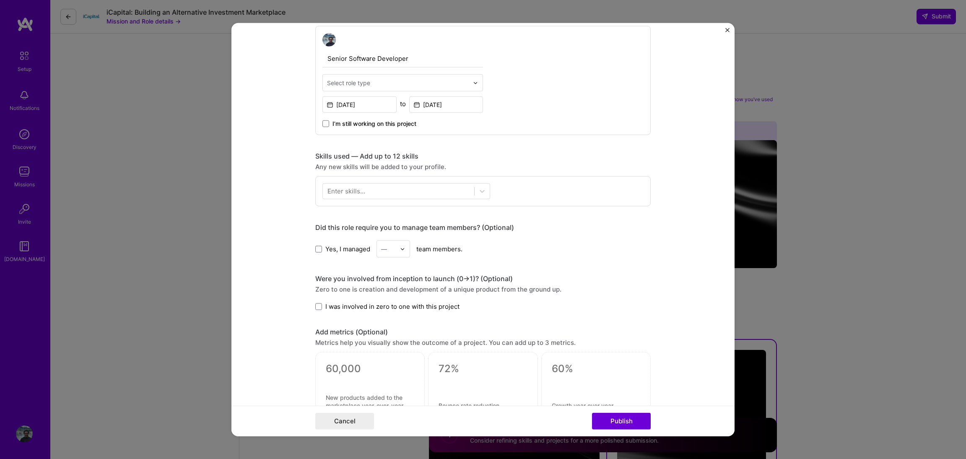
scroll to position [291, 0]
type input "Case Management"
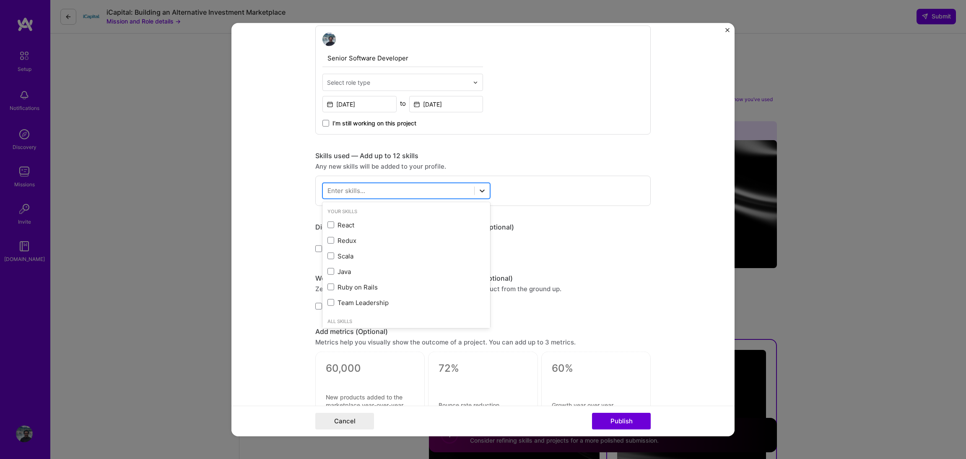
click at [485, 189] on icon at bounding box center [482, 191] width 8 height 8
click at [471, 84] on div "Select role type" at bounding box center [398, 82] width 150 height 16
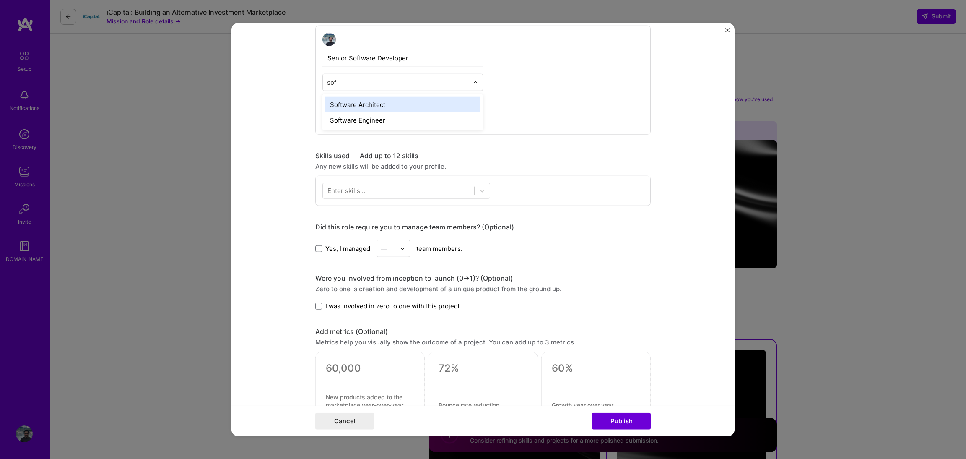
type input "soft"
click at [432, 119] on div "Software Engineer" at bounding box center [403, 120] width 156 height 16
click at [451, 193] on div at bounding box center [398, 191] width 151 height 14
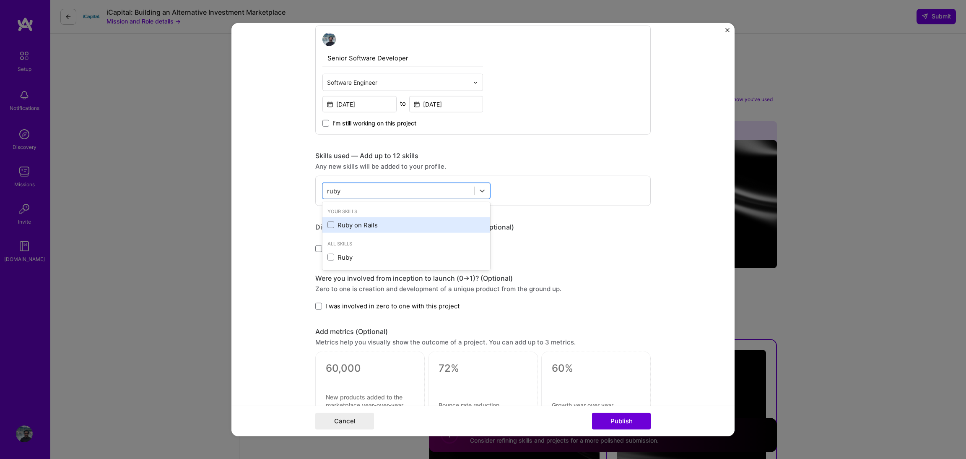
click at [434, 217] on div "Ruby on Rails" at bounding box center [406, 225] width 168 height 16
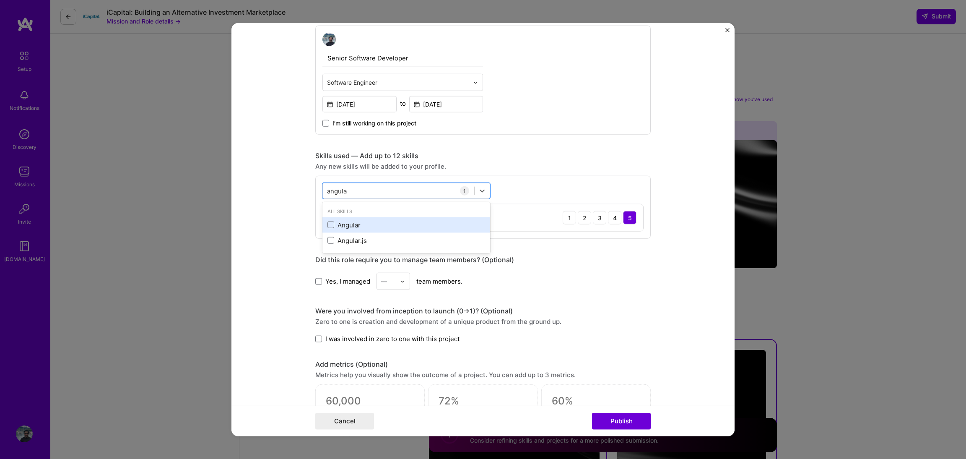
click at [371, 226] on div "Angular" at bounding box center [406, 224] width 158 height 9
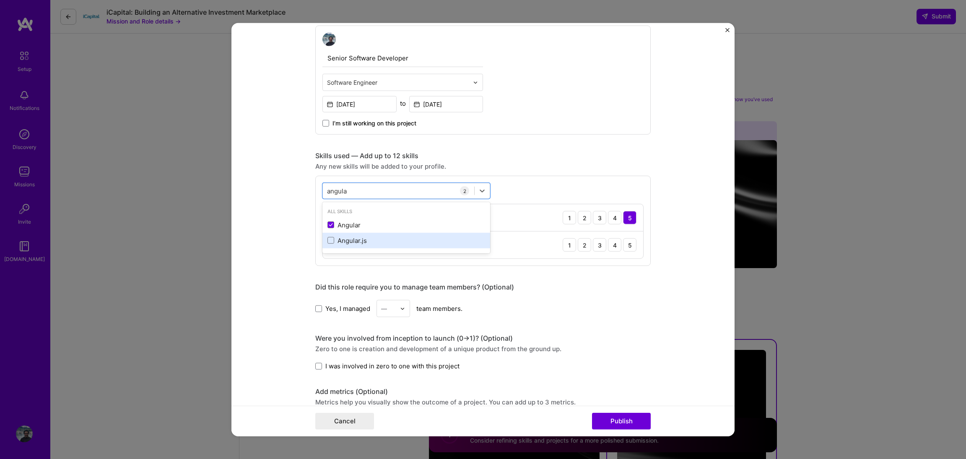
click at [350, 243] on div "Angular.js" at bounding box center [406, 240] width 158 height 9
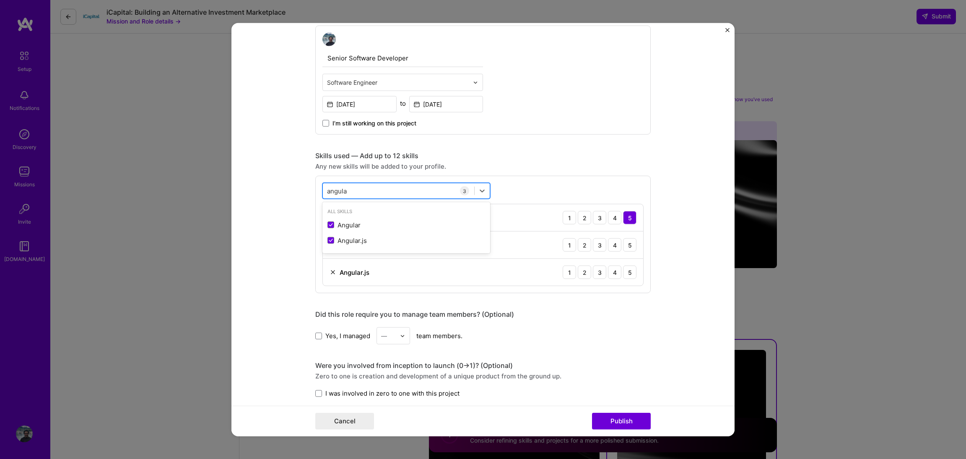
click at [365, 189] on div "[PERSON_NAME]" at bounding box center [398, 191] width 151 height 14
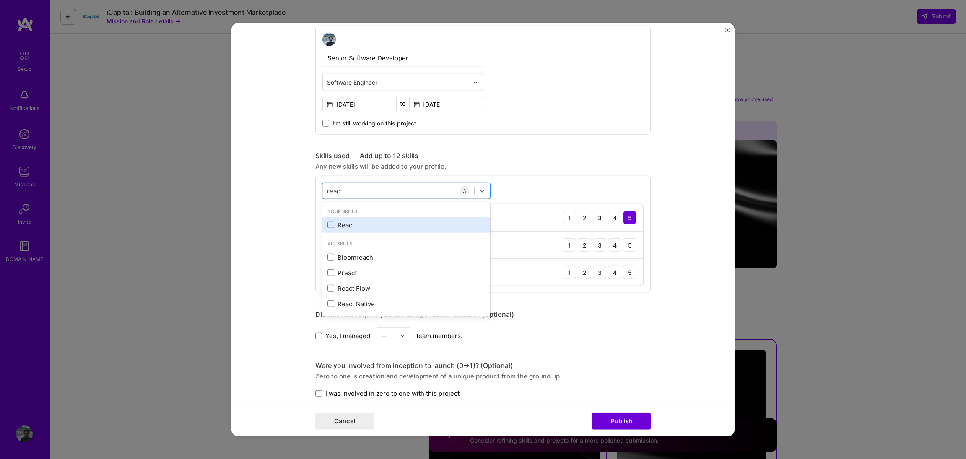
click at [335, 221] on div "React" at bounding box center [406, 224] width 158 height 9
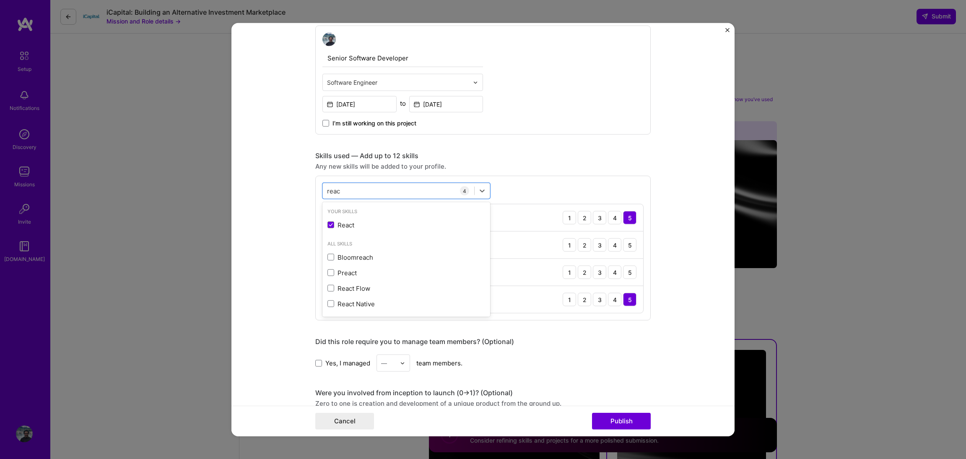
type input "reac"
click at [280, 217] on form "Editing suggested project This project is suggested based on your LinkedIn, res…" at bounding box center [482, 229] width 503 height 413
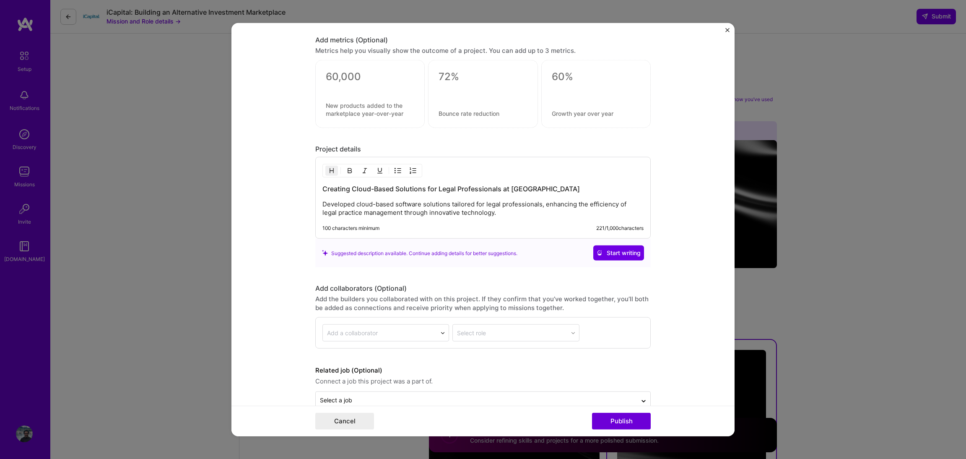
scroll to position [716, 0]
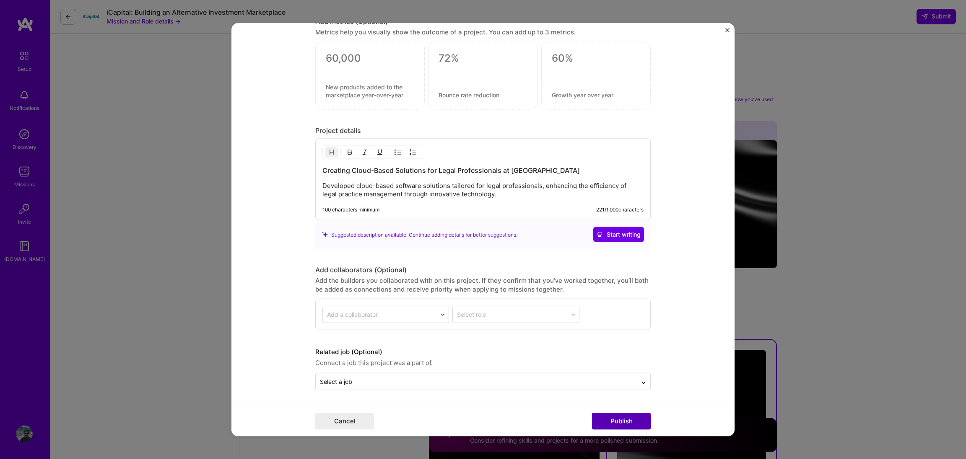
click at [638, 418] on button "Publish" at bounding box center [621, 420] width 59 height 17
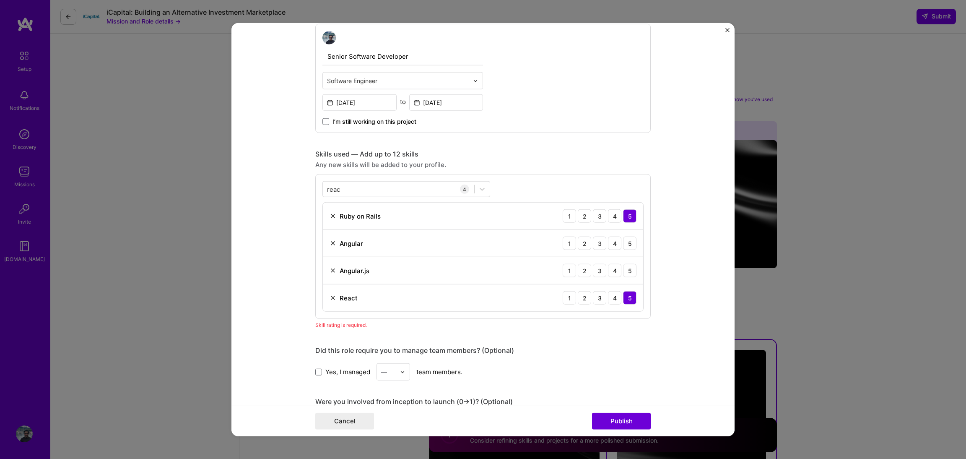
scroll to position [273, 0]
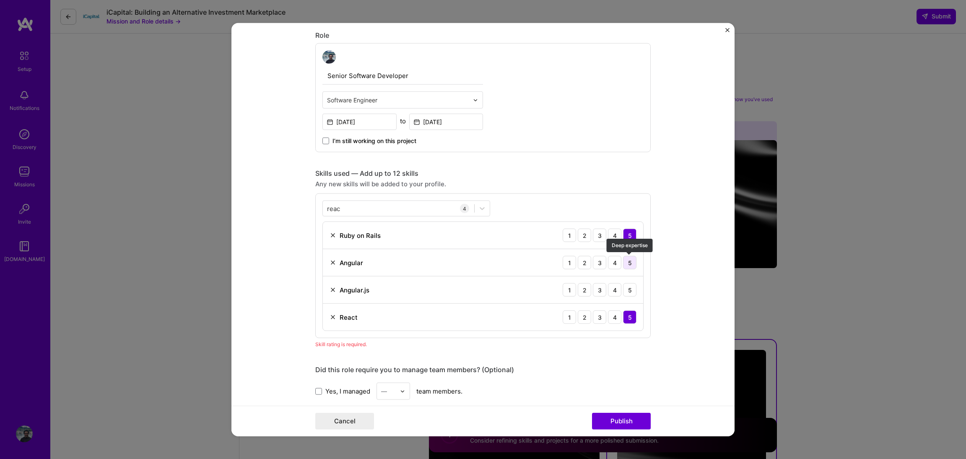
click at [632, 265] on div "5" at bounding box center [629, 262] width 13 height 13
click at [632, 285] on div "5" at bounding box center [629, 289] width 13 height 13
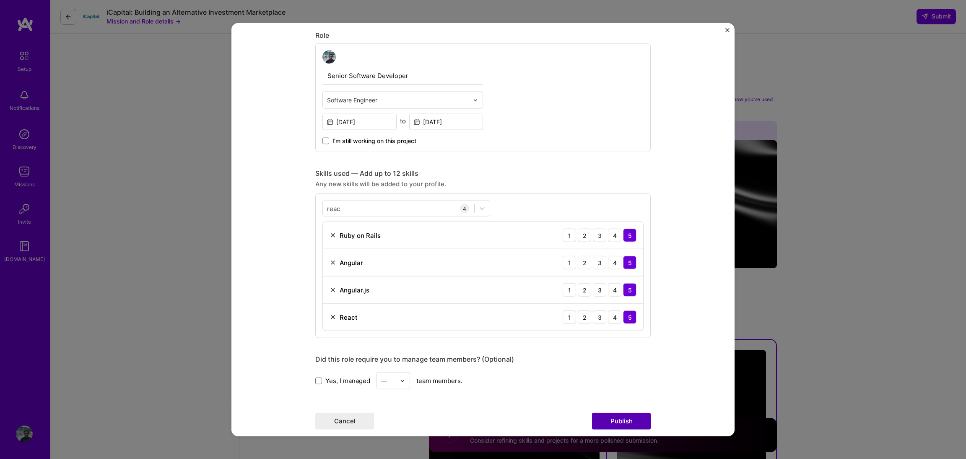
click at [631, 420] on button "Publish" at bounding box center [621, 420] width 59 height 17
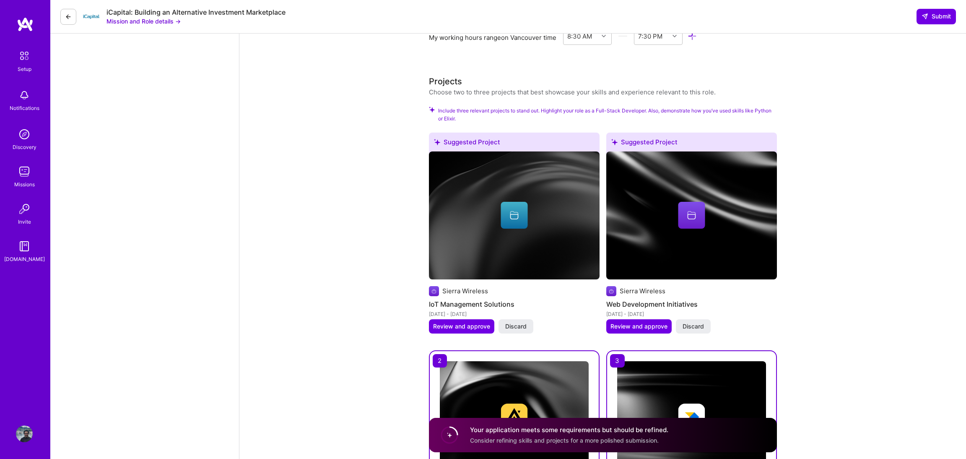
scroll to position [882, 0]
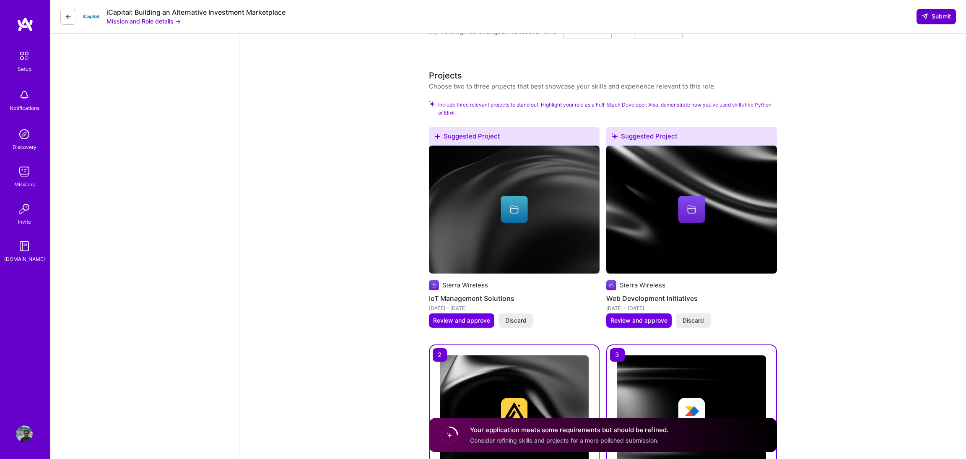
click at [940, 15] on span "Submit" at bounding box center [935, 16] width 29 height 8
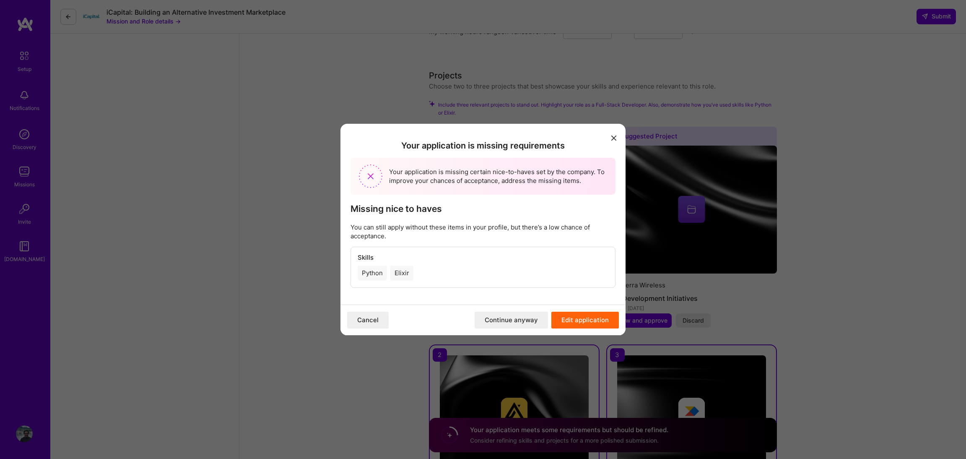
click at [514, 320] on button "Continue anyway" at bounding box center [510, 319] width 73 height 17
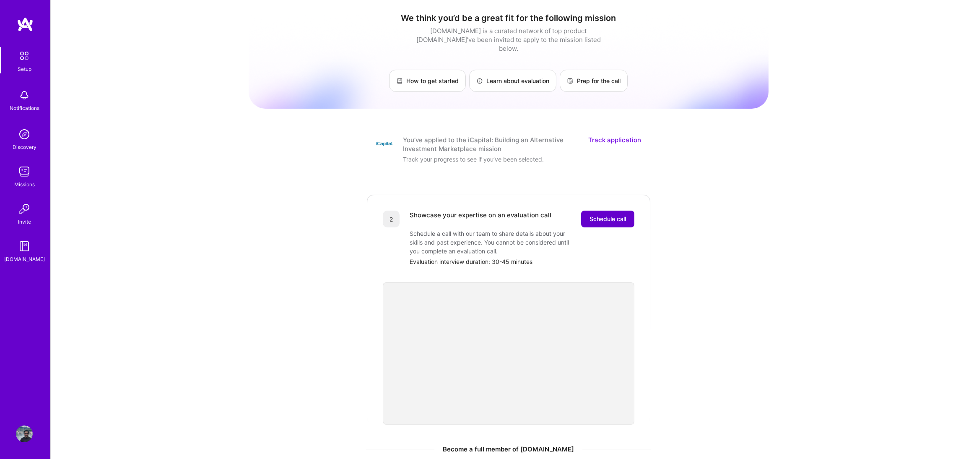
click at [607, 215] on span "Schedule call" at bounding box center [607, 219] width 36 height 8
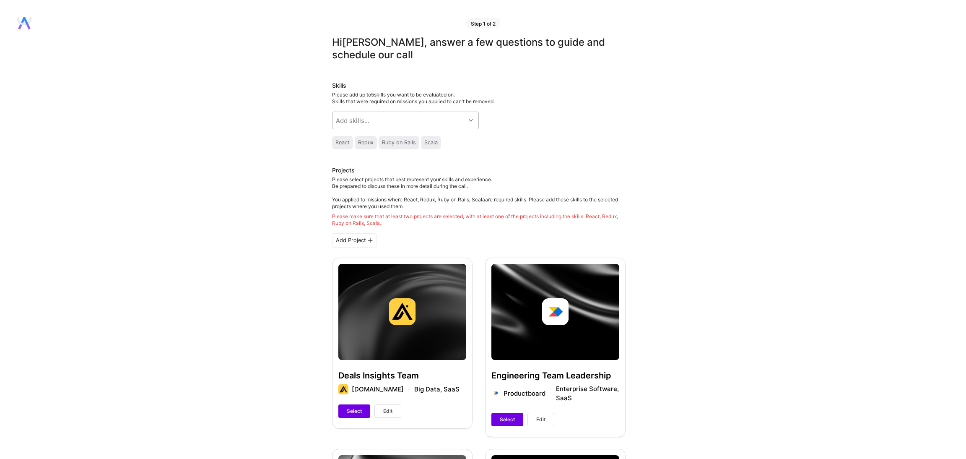
click at [416, 123] on div "Add skills..." at bounding box center [398, 120] width 133 height 17
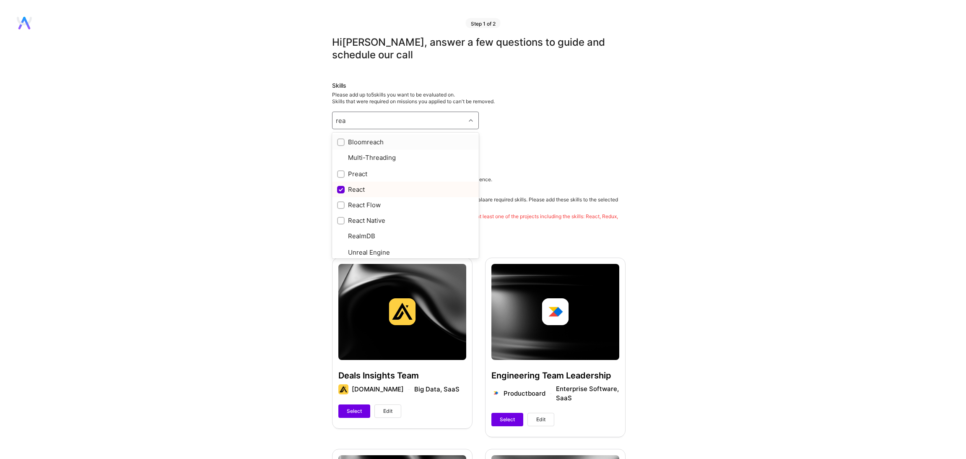
type input "reac"
click at [356, 169] on div "React" at bounding box center [405, 173] width 137 height 9
checkbox input "true"
type input "reac"
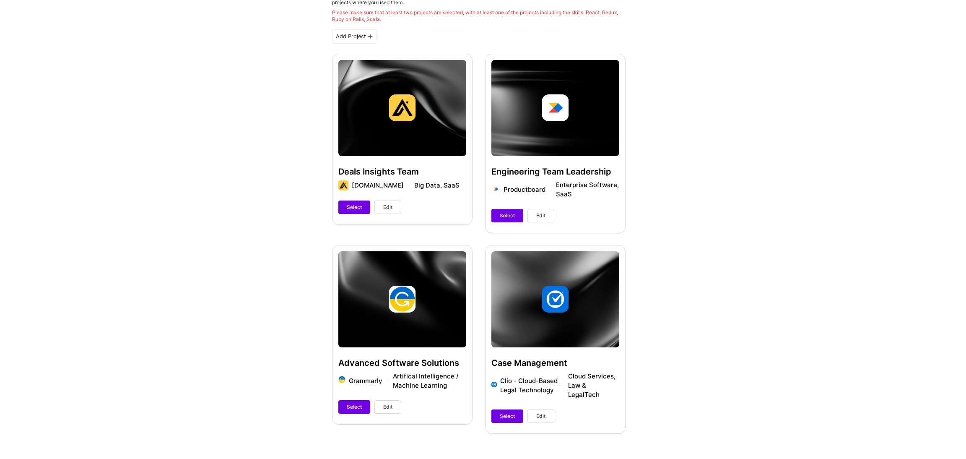
scroll to position [160, 0]
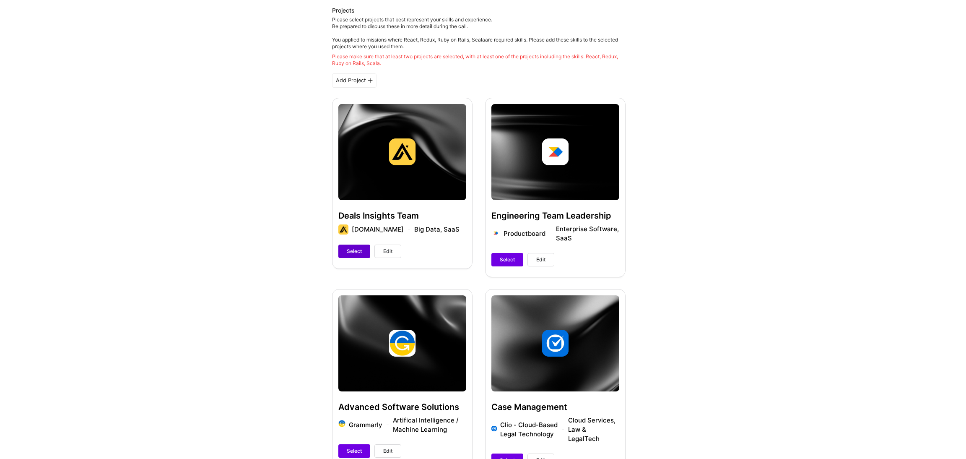
click at [357, 251] on span "Select" at bounding box center [354, 251] width 15 height 8
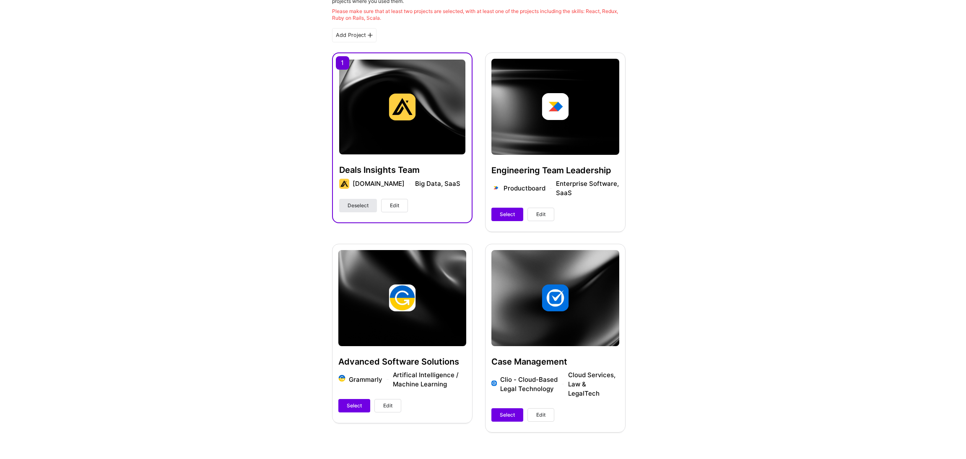
scroll to position [209, 0]
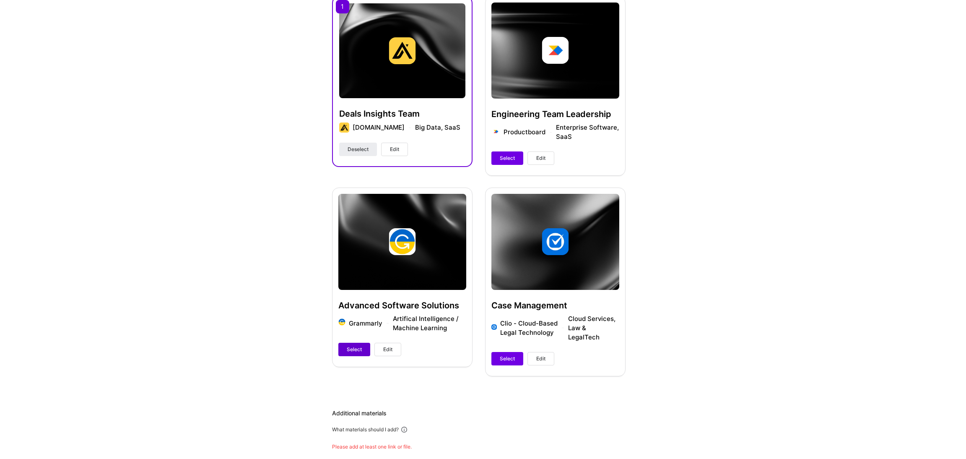
click at [358, 347] on span "Select" at bounding box center [354, 349] width 15 height 8
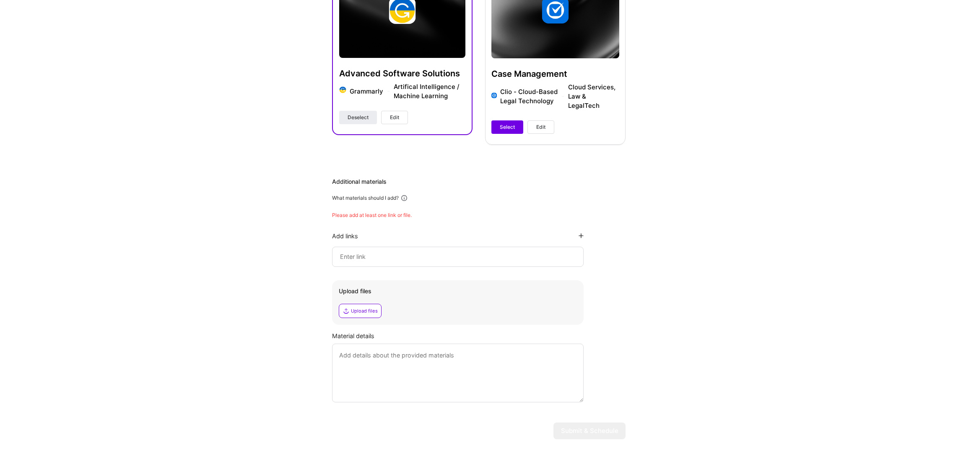
scroll to position [482, 0]
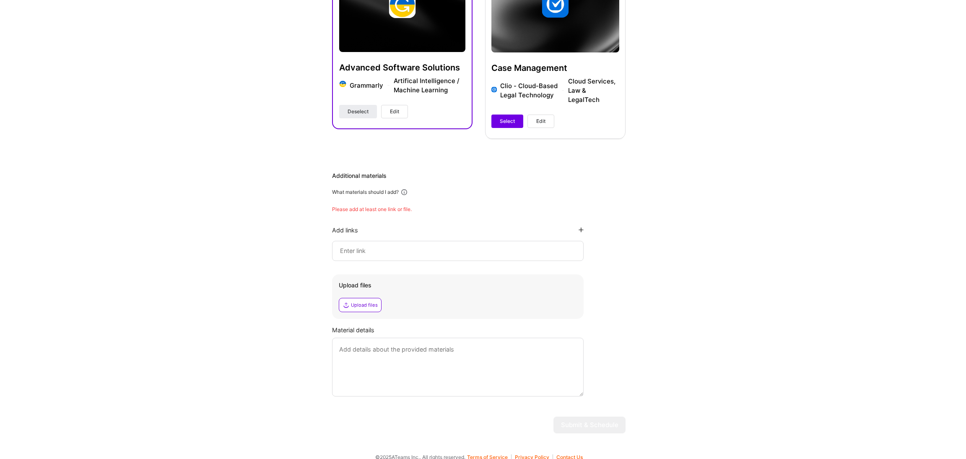
click at [414, 246] on input at bounding box center [457, 251] width 237 height 10
paste input "https://www.linkedin.com/in/themehrdad/"
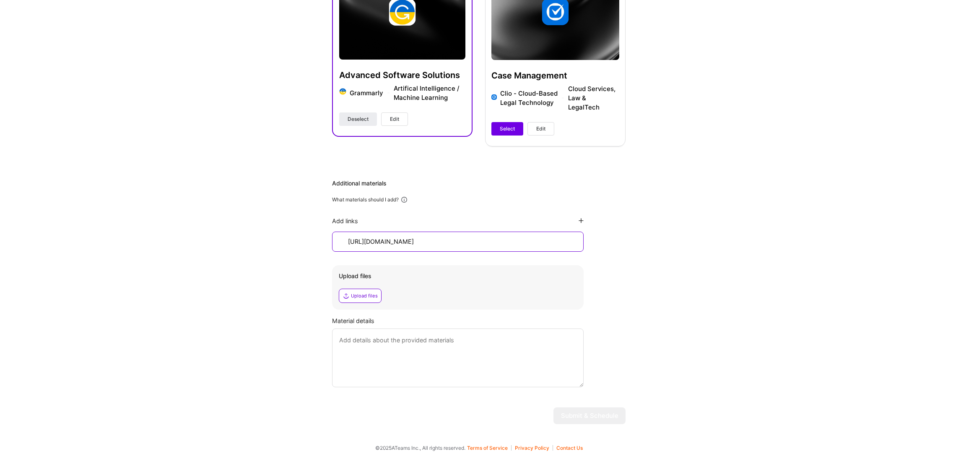
scroll to position [465, 0]
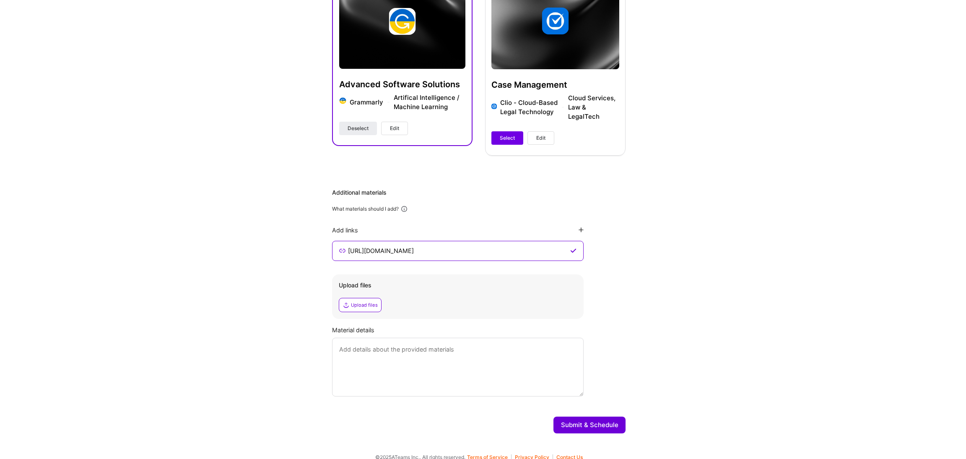
type input "https://www.linkedin.com/in/themehrdad/"
click at [608, 416] on button "Submit & Schedule" at bounding box center [589, 424] width 72 height 17
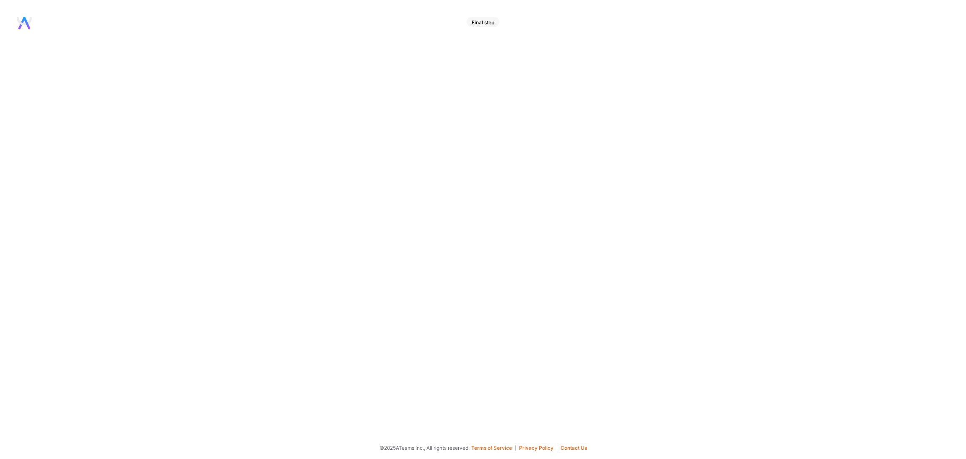
click at [482, 21] on div "Final step" at bounding box center [483, 22] width 33 height 10
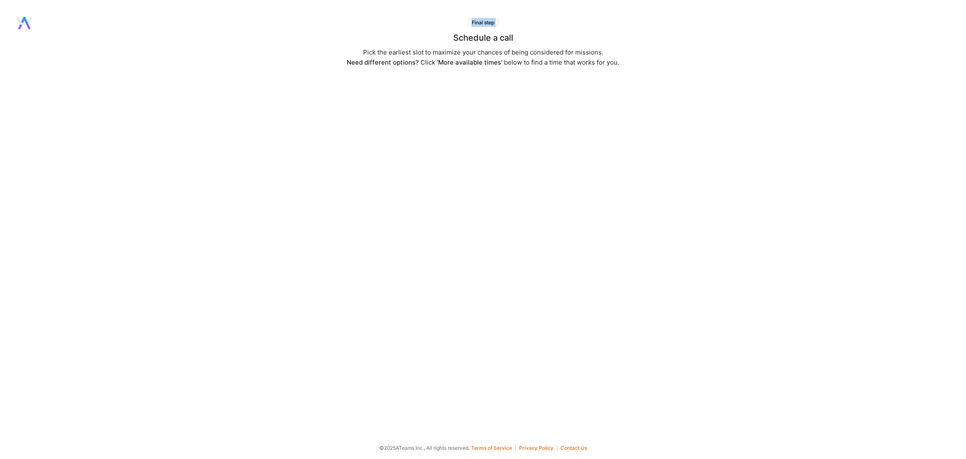
click at [482, 21] on div "Final step" at bounding box center [483, 22] width 33 height 10
click at [500, 54] on div "Pick the earliest slot to maximize your chances of being considered for mission…" at bounding box center [483, 57] width 272 height 20
